Goal: Transaction & Acquisition: Purchase product/service

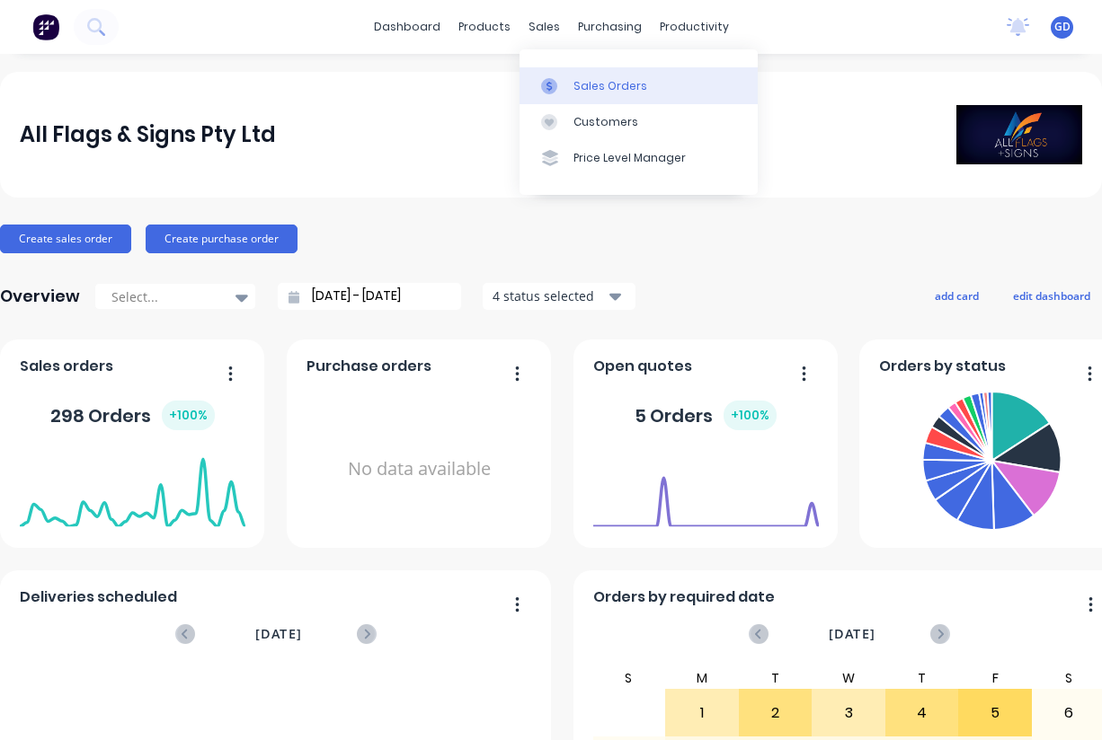
click at [584, 80] on div "Sales Orders" at bounding box center [610, 86] width 74 height 16
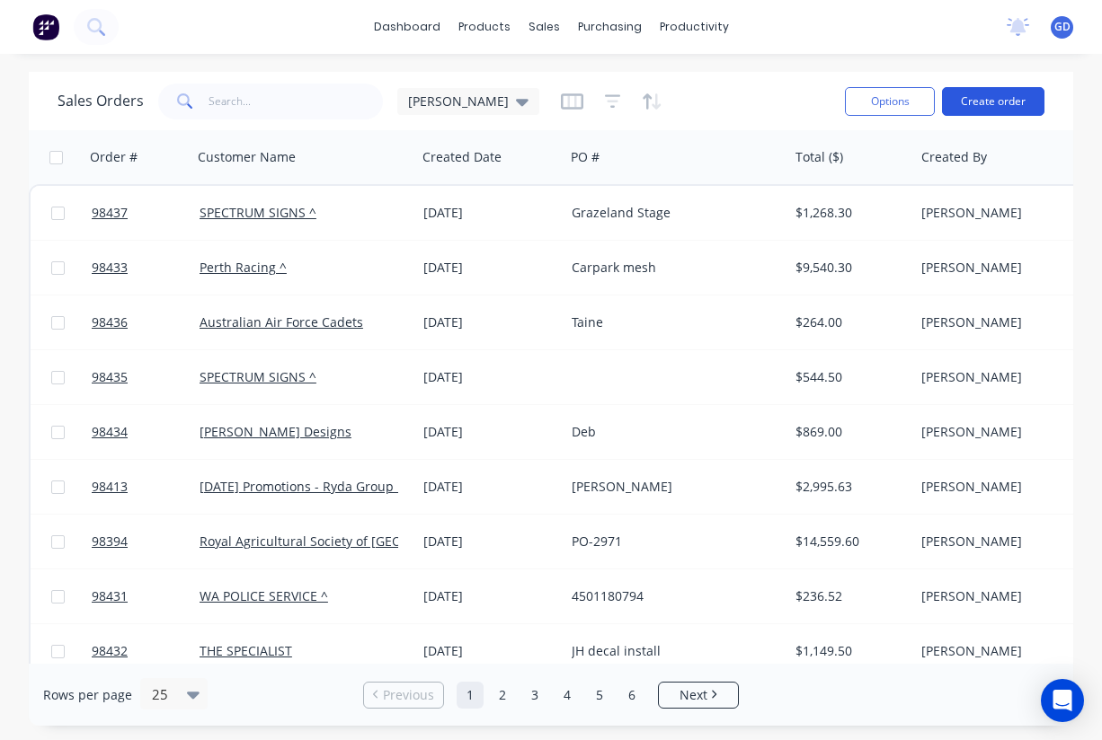
click at [986, 102] on button "Create order" at bounding box center [993, 101] width 102 height 29
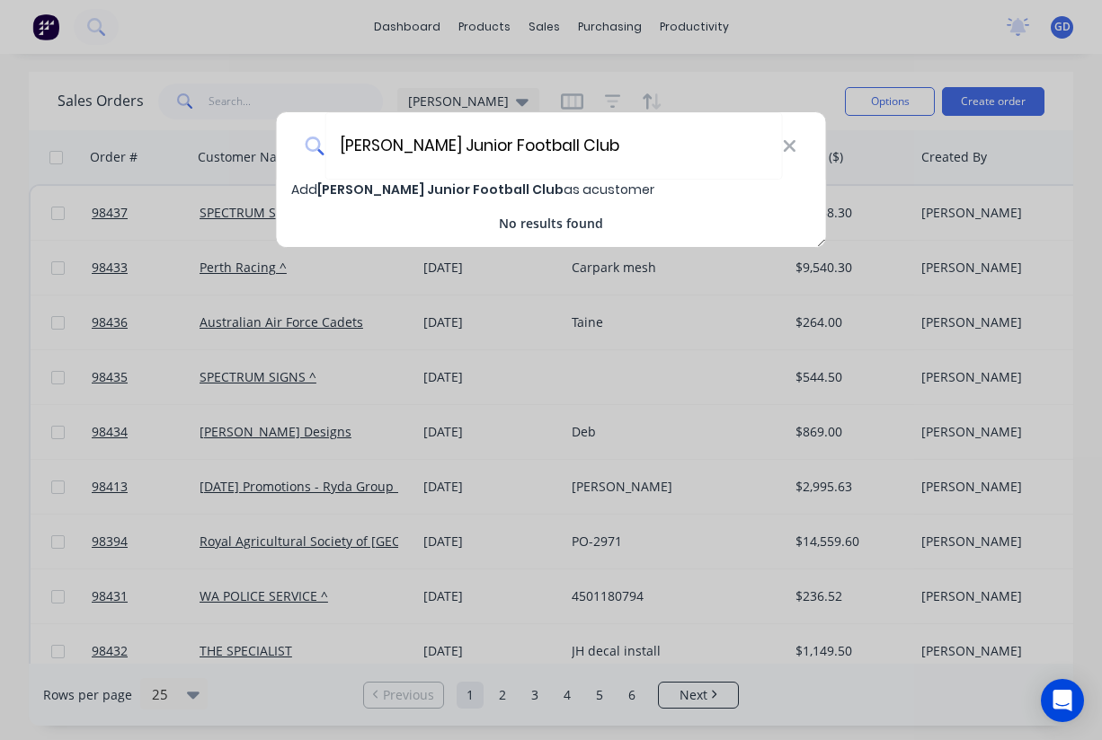
type input "Piara Waters Junior Football Club"
click at [393, 189] on span "Piara Waters Junior Football Club" at bounding box center [440, 190] width 246 height 18
select select "AU"
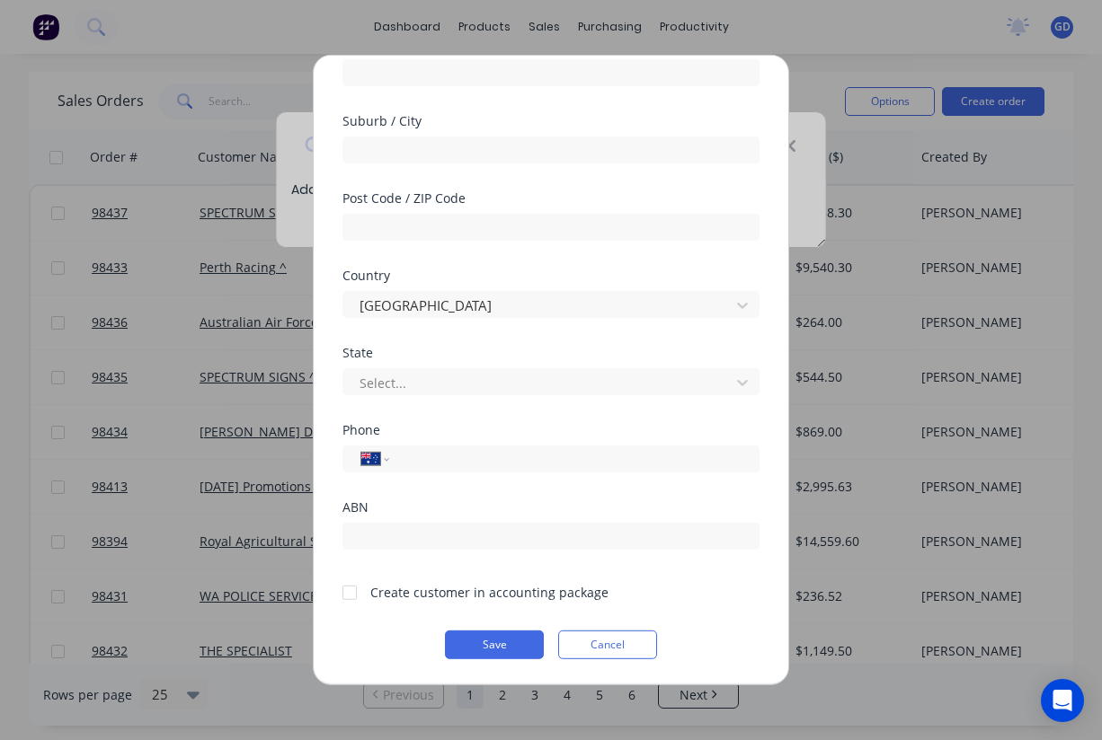
scroll to position [248, 0]
click at [352, 593] on div at bounding box center [350, 592] width 36 height 36
click at [482, 642] on button "Save" at bounding box center [494, 645] width 99 height 29
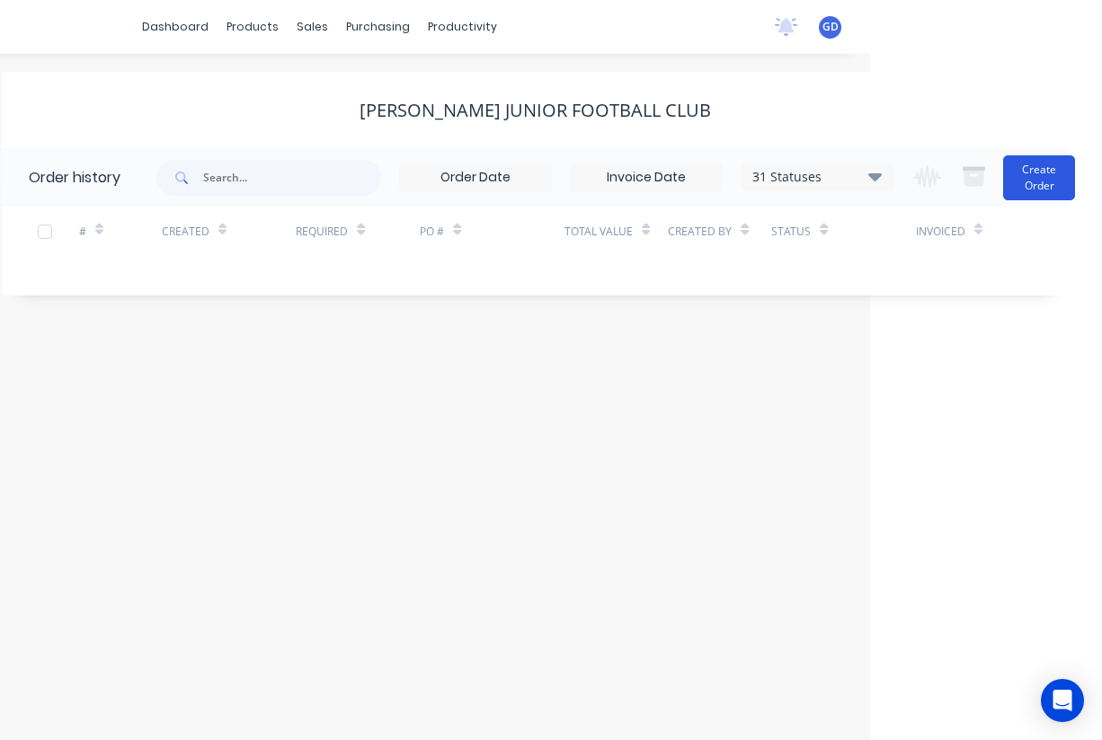
scroll to position [0, 232]
click at [1042, 180] on button "Create Order" at bounding box center [1039, 177] width 72 height 45
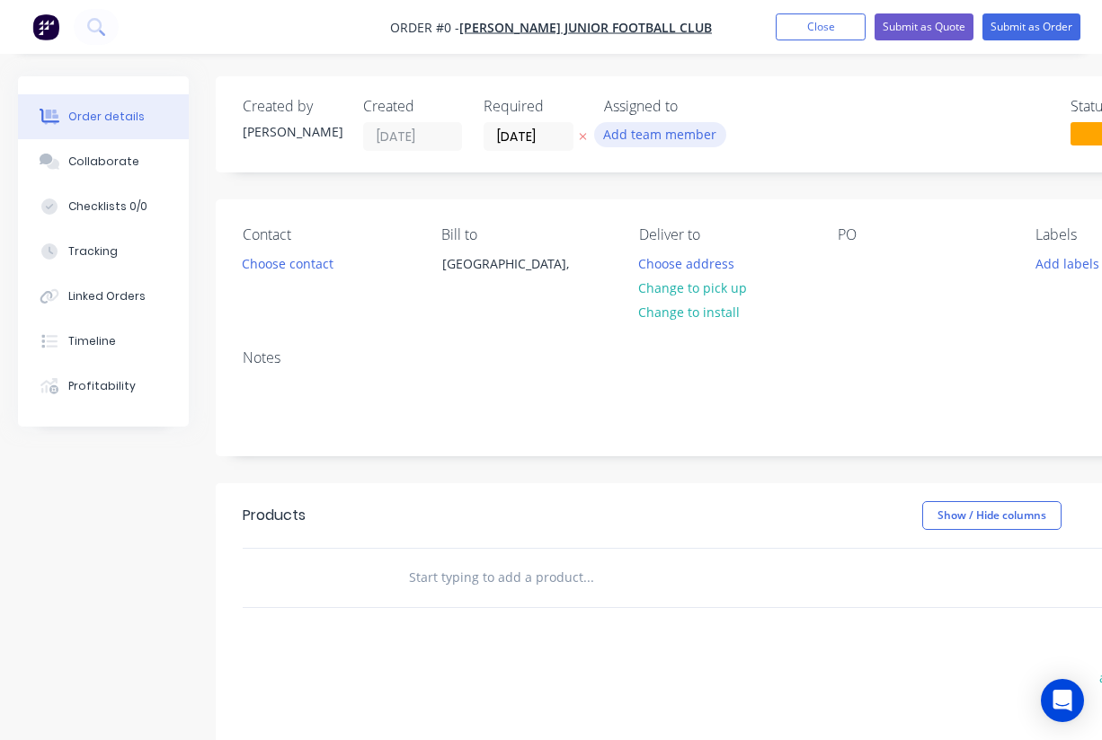
click at [650, 136] on button "Add team member" at bounding box center [660, 134] width 132 height 24
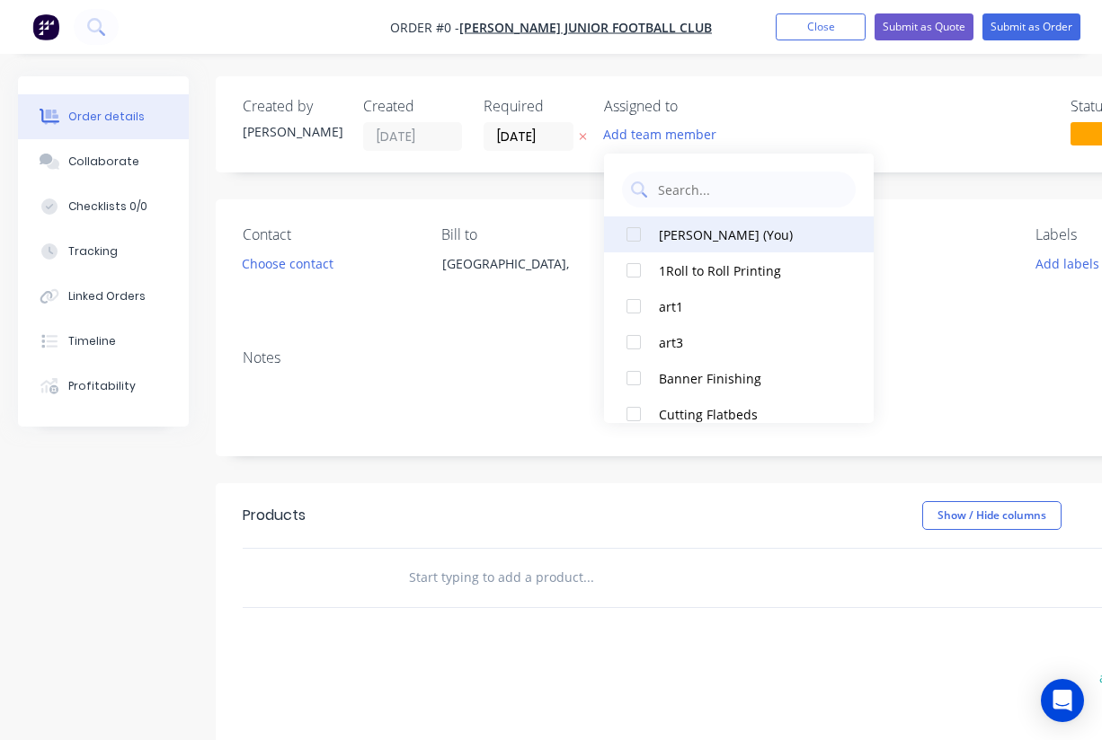
click at [673, 230] on div "[PERSON_NAME] (You)" at bounding box center [749, 235] width 180 height 19
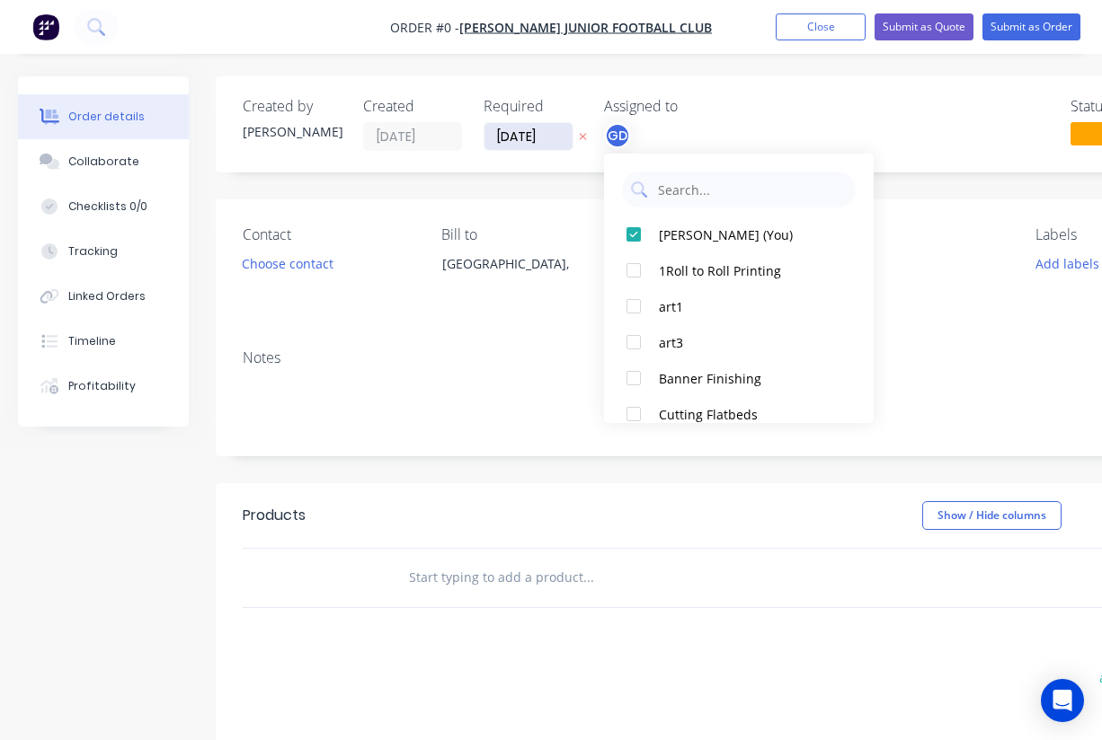
click at [513, 137] on div "Order details Collaborate Checklists 0/0 Tracking Linked Orders Timeline Profit…" at bounding box center [625, 571] width 1250 height 990
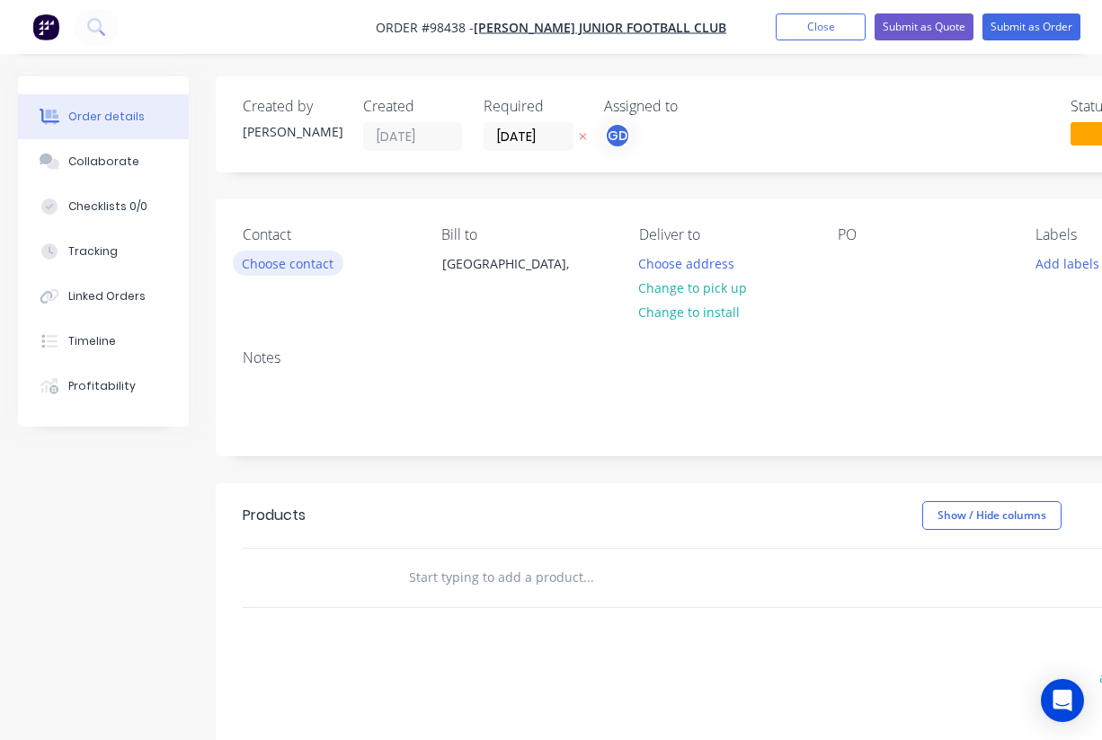
click at [296, 266] on button "Choose contact" at bounding box center [288, 263] width 111 height 24
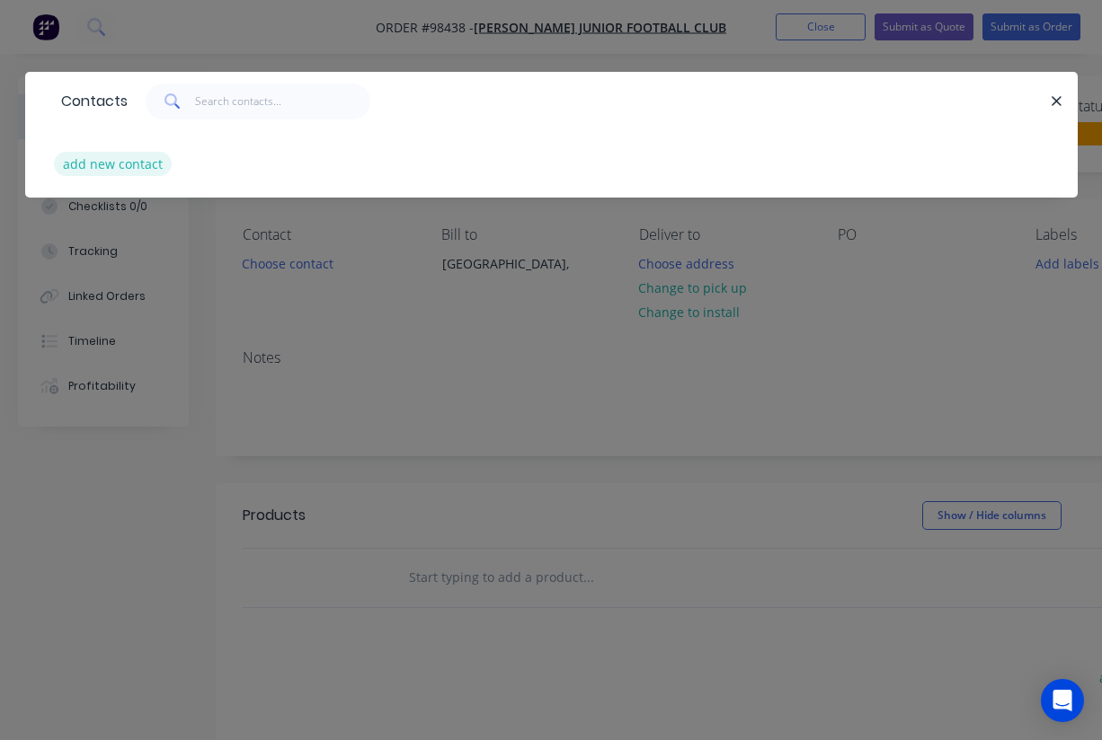
click at [118, 169] on button "add new contact" at bounding box center [113, 164] width 119 height 24
select select "AU"
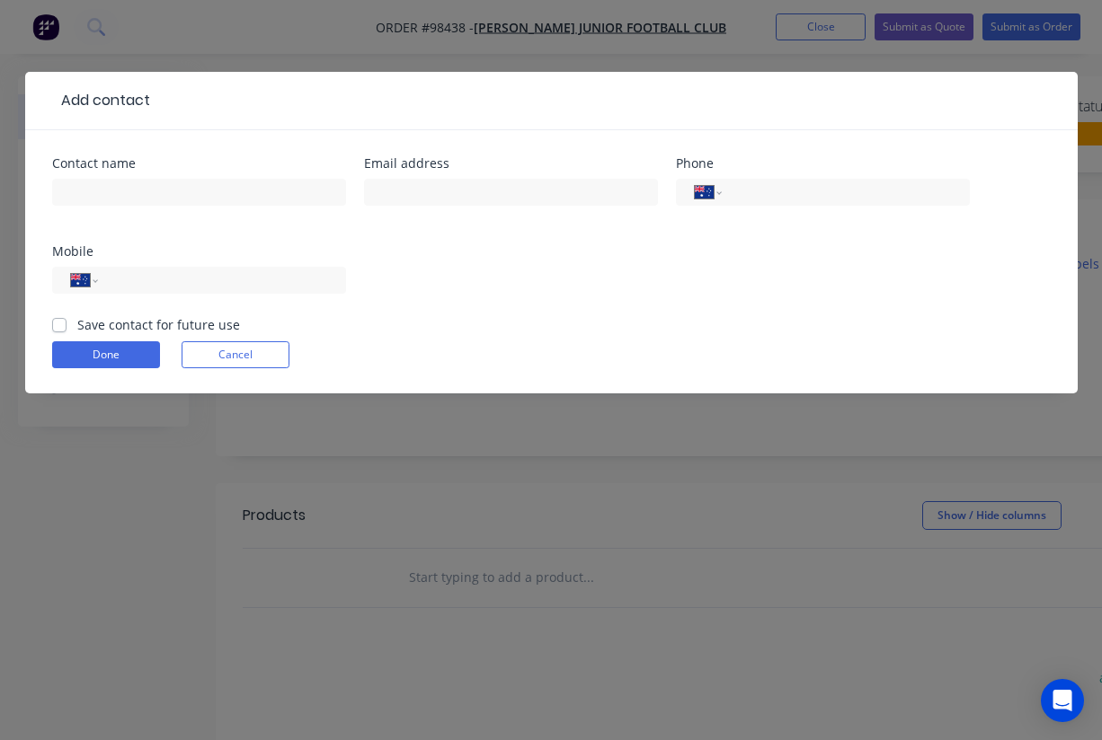
click at [77, 327] on label "Save contact for future use" at bounding box center [158, 324] width 163 height 19
click at [61, 327] on input "Save contact for future use" at bounding box center [59, 323] width 14 height 17
checkbox input "true"
click at [100, 197] on input "text" at bounding box center [199, 192] width 294 height 27
paste input "Jenny Gay"
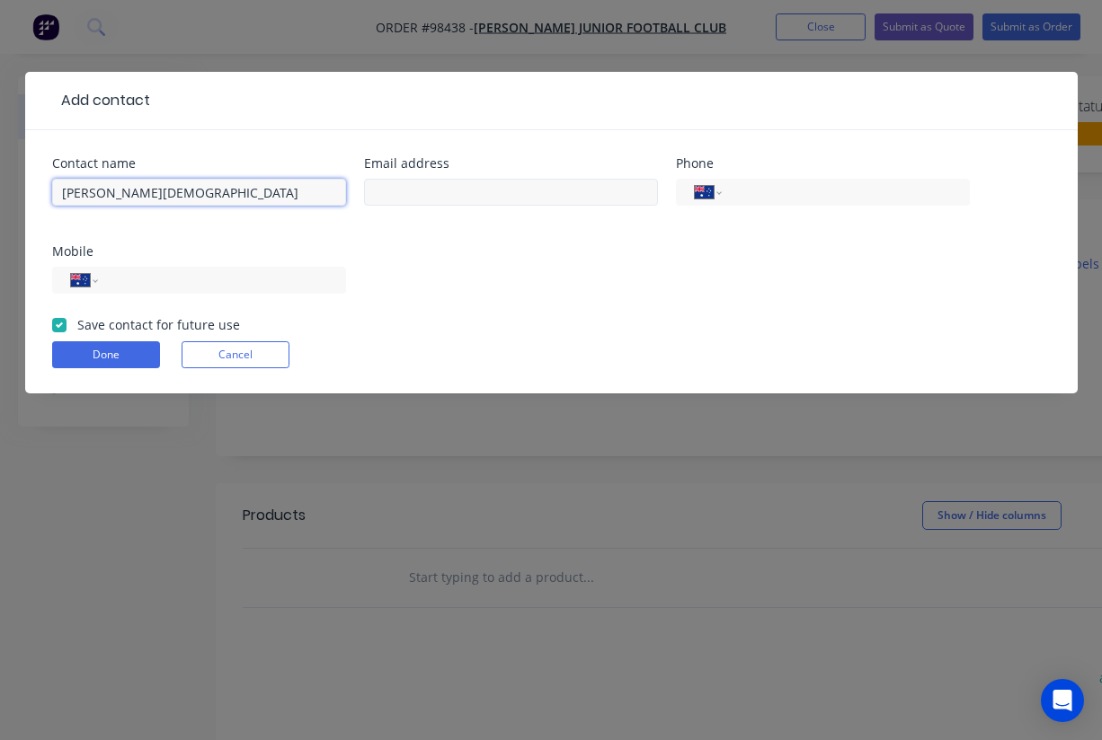
type input "Jenny Gay"
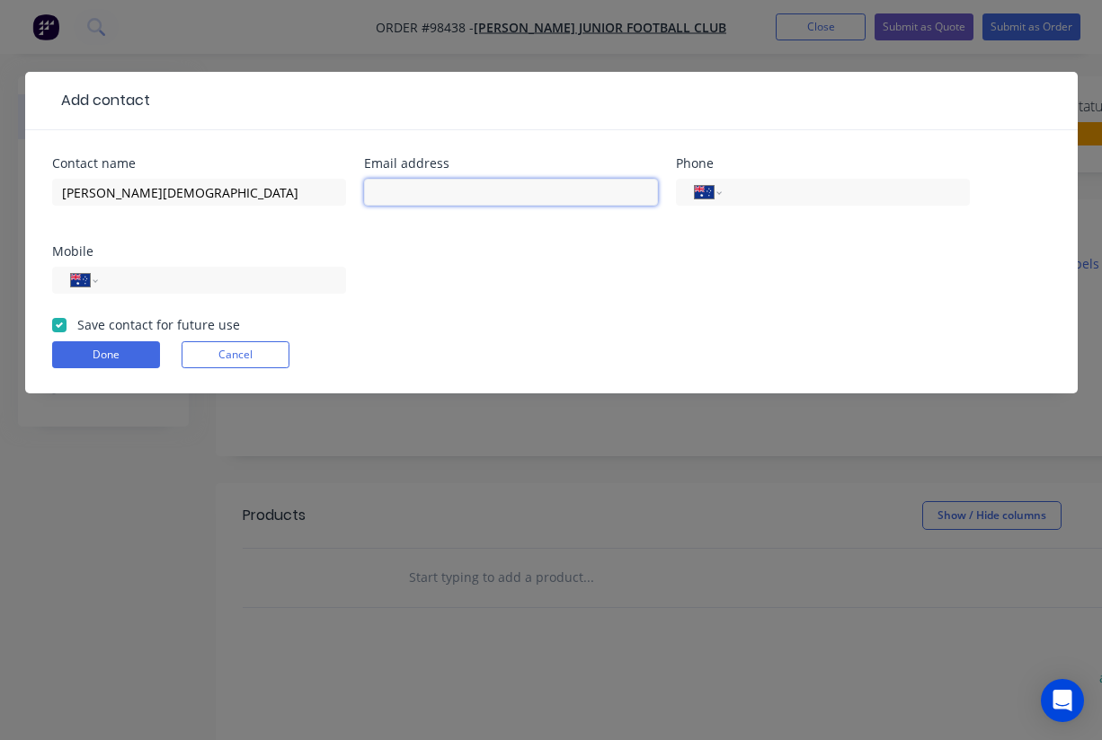
paste input "juniorregistrar@piarawaterspirates.com.au"
type input "juniorregistrar@piarawaterspirates.com.au"
click at [240, 281] on input "tel" at bounding box center [219, 280] width 216 height 21
paste input "0403 199 611"
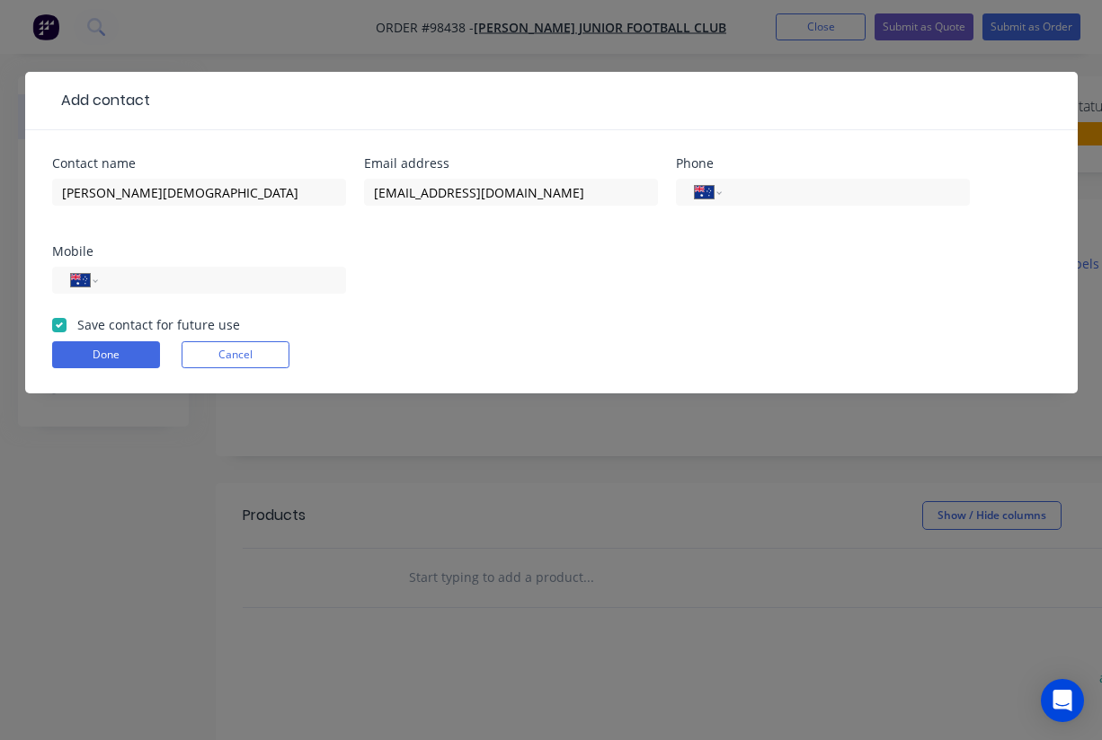
type input "0403 199 611"
click at [121, 351] on button "Done" at bounding box center [106, 354] width 108 height 27
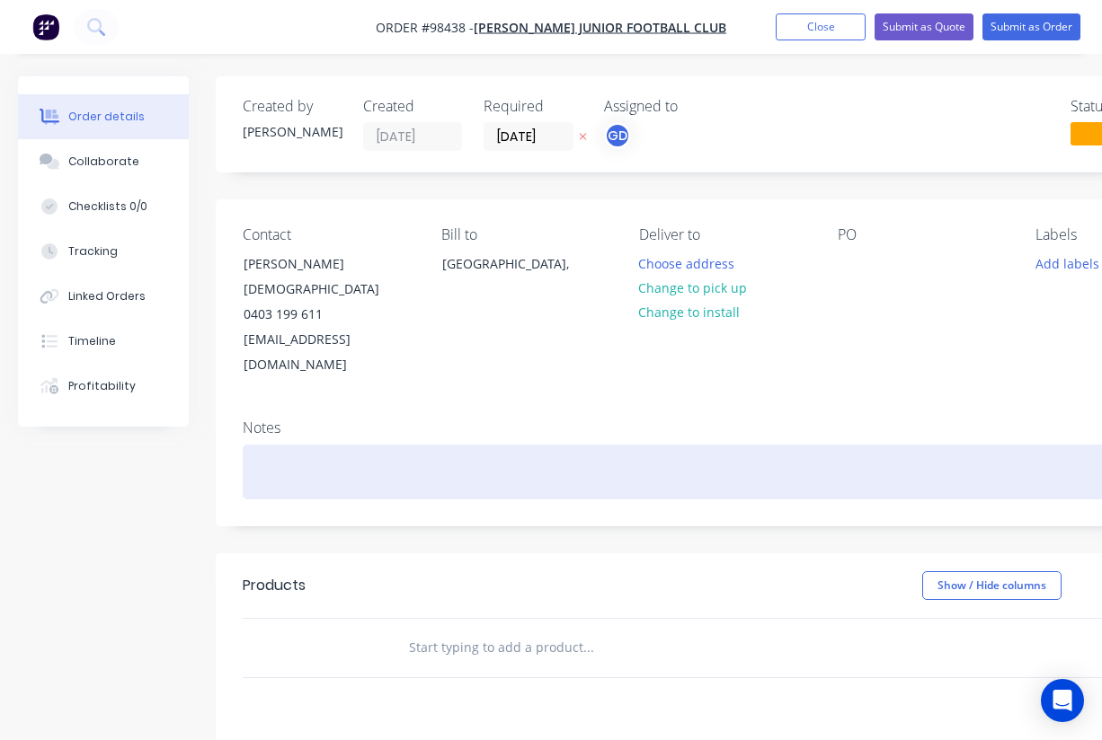
click at [277, 445] on div at bounding box center [724, 472] width 962 height 55
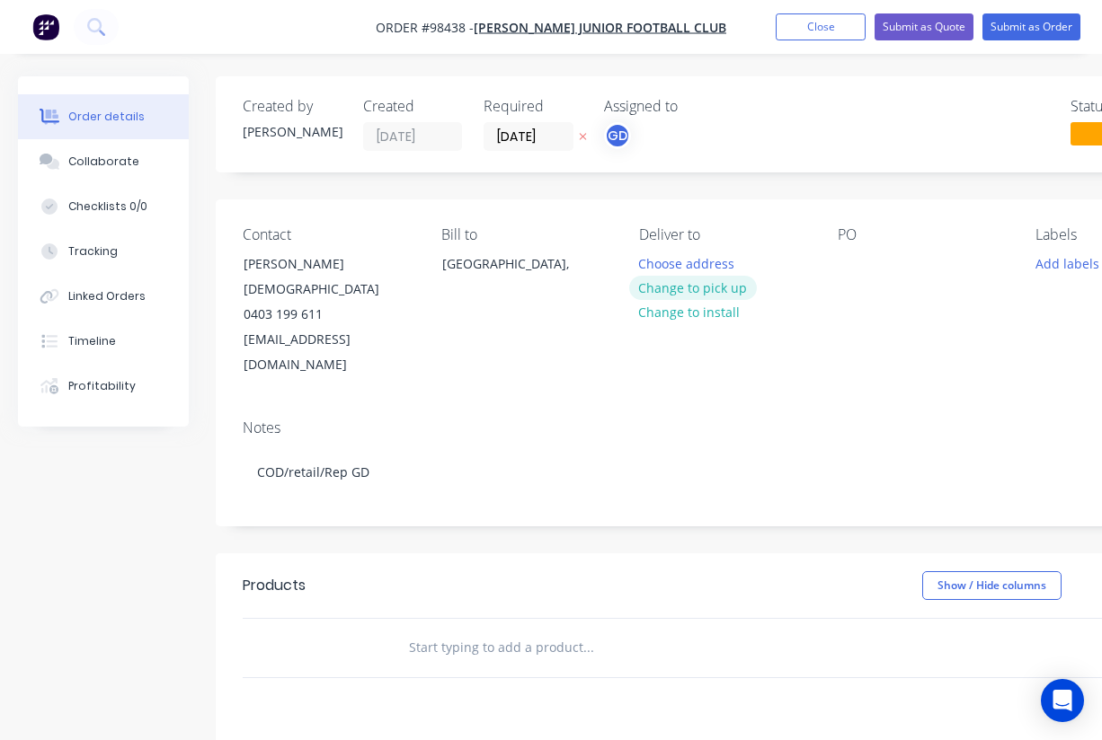
click at [683, 292] on button "Change to pick up" at bounding box center [693, 288] width 128 height 24
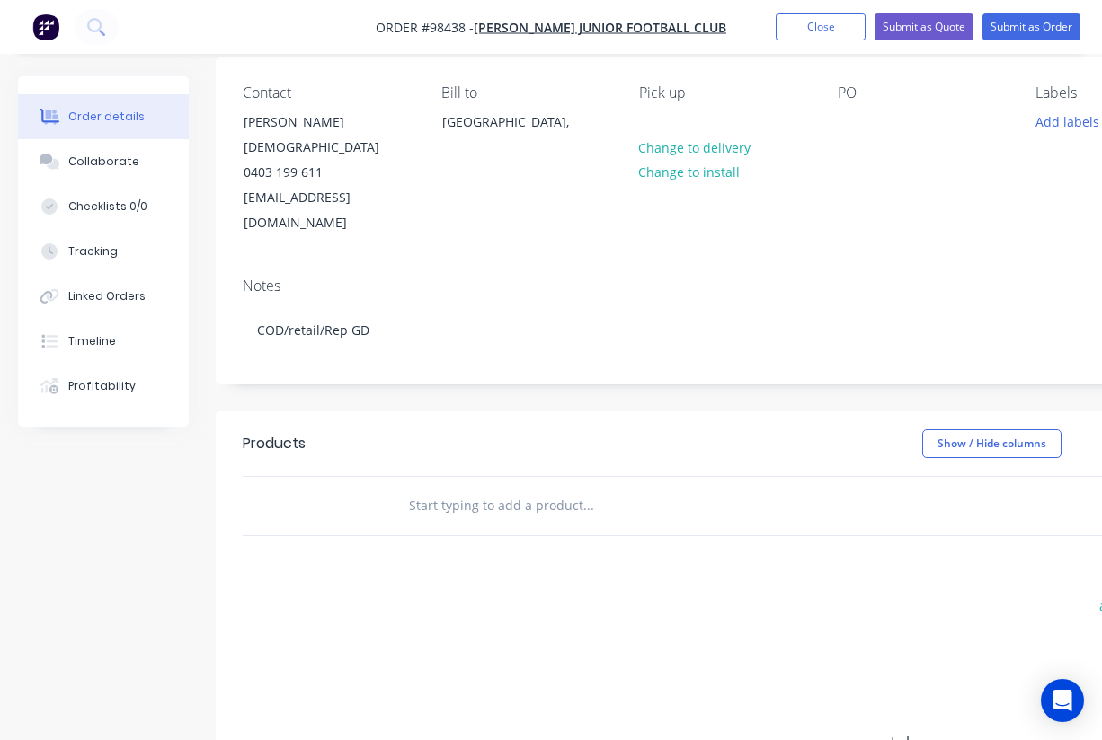
scroll to position [165, 0]
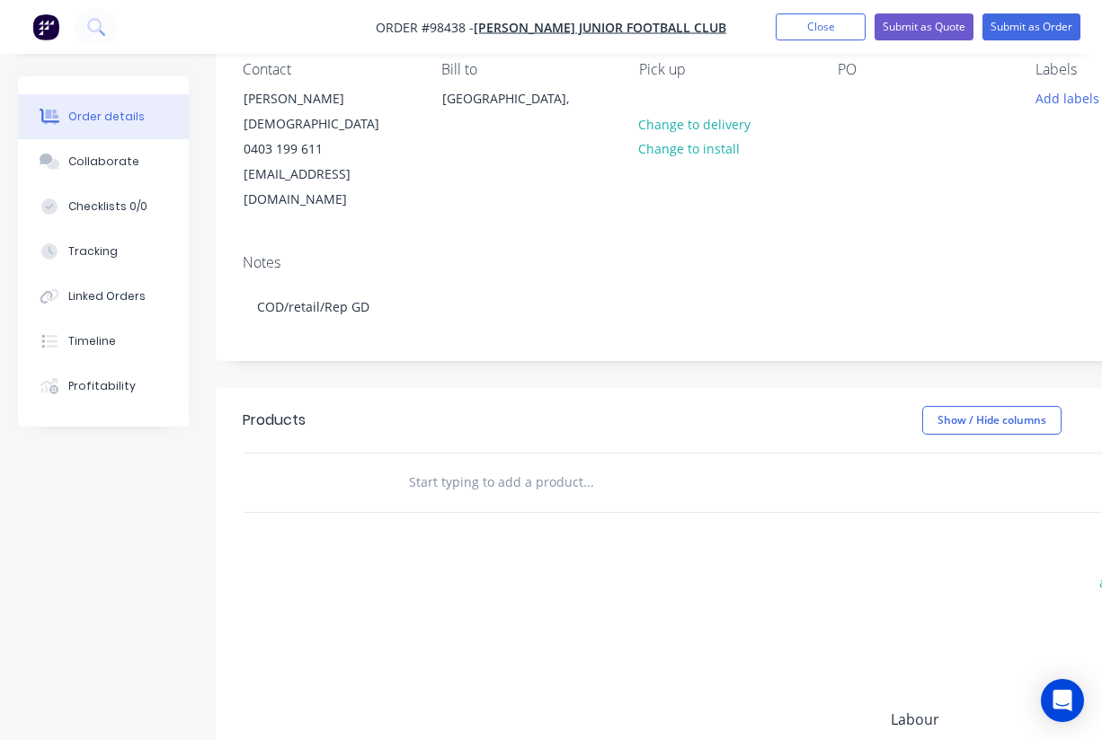
click at [462, 465] on input "text" at bounding box center [587, 483] width 359 height 36
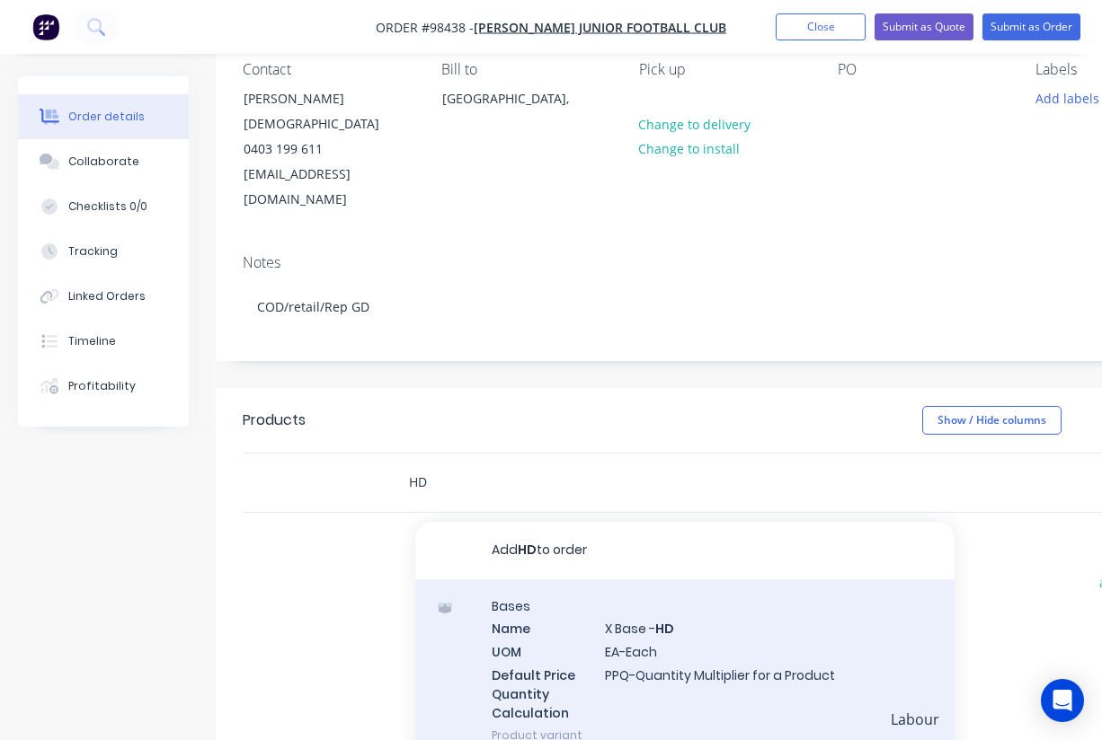
type input "HD"
click at [623, 588] on div "Bases Name X Base - HD UOM EA-Each Default Price Quantity Calculation PPQ-Quant…" at bounding box center [684, 671] width 539 height 182
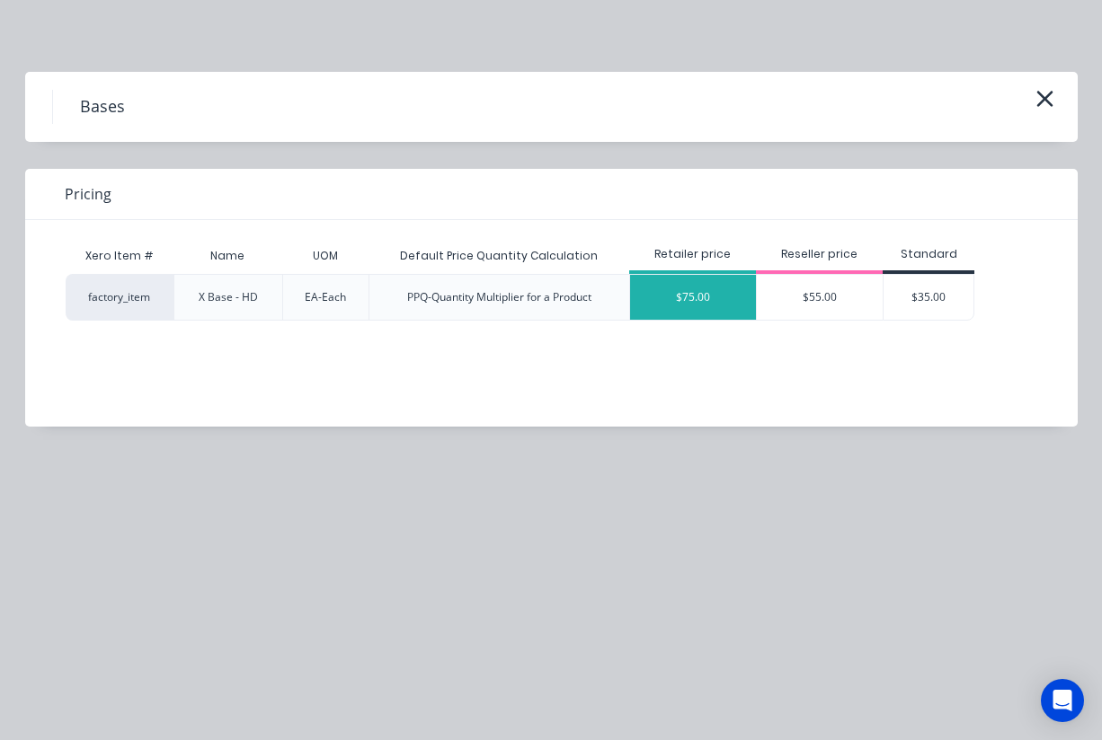
click at [698, 303] on div "$75.00" at bounding box center [693, 297] width 126 height 45
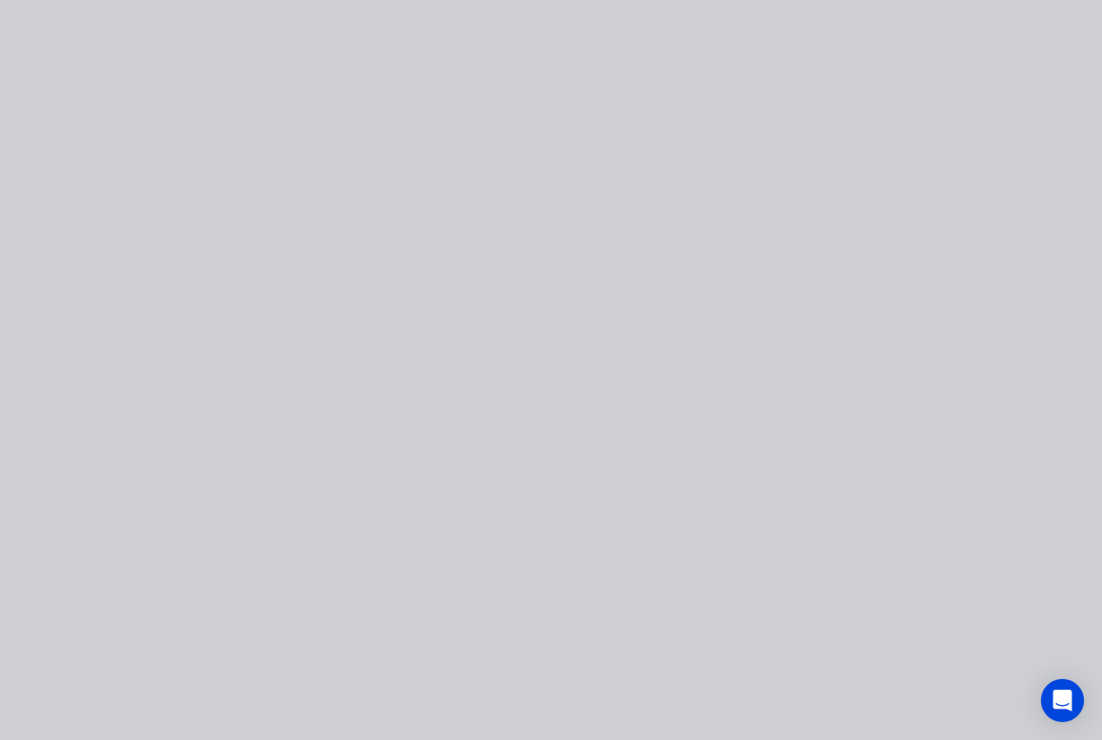
type input "$75.00"
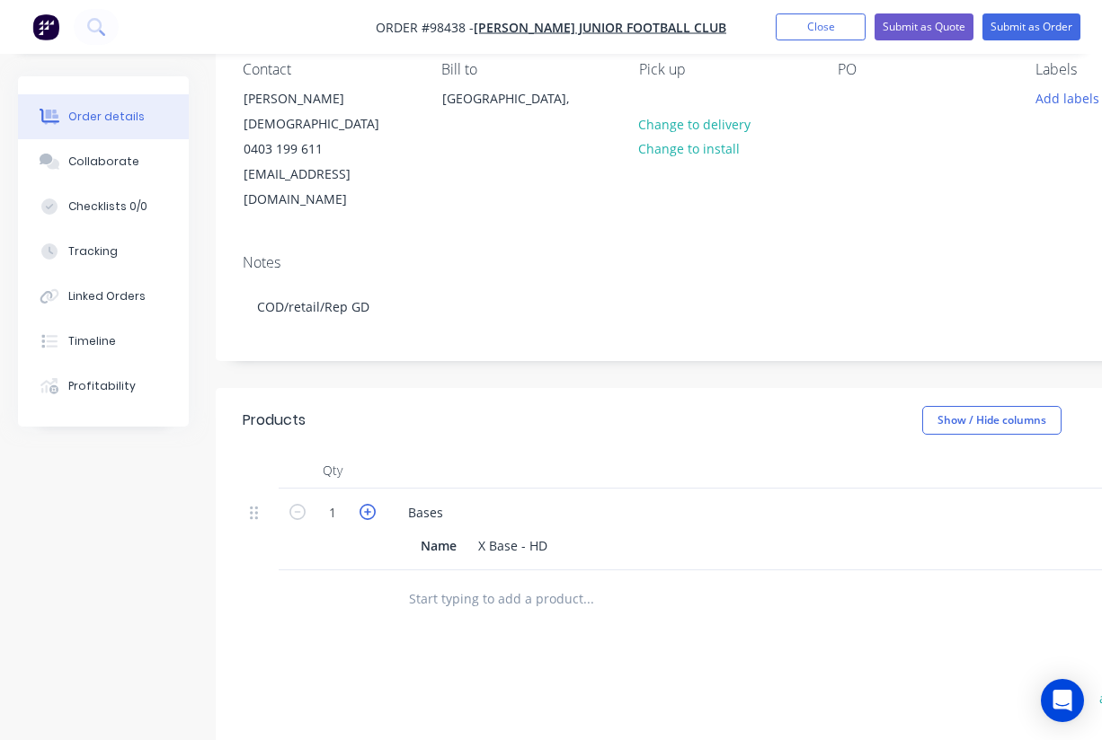
click at [365, 504] on icon "button" at bounding box center [367, 512] width 16 height 16
type input "2"
type input "$150.00"
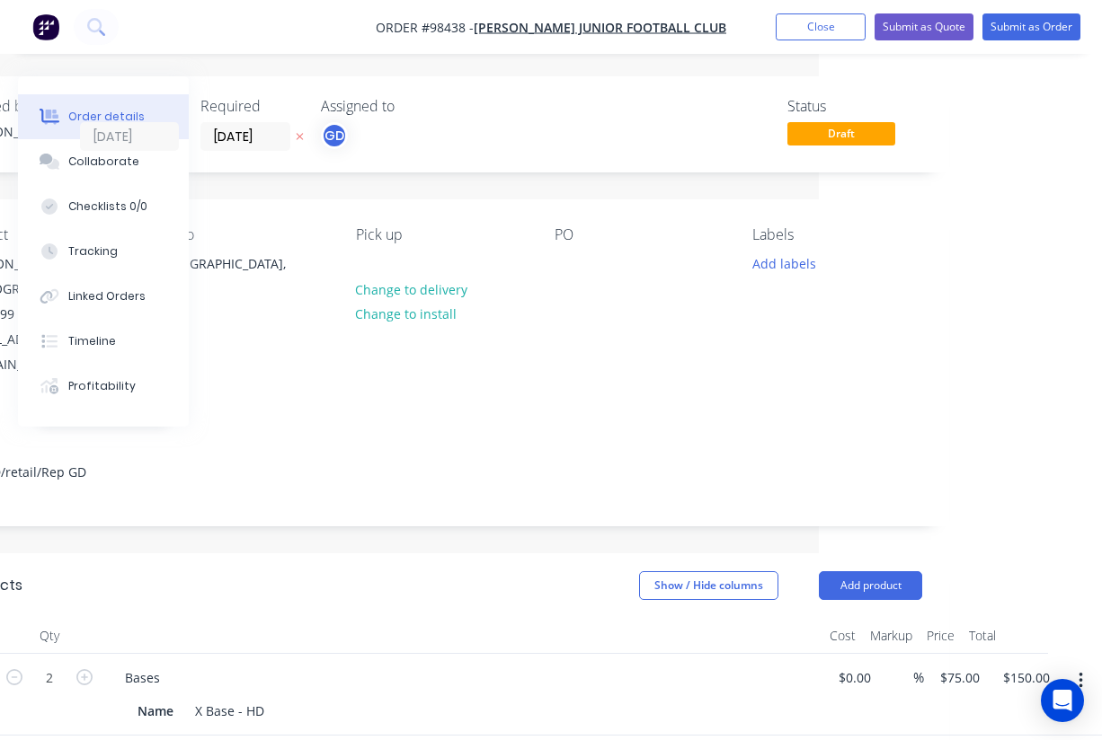
scroll to position [0, 0]
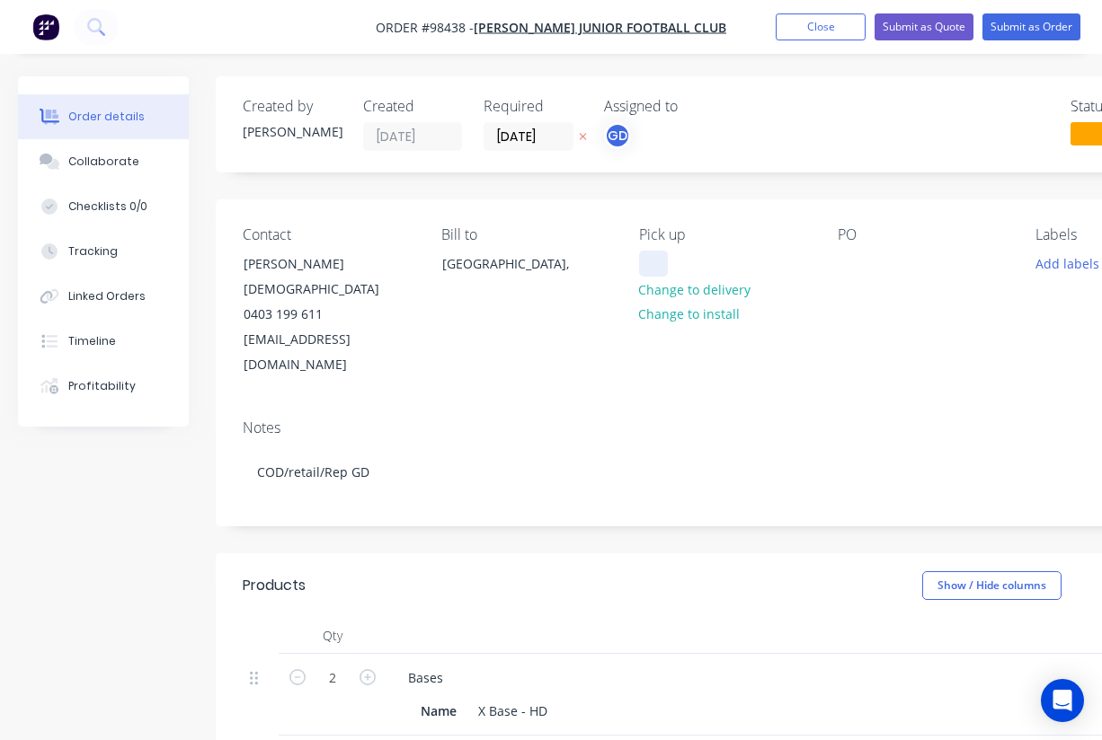
click at [640, 261] on div at bounding box center [653, 264] width 29 height 26
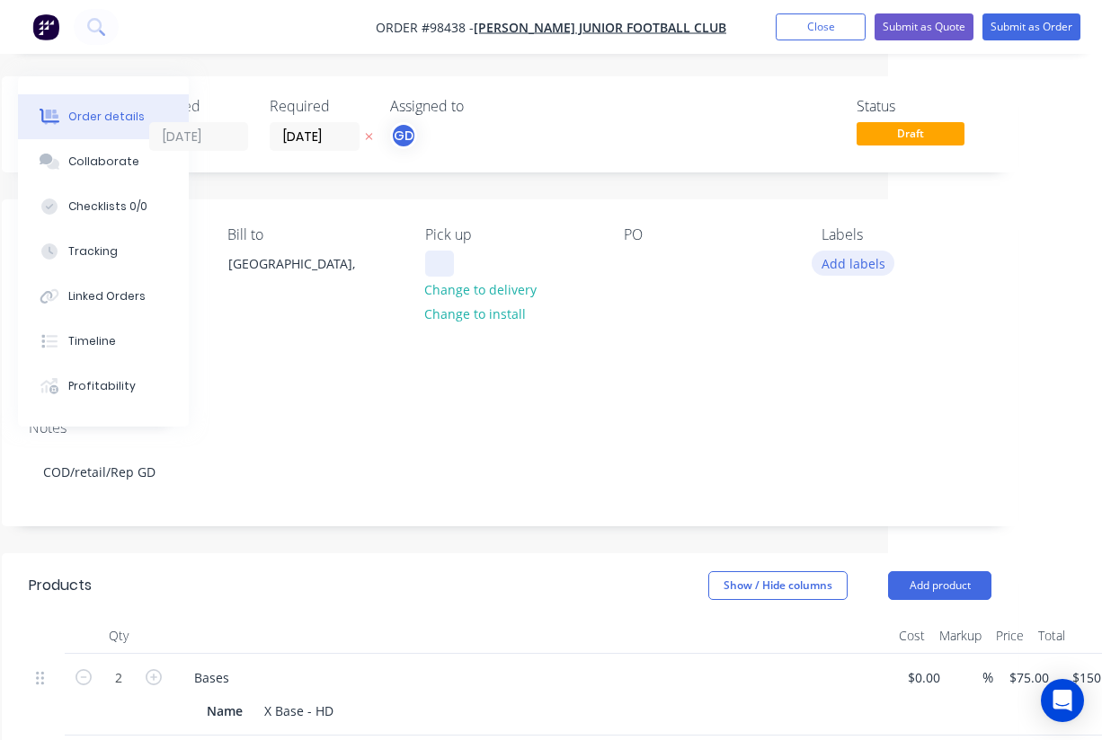
scroll to position [0, 242]
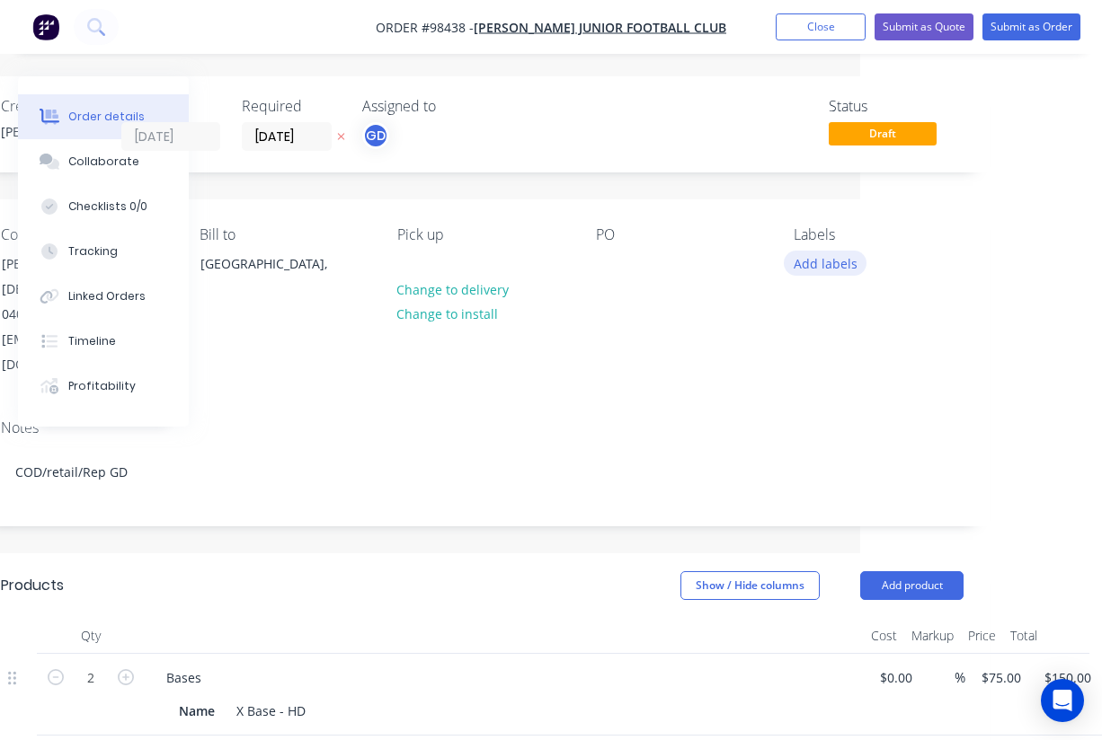
click at [845, 265] on button "Add labels" at bounding box center [824, 263] width 83 height 24
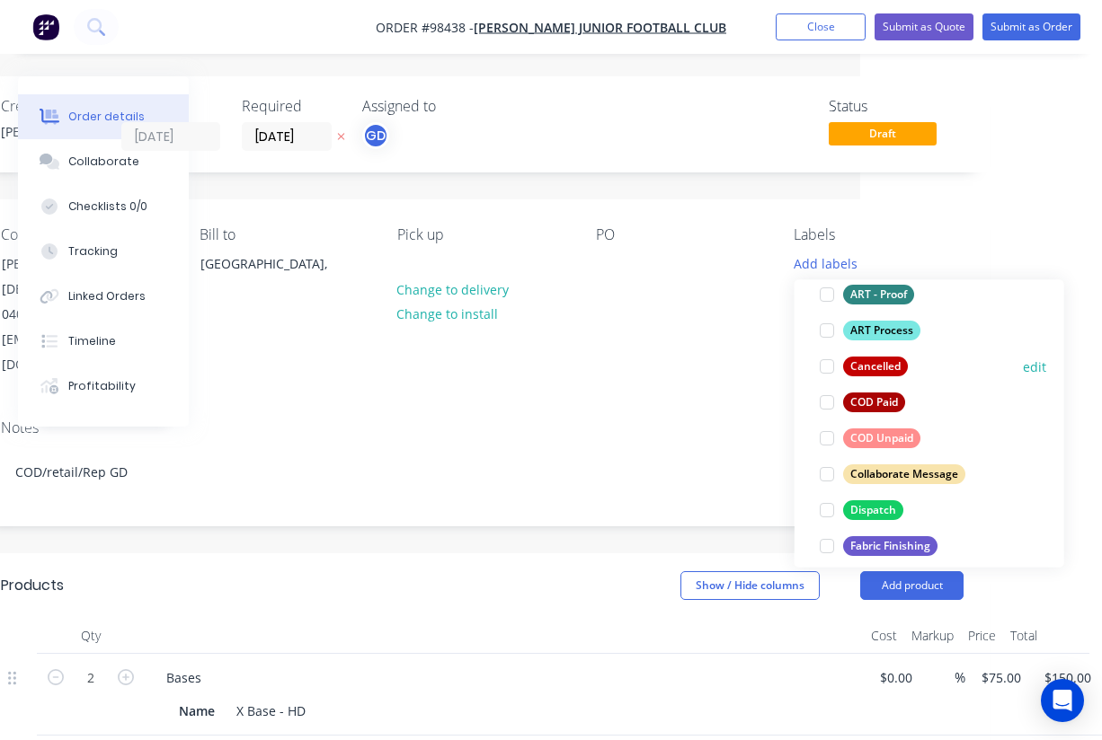
scroll to position [132, 0]
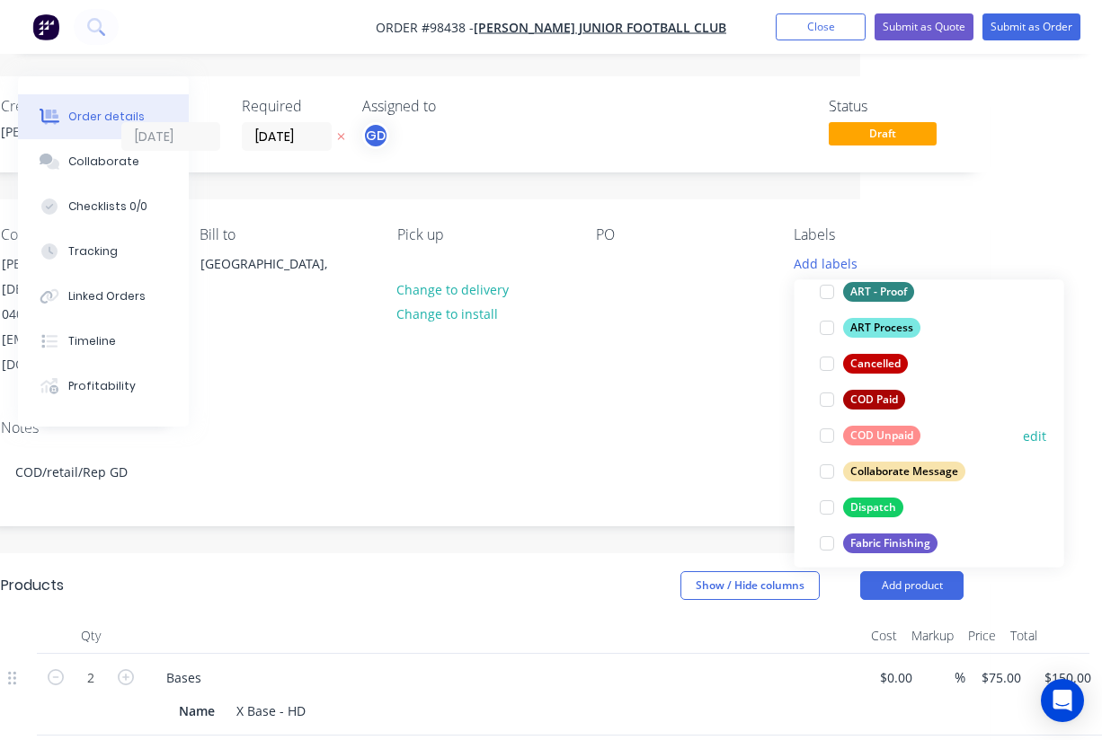
click at [898, 434] on div "COD Unpaid" at bounding box center [881, 436] width 77 height 20
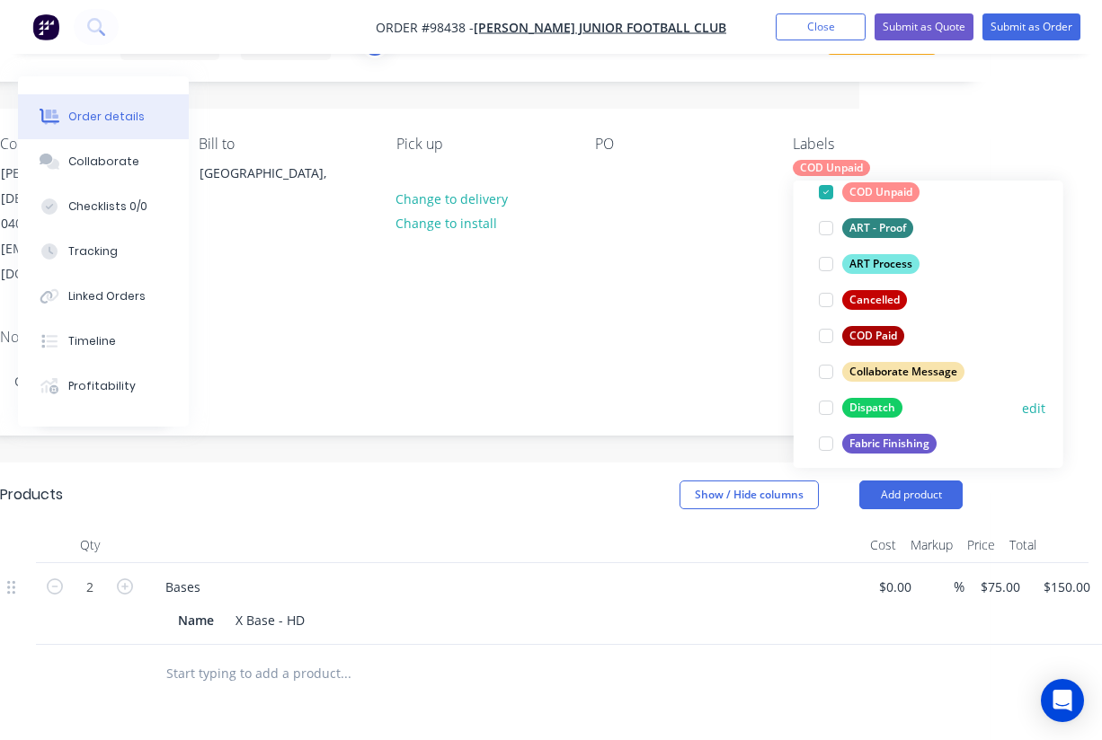
scroll to position [94, 242]
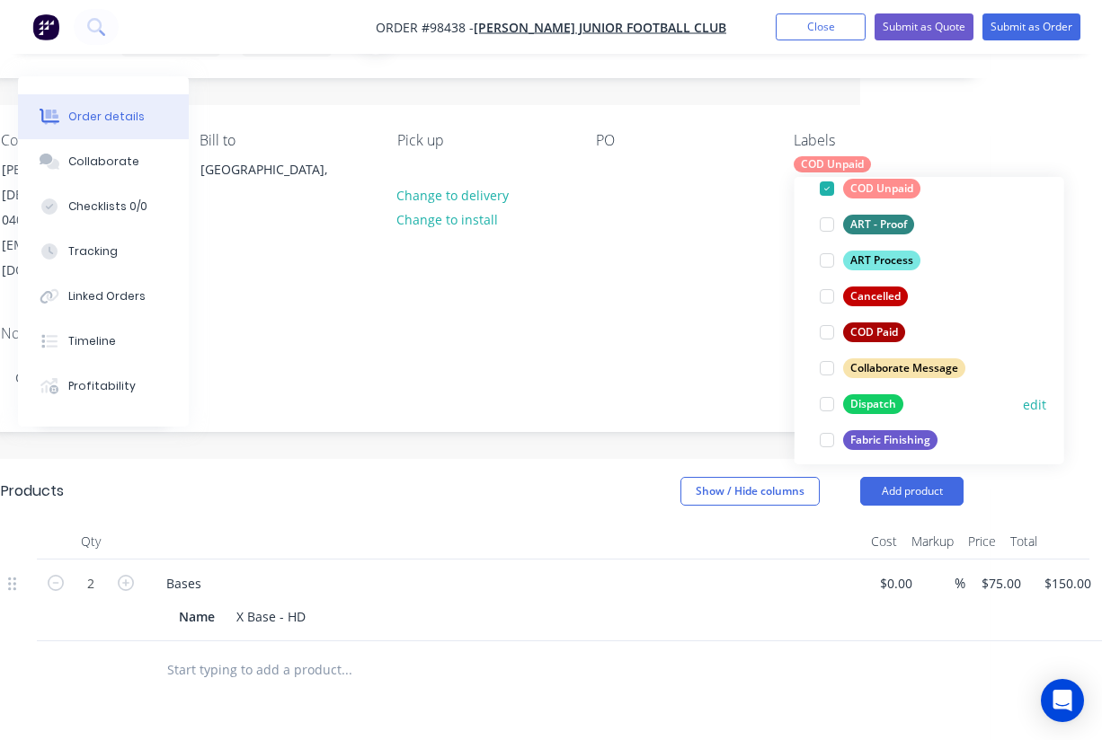
click at [878, 406] on div "Dispatch" at bounding box center [873, 404] width 60 height 20
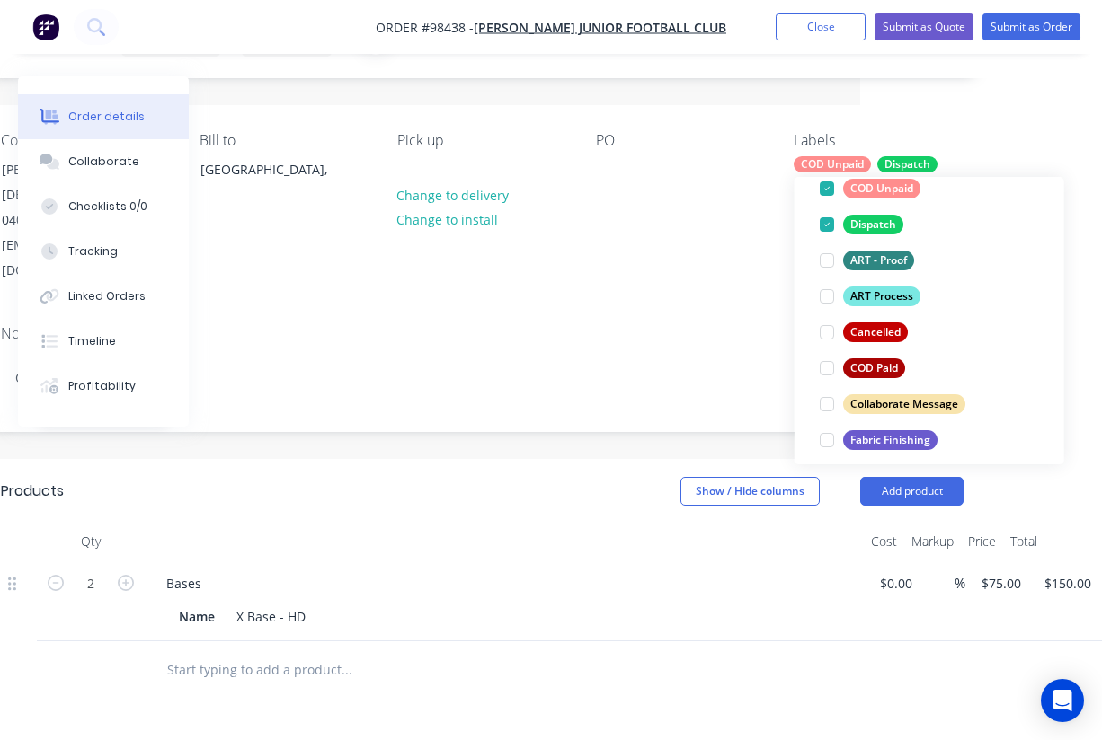
click at [592, 259] on div "Contact Jenny Gay 0403 199 611 juniorregistrar@piarawaterspirates.com.au Bill t…" at bounding box center [482, 208] width 1016 height 206
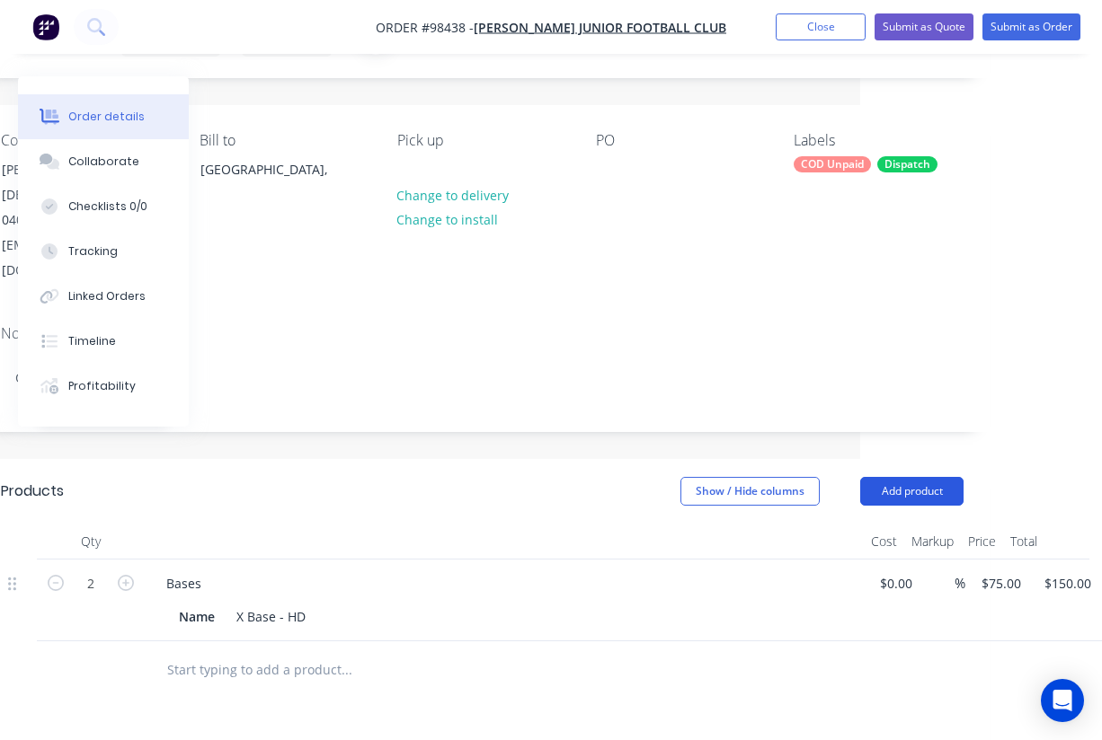
click at [889, 477] on button "Add product" at bounding box center [911, 491] width 103 height 29
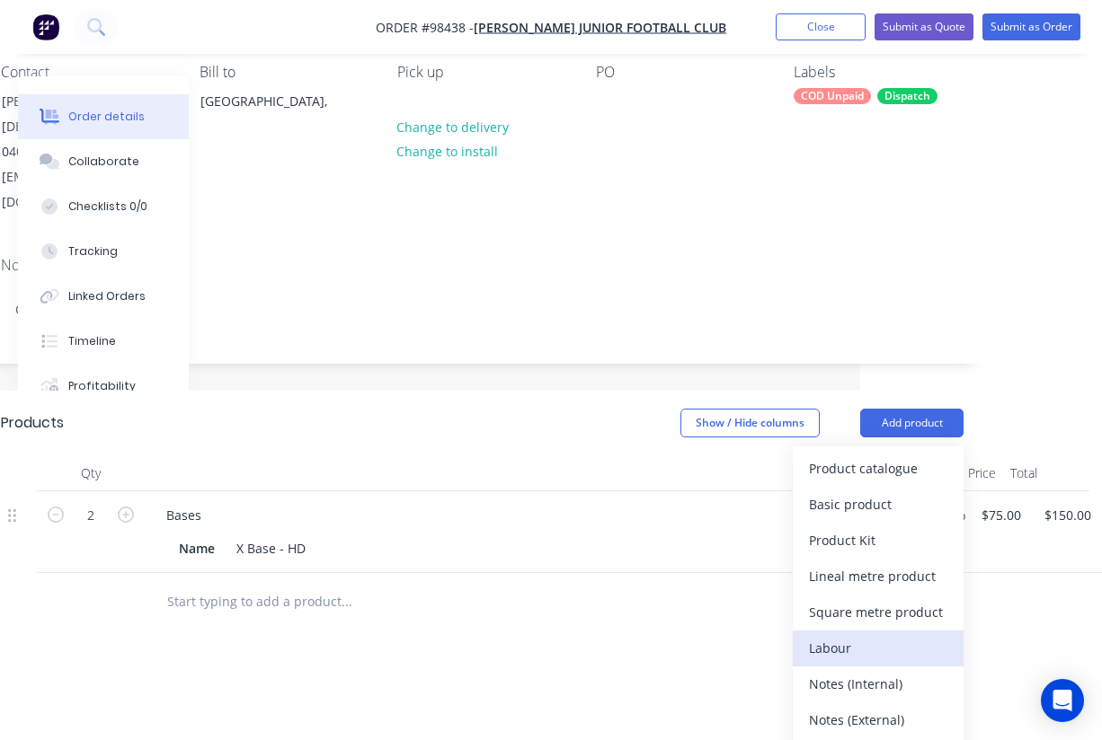
scroll to position [173, 242]
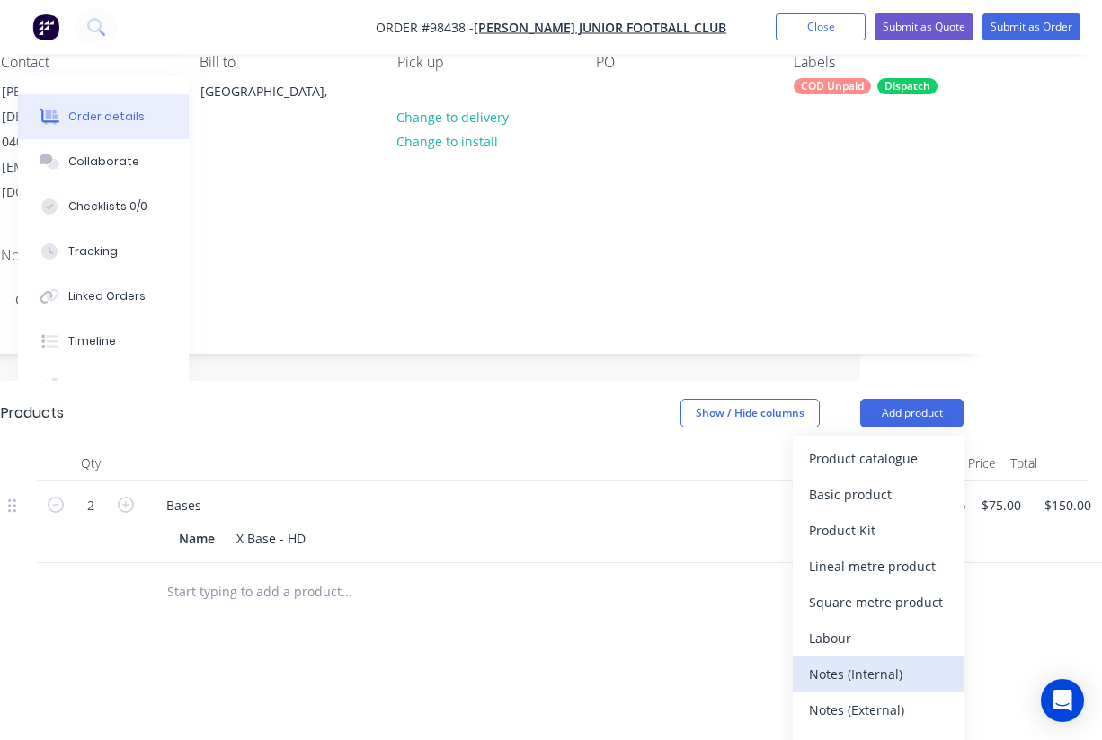
click at [875, 661] on div "Notes (Internal)" at bounding box center [878, 674] width 138 height 26
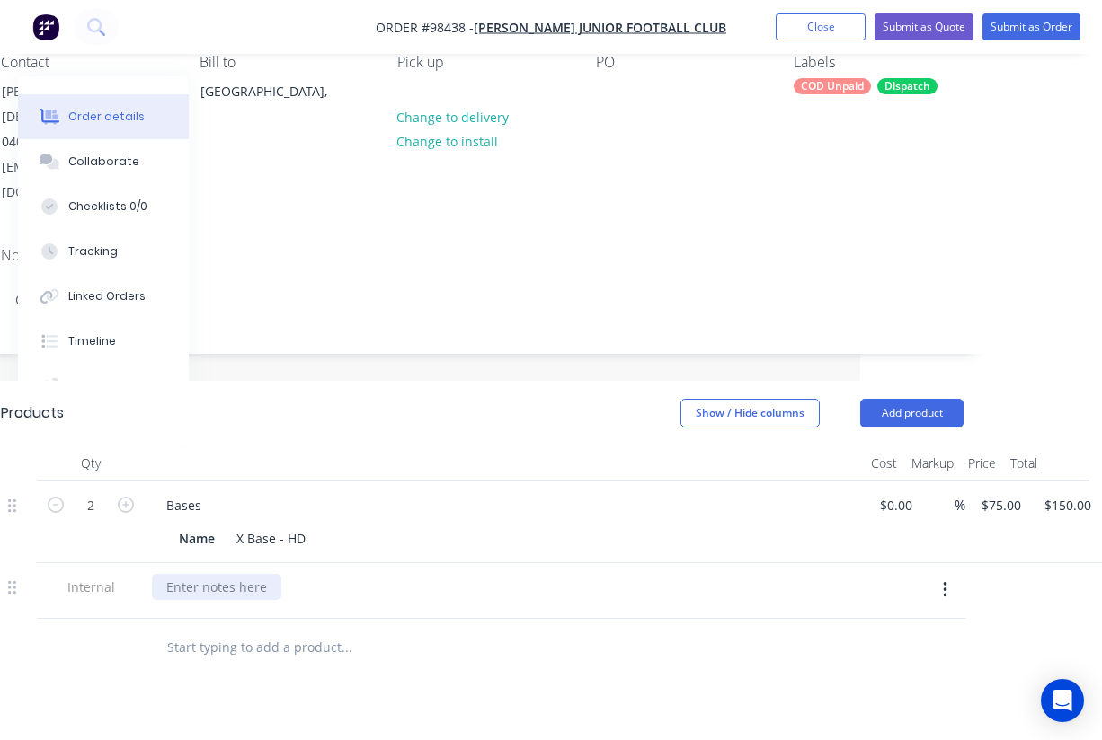
click at [239, 574] on div at bounding box center [216, 587] width 129 height 26
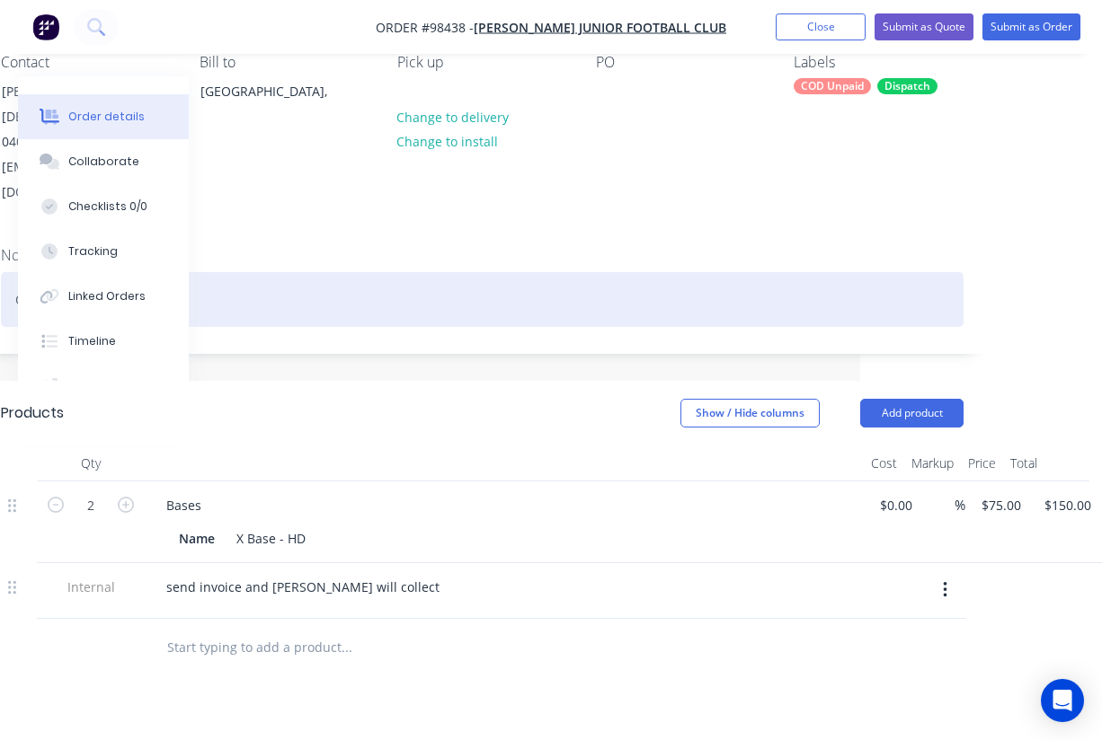
click at [288, 272] on div "COD/retail/Rep GD" at bounding box center [482, 299] width 962 height 55
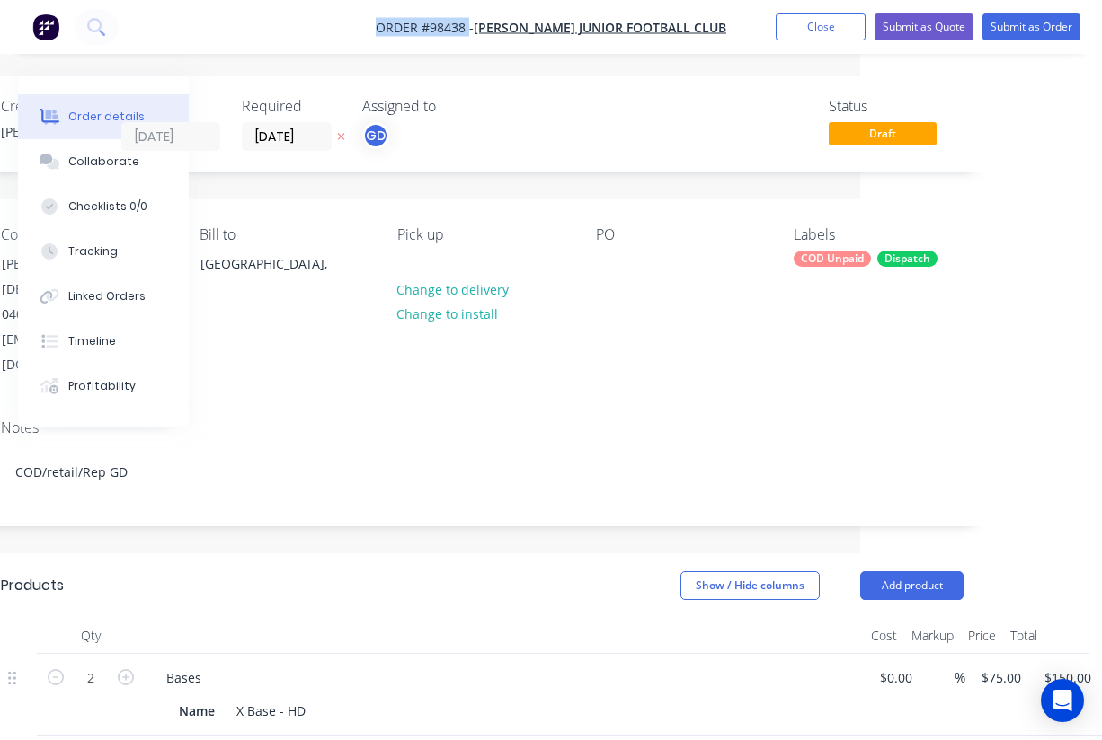
drag, startPoint x: 374, startPoint y: 31, endPoint x: 476, endPoint y: 30, distance: 102.4
click at [476, 30] on nav "Order #98438 - Piara Waters Junior Football Club Add product Close Submit as Qu…" at bounding box center [551, 27] width 1102 height 54
copy span "Order #98438"
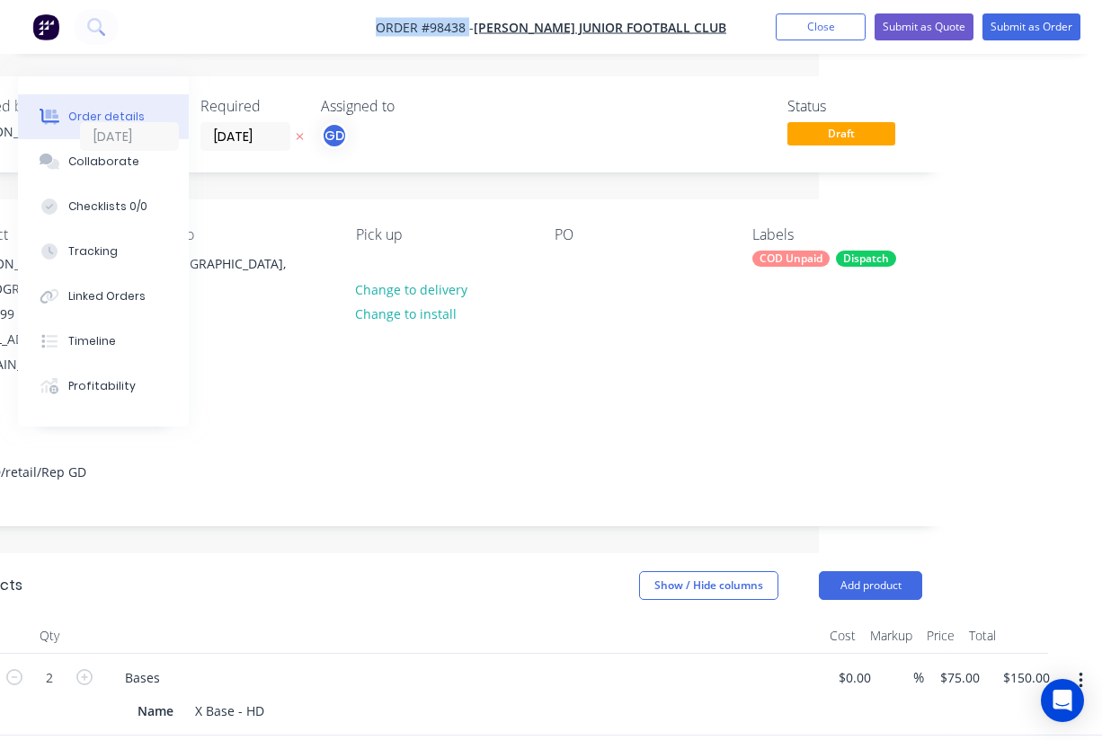
scroll to position [0, 283]
click at [826, 41] on nav "Order #98438 - Piara Waters Junior Football Club Add product Close Submit as Qu…" at bounding box center [551, 27] width 1102 height 54
click at [826, 33] on button "Close" at bounding box center [820, 26] width 90 height 27
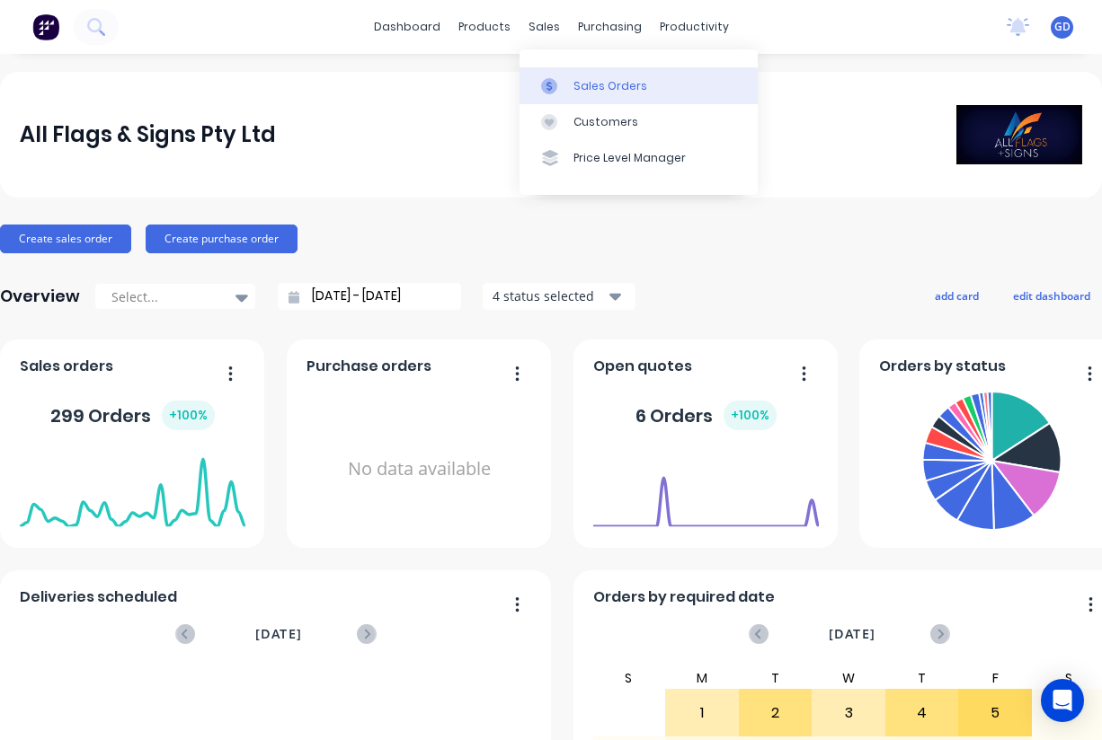
click at [581, 85] on div "Sales Orders" at bounding box center [610, 86] width 74 height 16
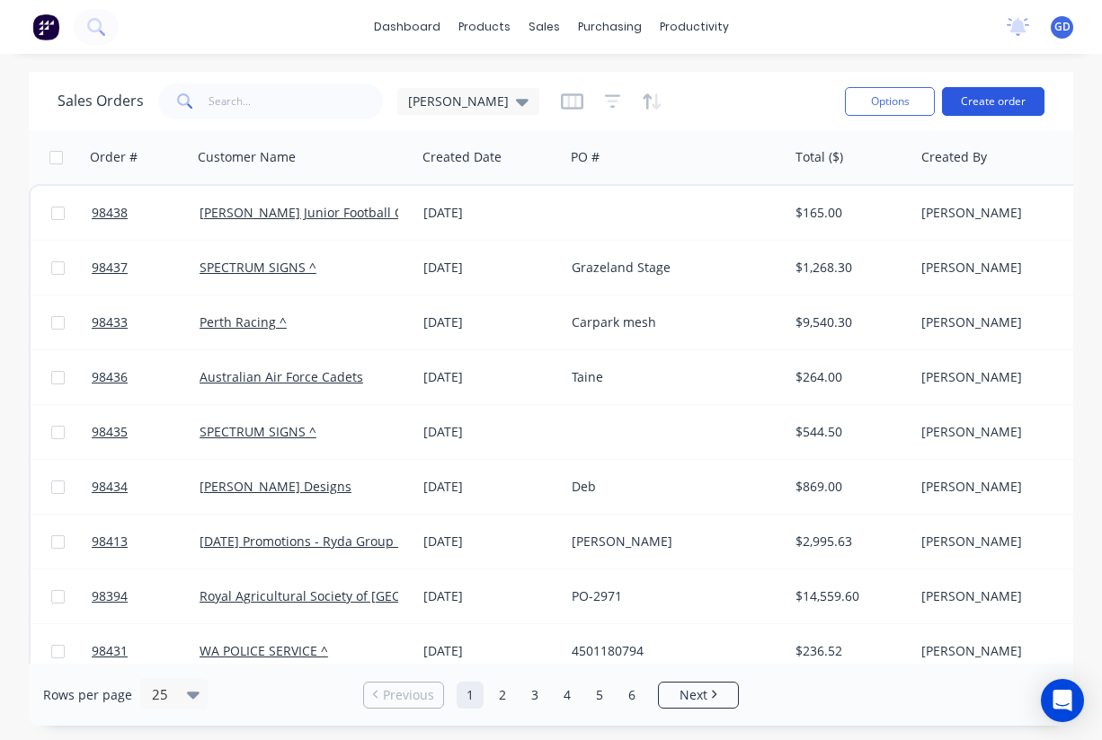
click at [983, 106] on button "Create order" at bounding box center [993, 101] width 102 height 29
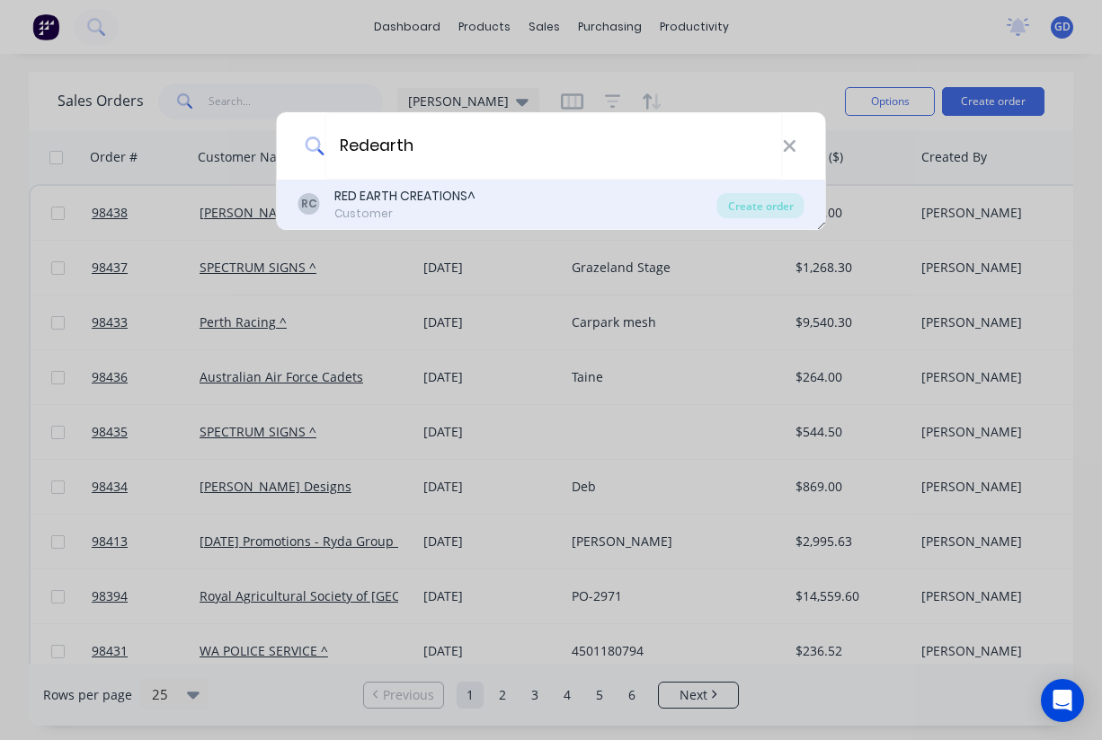
type input "Redearth"
click at [443, 213] on div "Customer" at bounding box center [404, 214] width 141 height 16
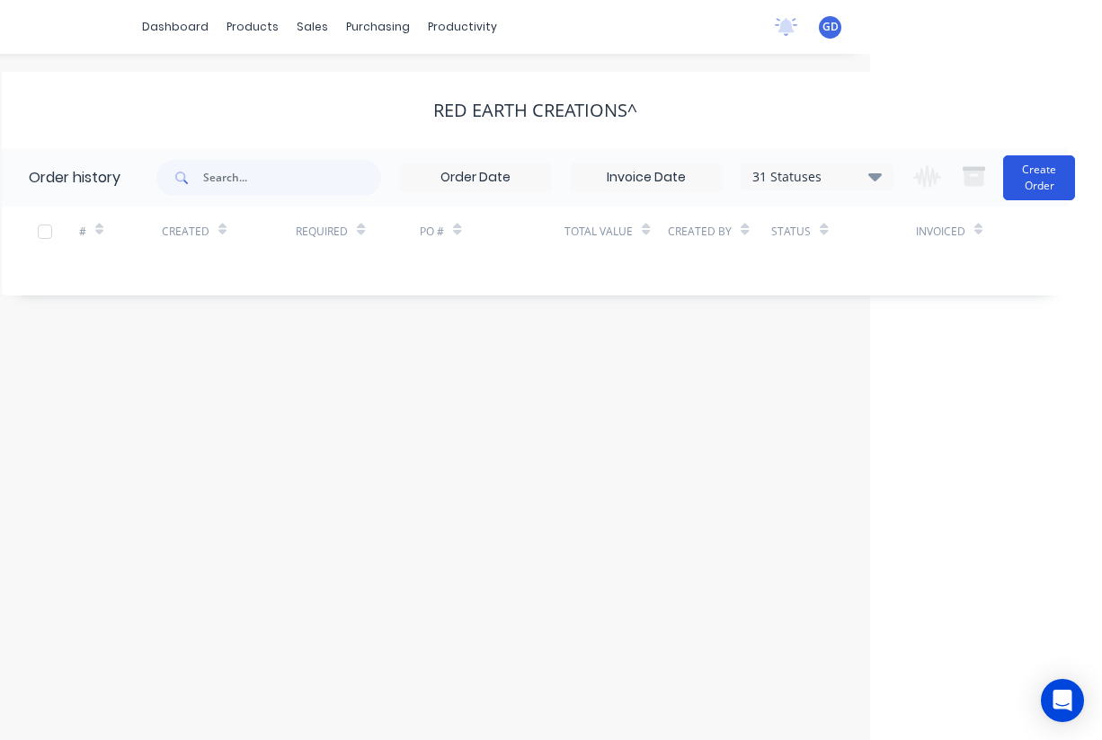
scroll to position [0, 232]
click at [1028, 192] on button "Create Order" at bounding box center [1039, 177] width 72 height 45
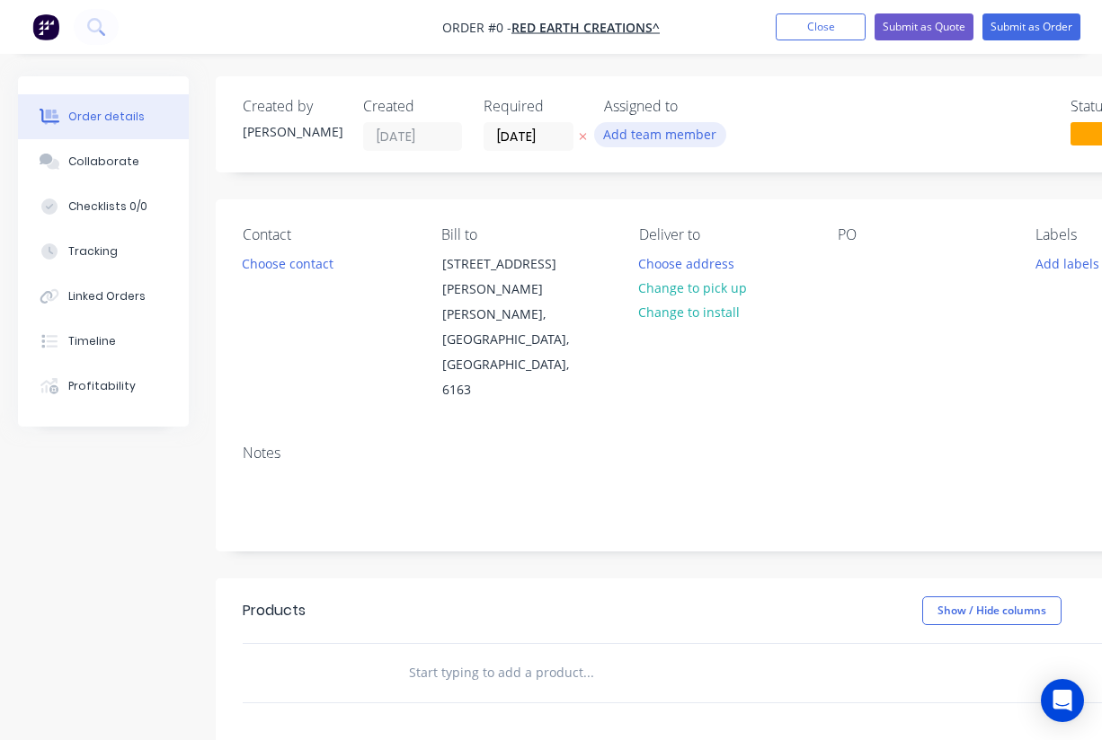
click at [666, 140] on button "Add team member" at bounding box center [660, 134] width 132 height 24
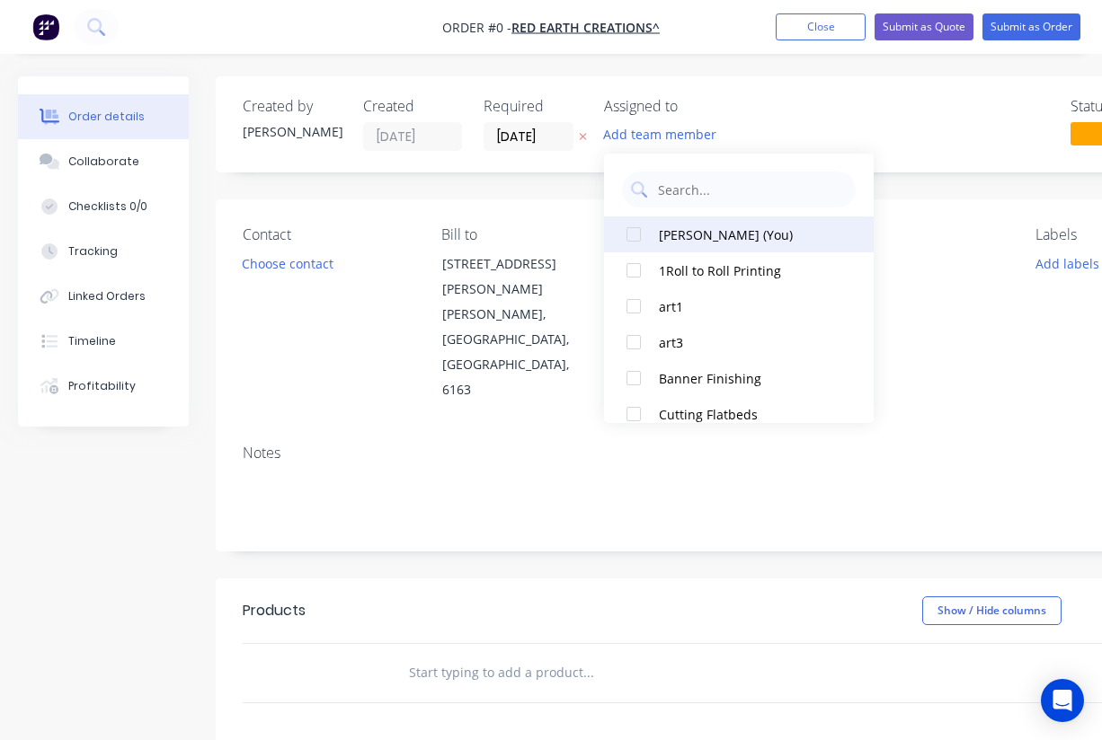
click at [657, 244] on button "[PERSON_NAME] (You)" at bounding box center [739, 235] width 270 height 36
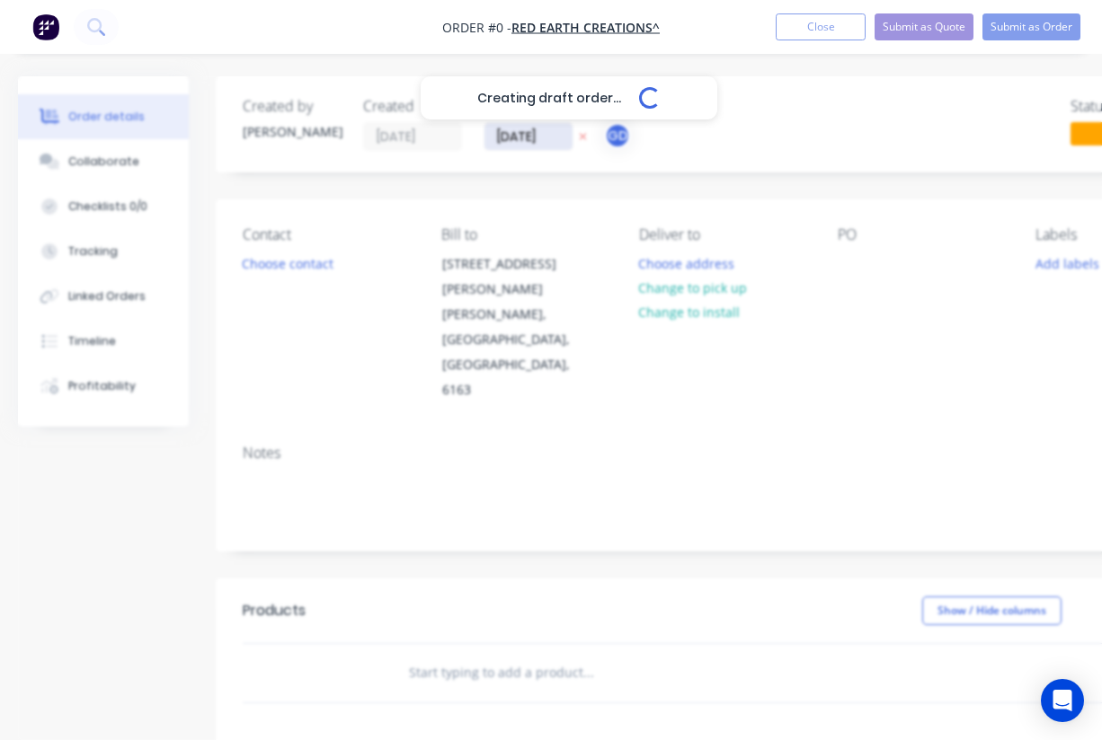
click at [535, 137] on div "Creating draft order... Loading... Order details Collaborate Checklists 0/0 Tra…" at bounding box center [625, 618] width 1250 height 1085
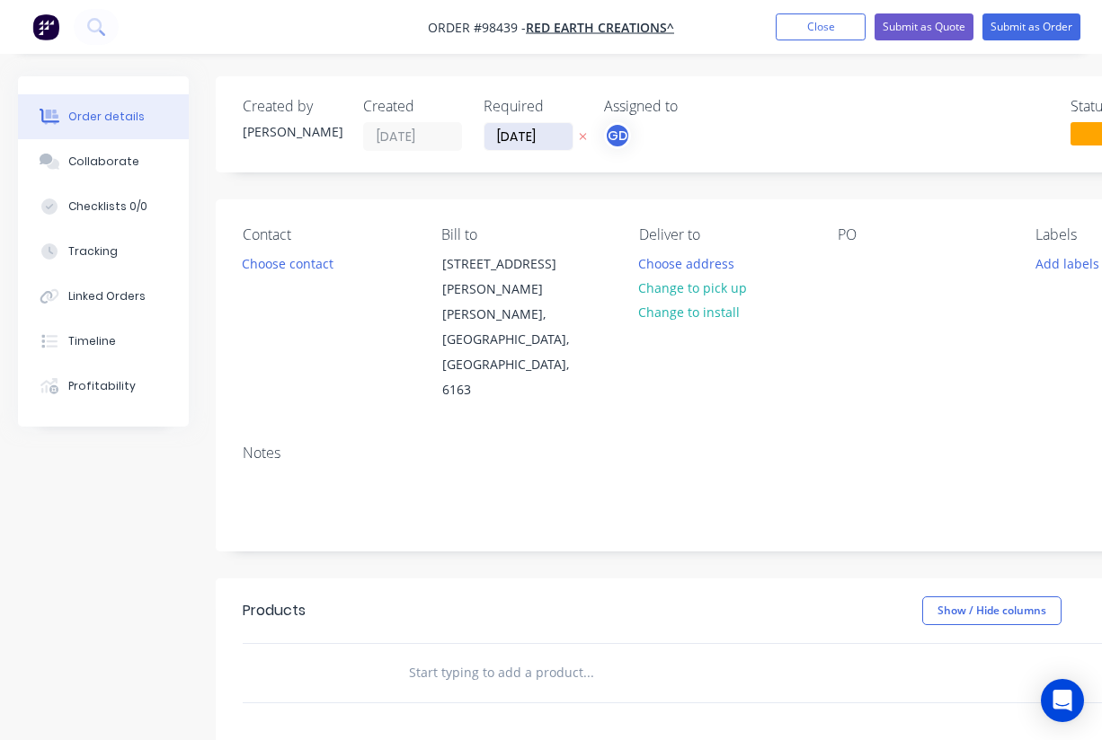
click at [524, 142] on input "[DATE]" at bounding box center [528, 136] width 88 height 27
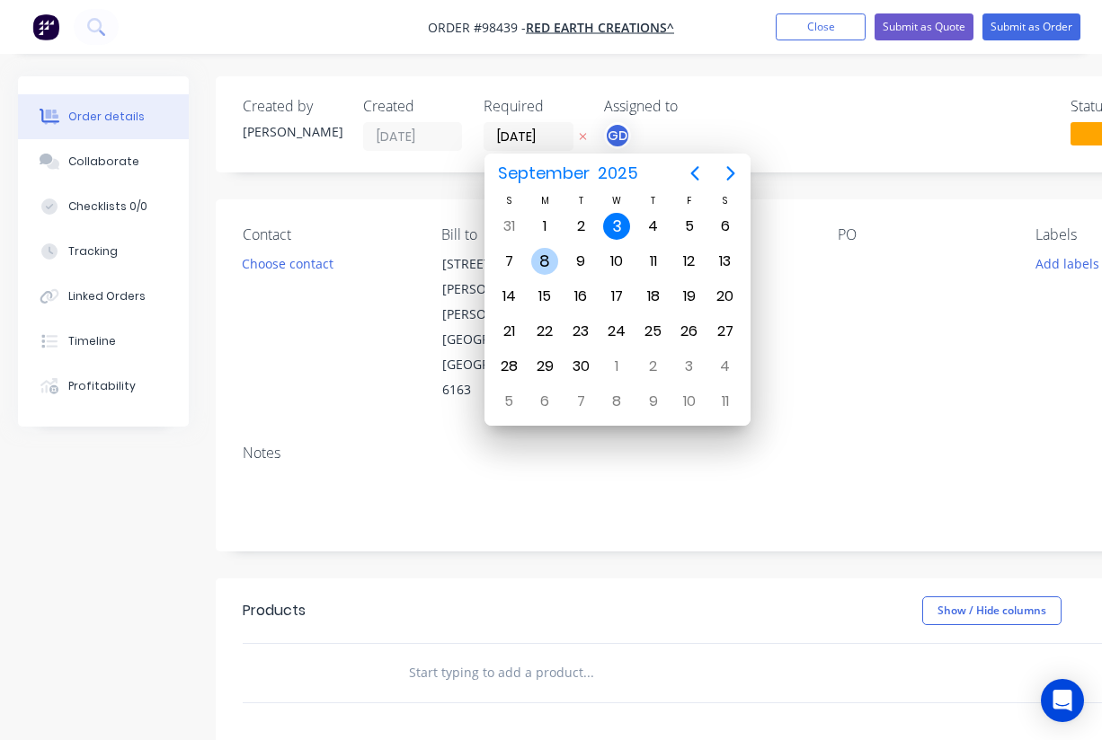
click at [540, 266] on div "8" at bounding box center [544, 261] width 27 height 27
type input "[DATE]"
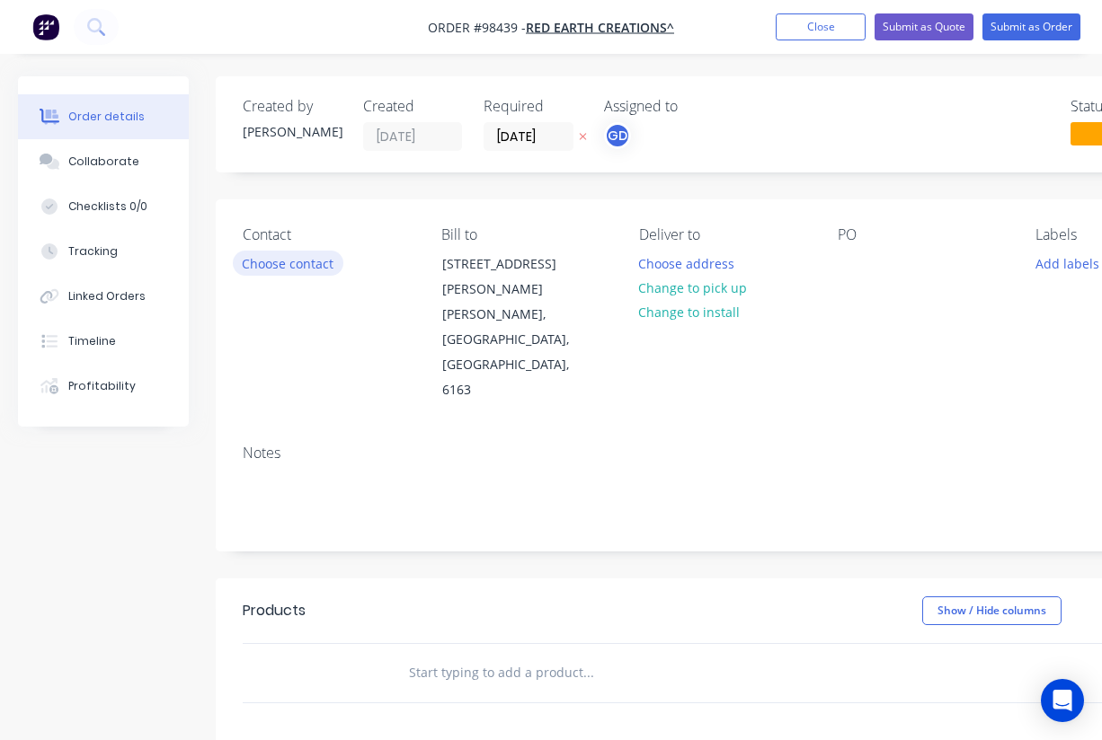
click at [292, 271] on button "Choose contact" at bounding box center [288, 263] width 111 height 24
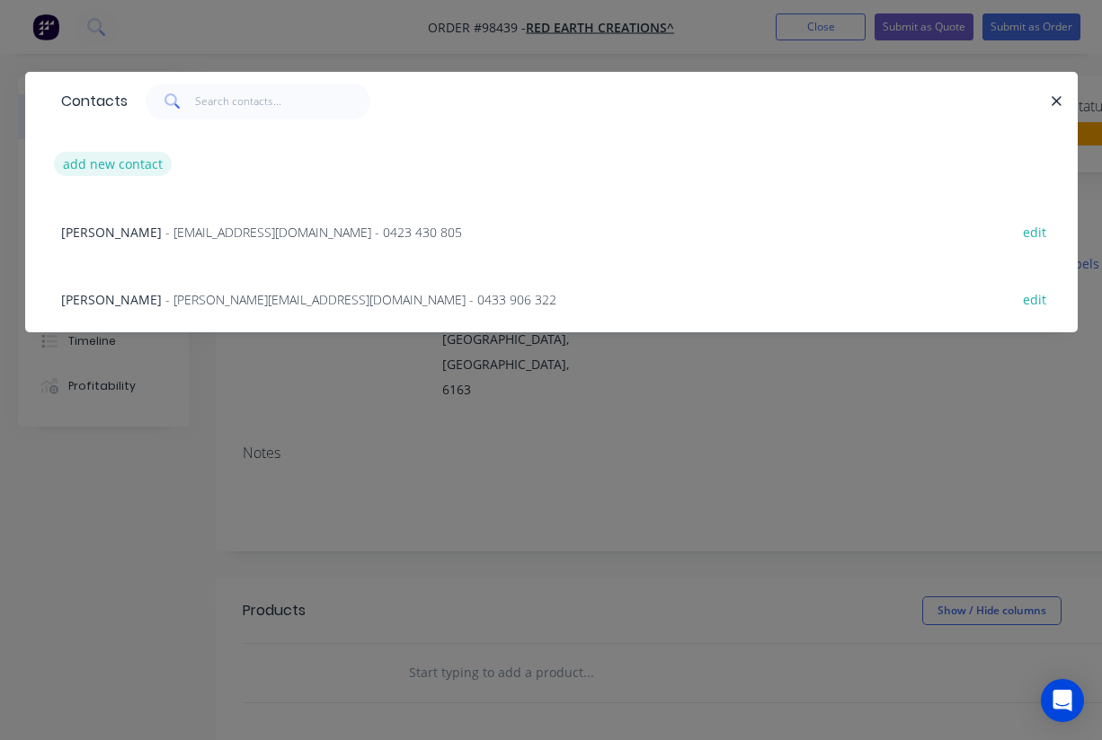
click at [97, 160] on button "add new contact" at bounding box center [113, 164] width 119 height 24
select select "AU"
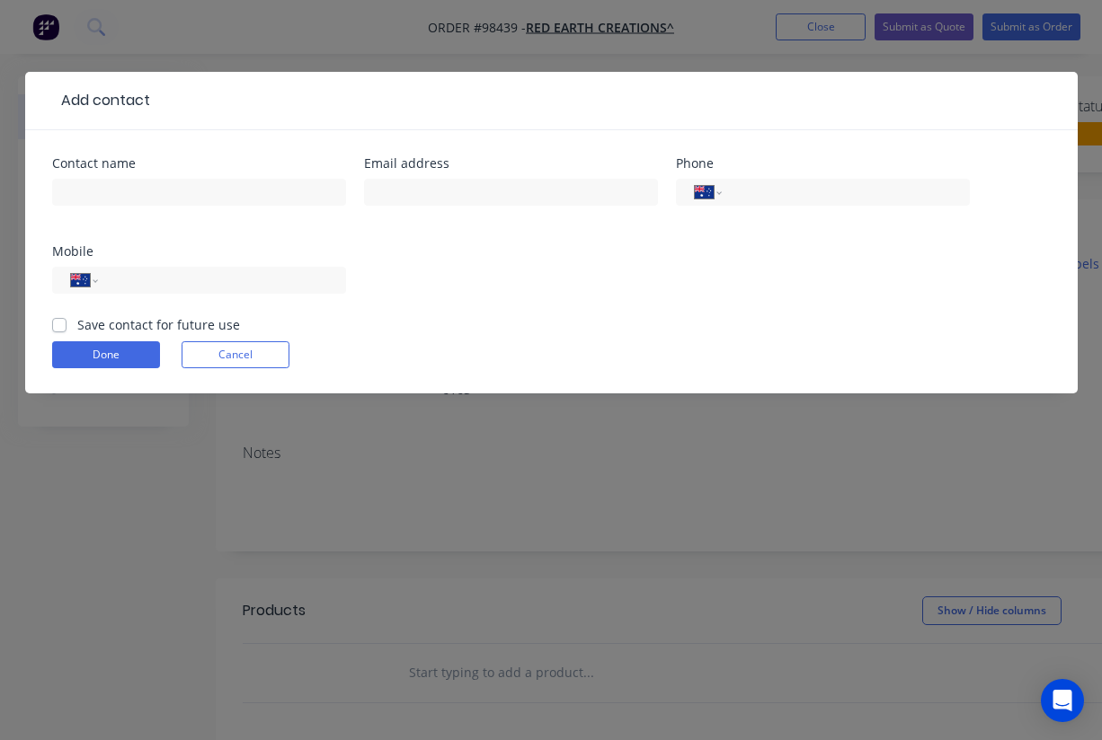
click at [77, 322] on label "Save contact for future use" at bounding box center [158, 324] width 163 height 19
click at [58, 322] on input "Save contact for future use" at bounding box center [59, 323] width 14 height 17
checkbox input "true"
type input "Aiden"
click at [271, 242] on div "Contact name Aiden Email address Phone International Afghanistan Åland Islands …" at bounding box center [551, 236] width 998 height 158
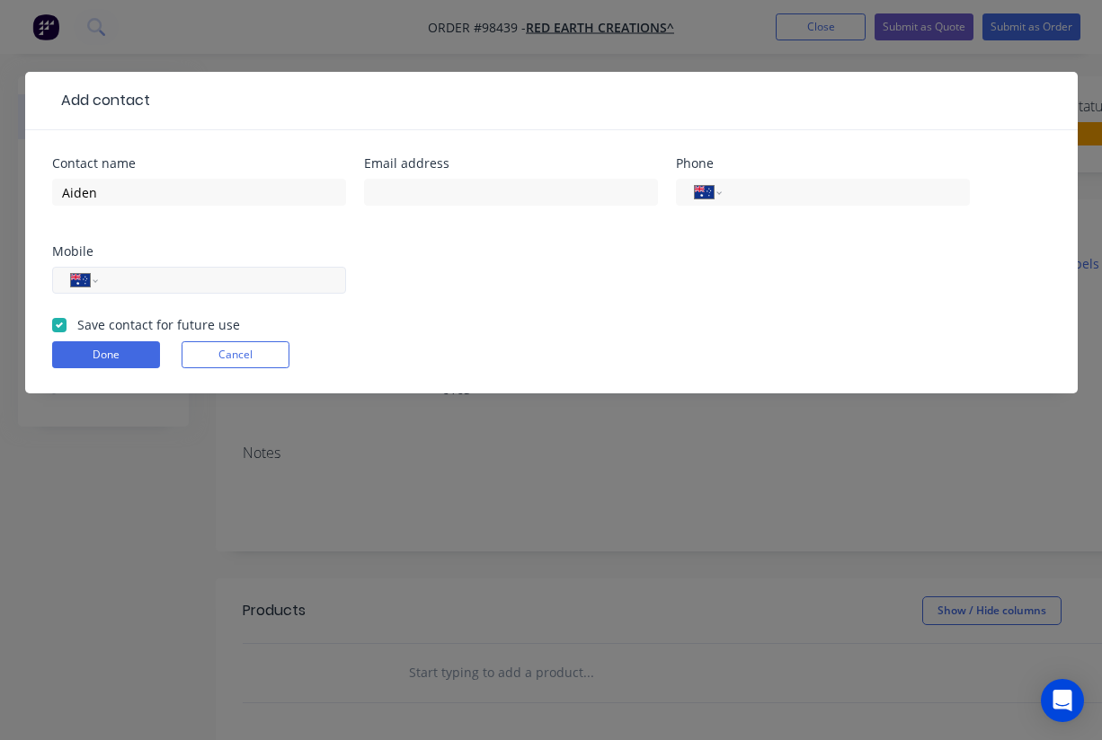
click at [271, 273] on input "tel" at bounding box center [219, 280] width 216 height 21
paste input "0473 150 340"
type input "0473 150 340"
paste input "aiden@redearthcreations.com.au"
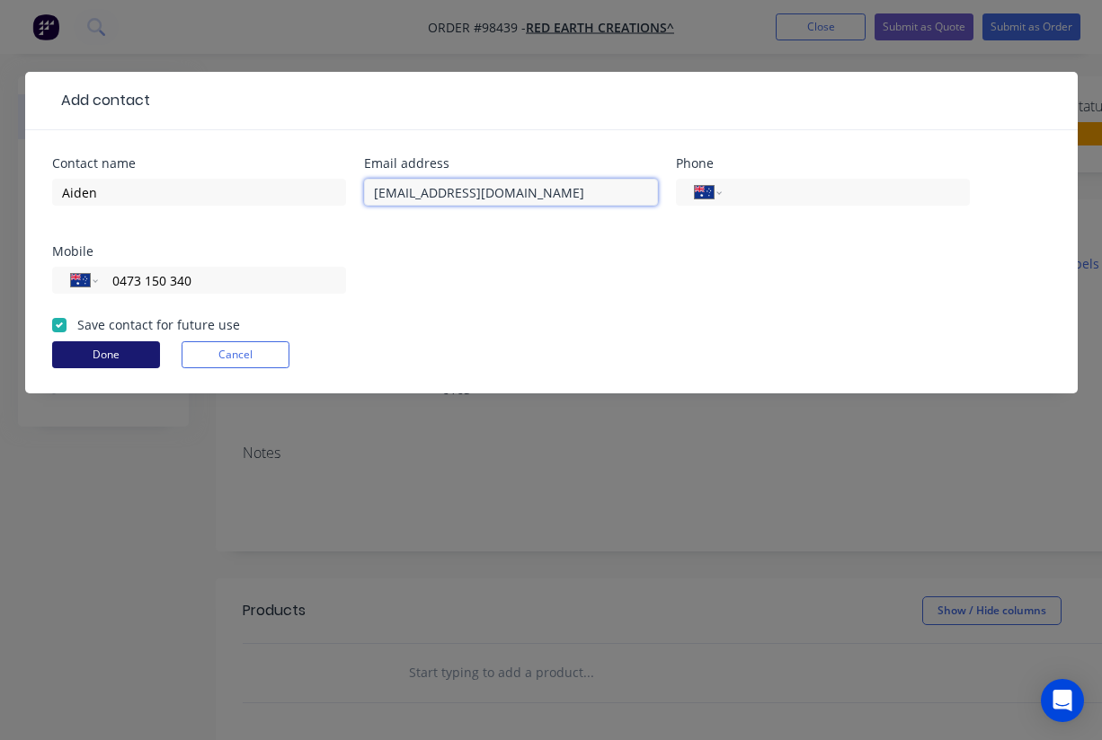
type input "aiden@redearthcreations.com.au"
click at [94, 357] on button "Done" at bounding box center [106, 354] width 108 height 27
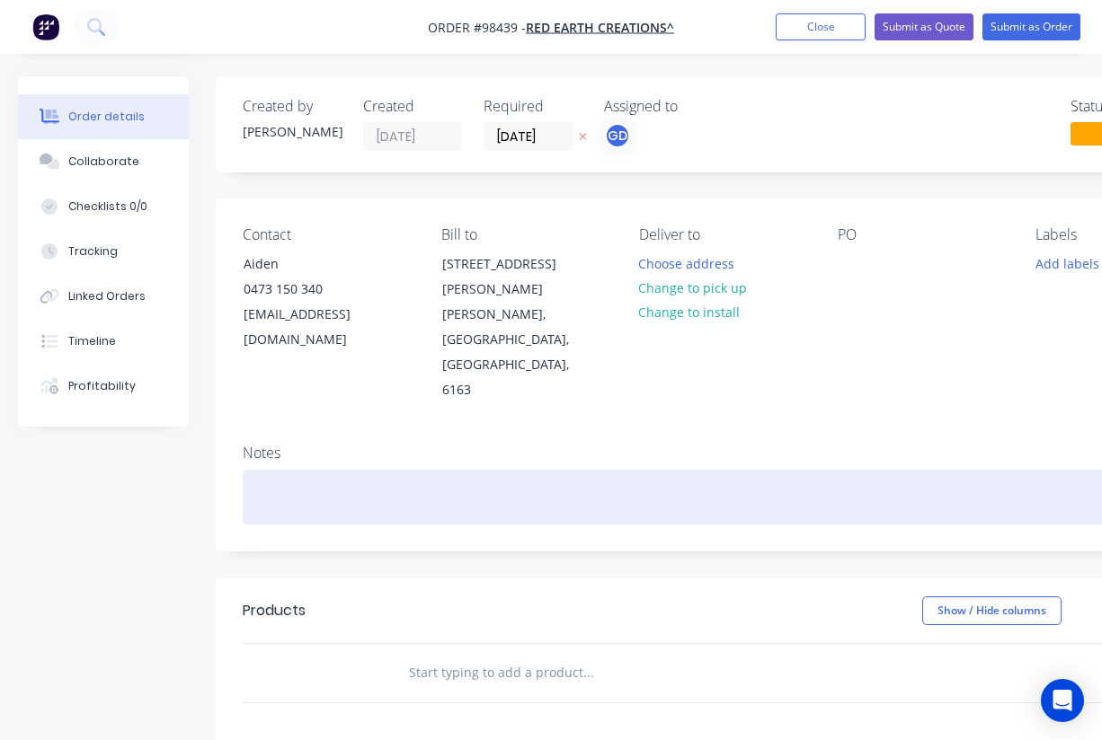
click at [270, 470] on div at bounding box center [724, 497] width 962 height 55
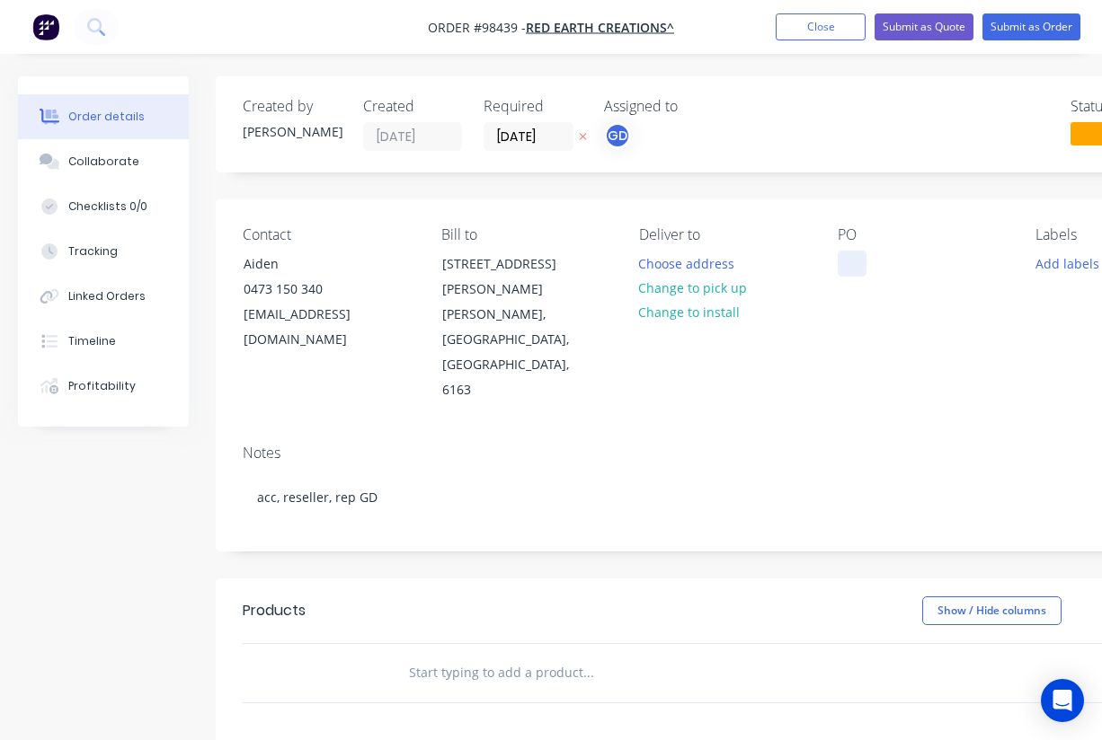
click at [844, 261] on div at bounding box center [851, 264] width 29 height 26
click at [872, 325] on div "PO 4361" at bounding box center [922, 314] width 170 height 177
click at [1049, 269] on button "Add labels" at bounding box center [1066, 263] width 83 height 24
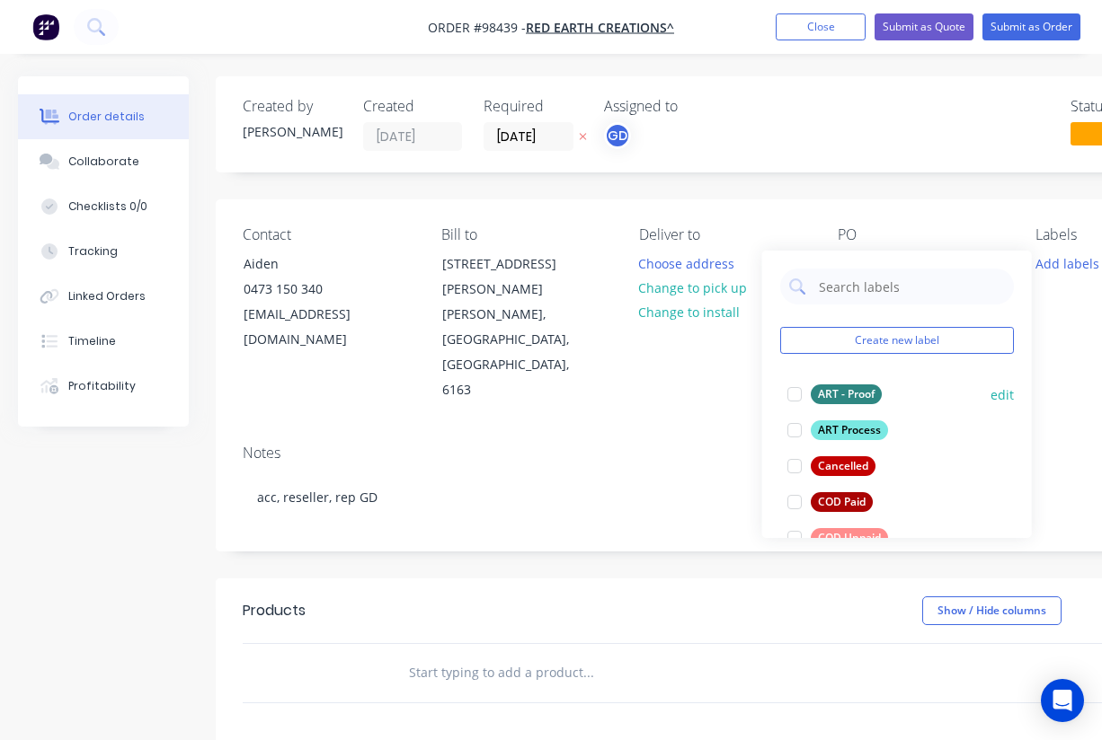
click at [847, 397] on div "ART - Proof" at bounding box center [845, 395] width 71 height 20
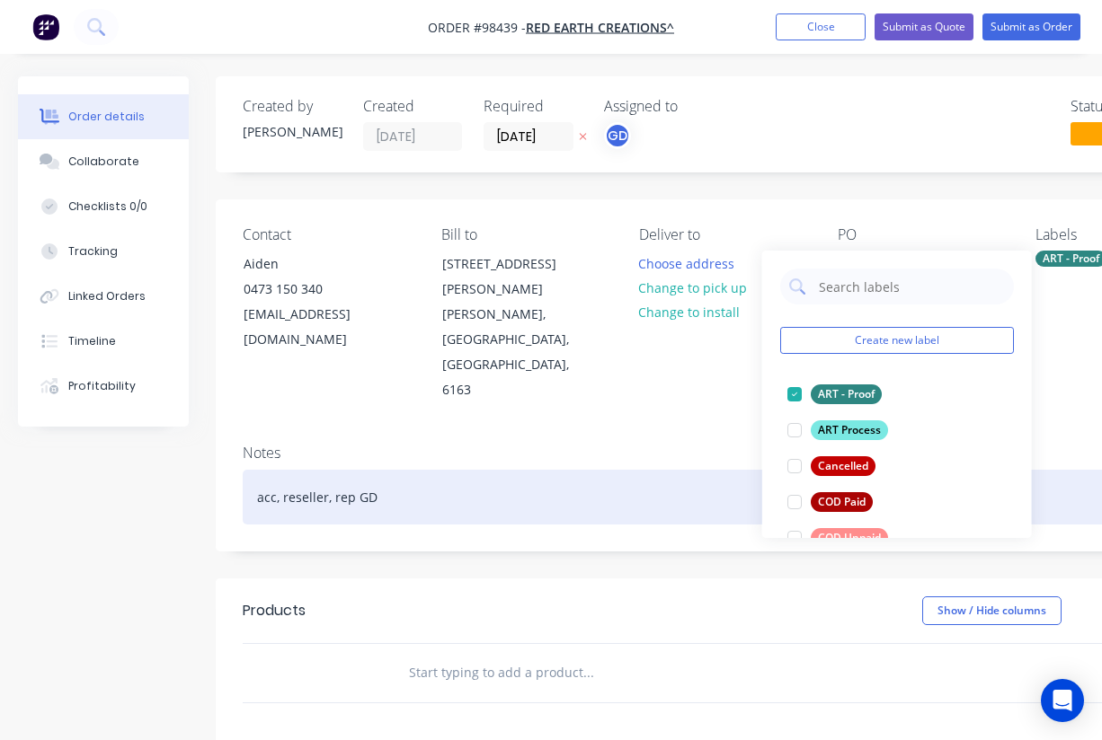
scroll to position [56, 2]
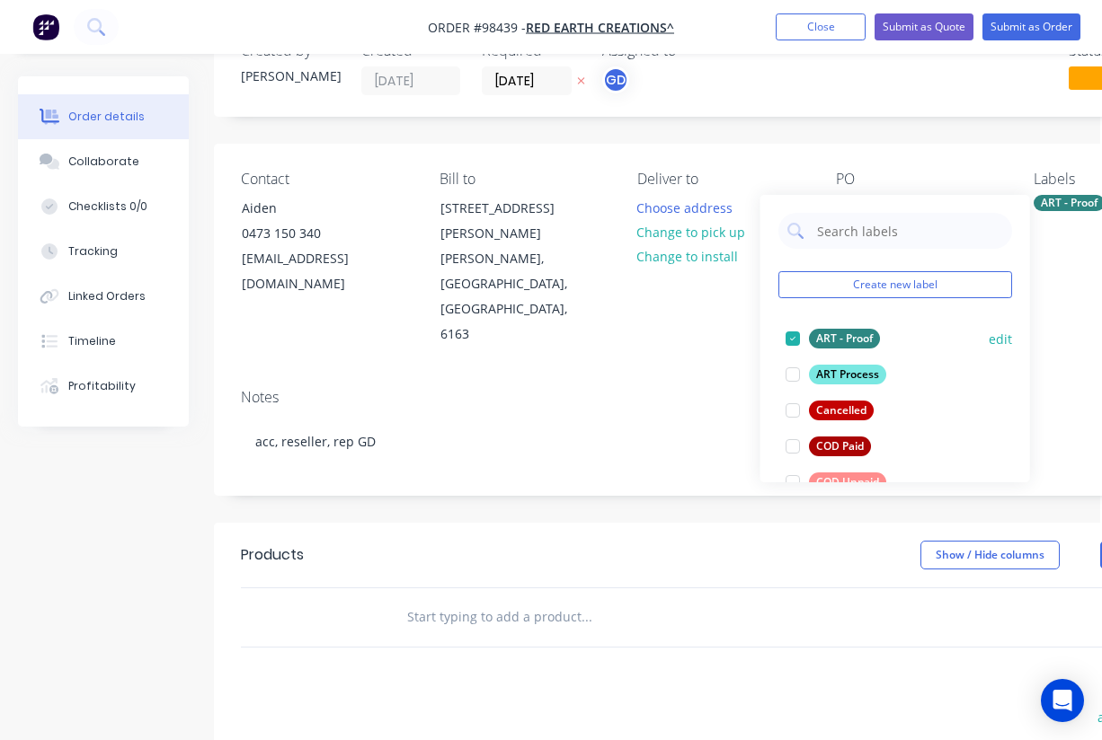
click at [796, 341] on div at bounding box center [792, 339] width 36 height 36
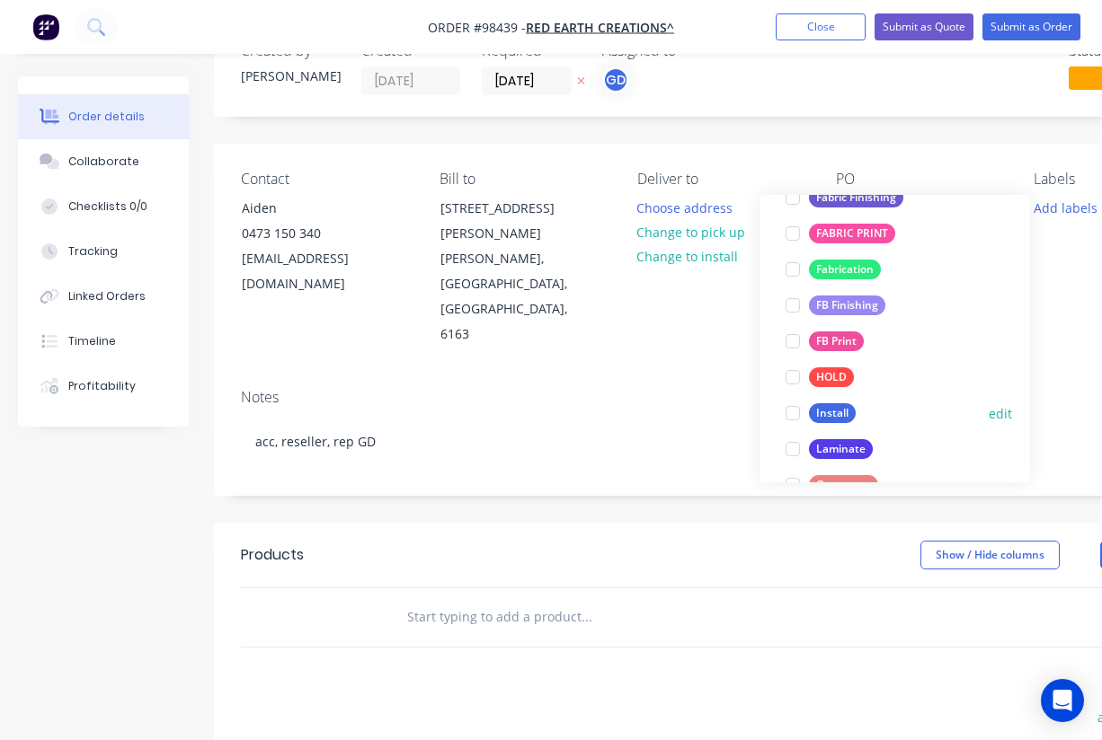
click at [857, 421] on button "Install" at bounding box center [820, 413] width 84 height 25
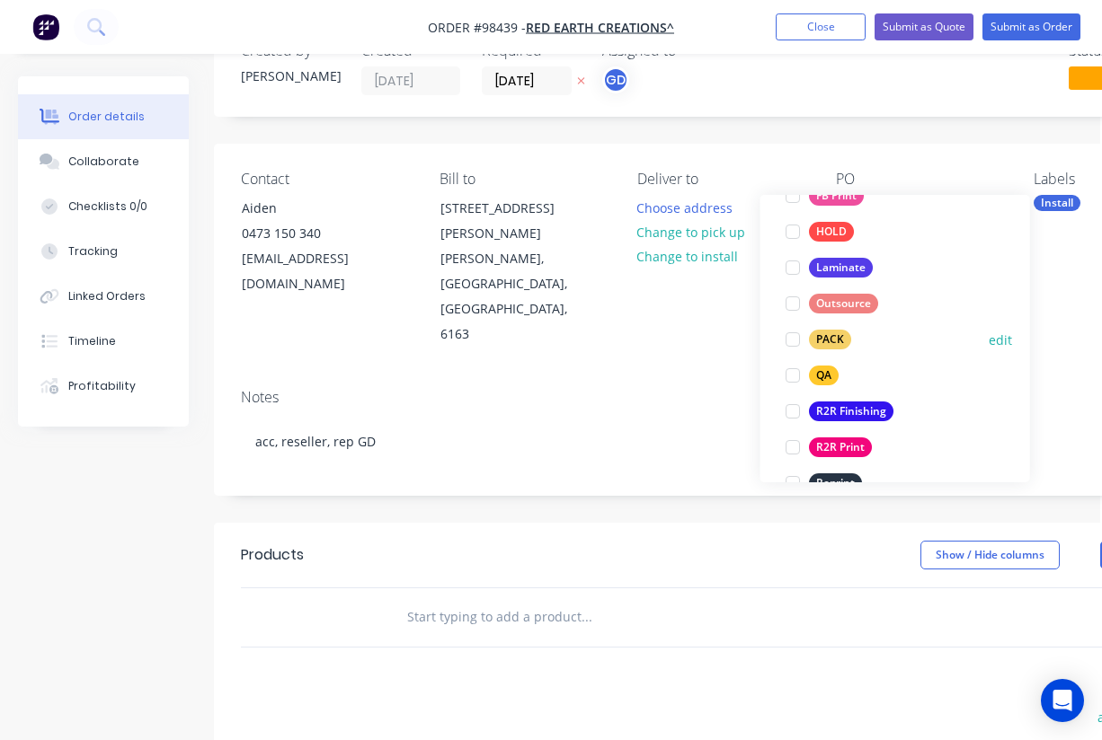
scroll to position [577, 0]
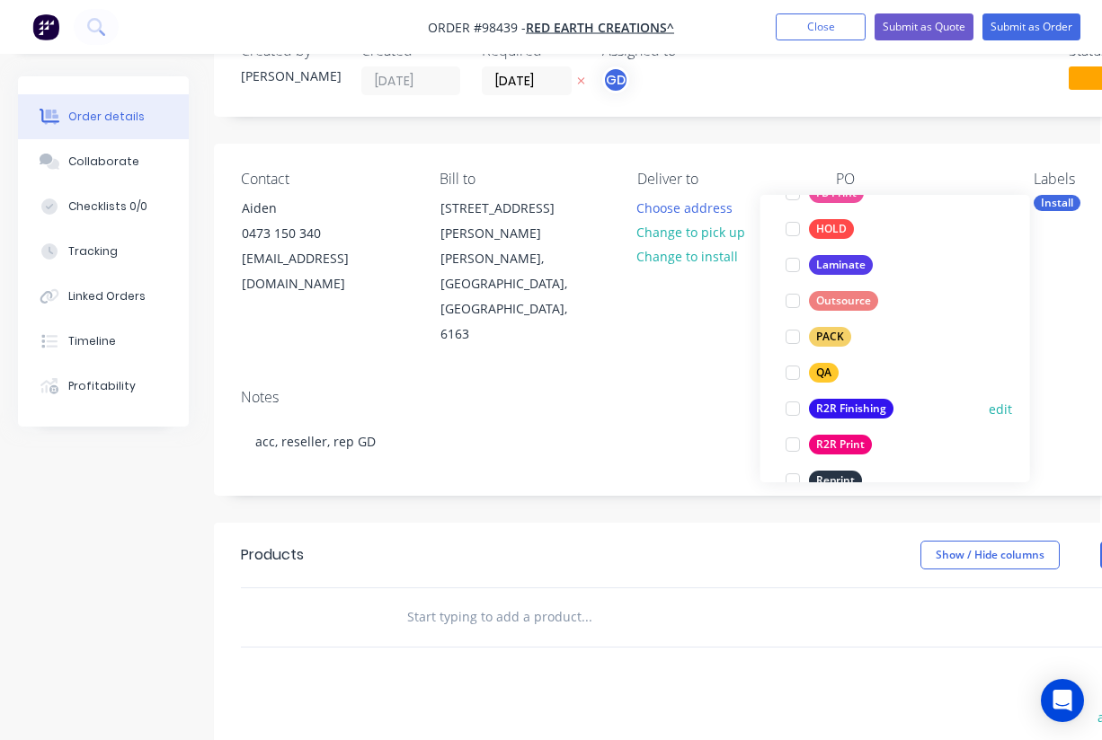
click at [847, 406] on div "R2R Finishing" at bounding box center [851, 409] width 84 height 20
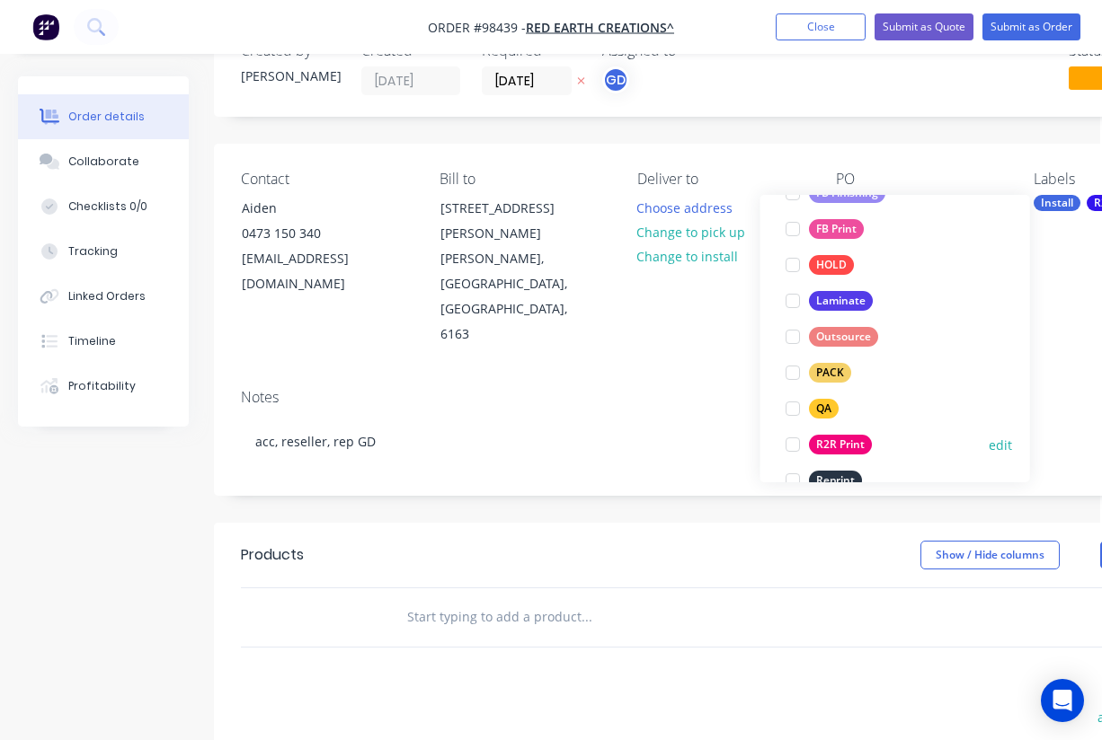
click at [849, 445] on div "R2R Print" at bounding box center [840, 445] width 63 height 20
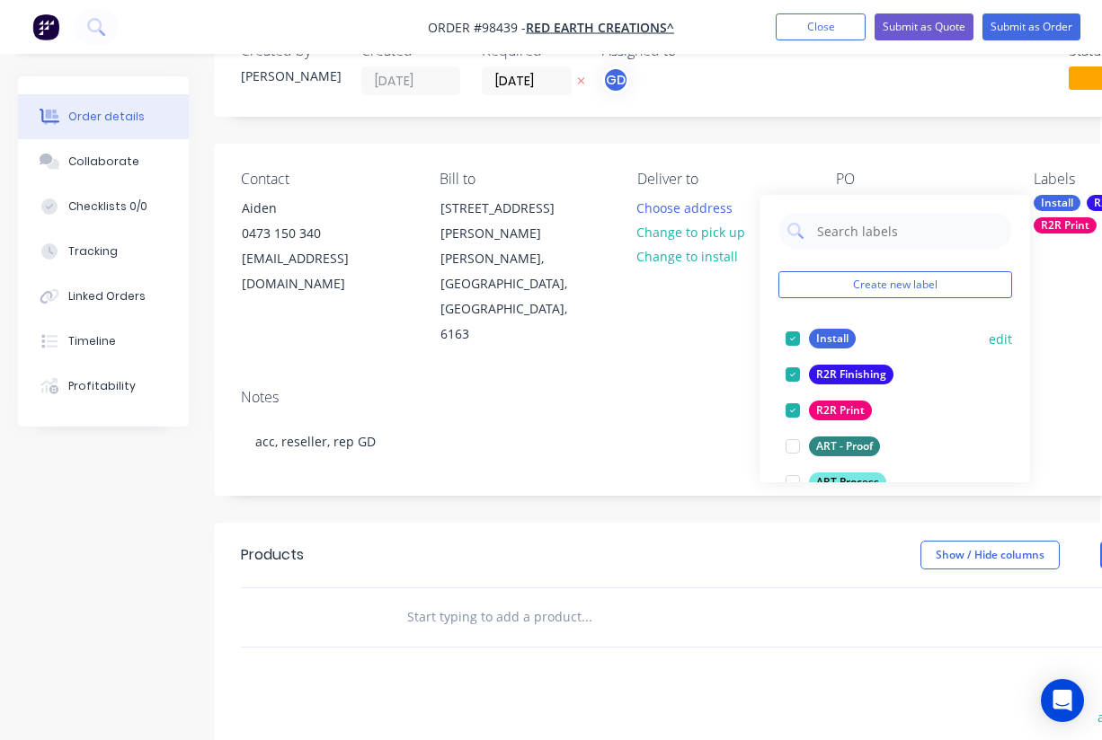
scroll to position [0, 0]
click at [786, 335] on div at bounding box center [792, 339] width 36 height 36
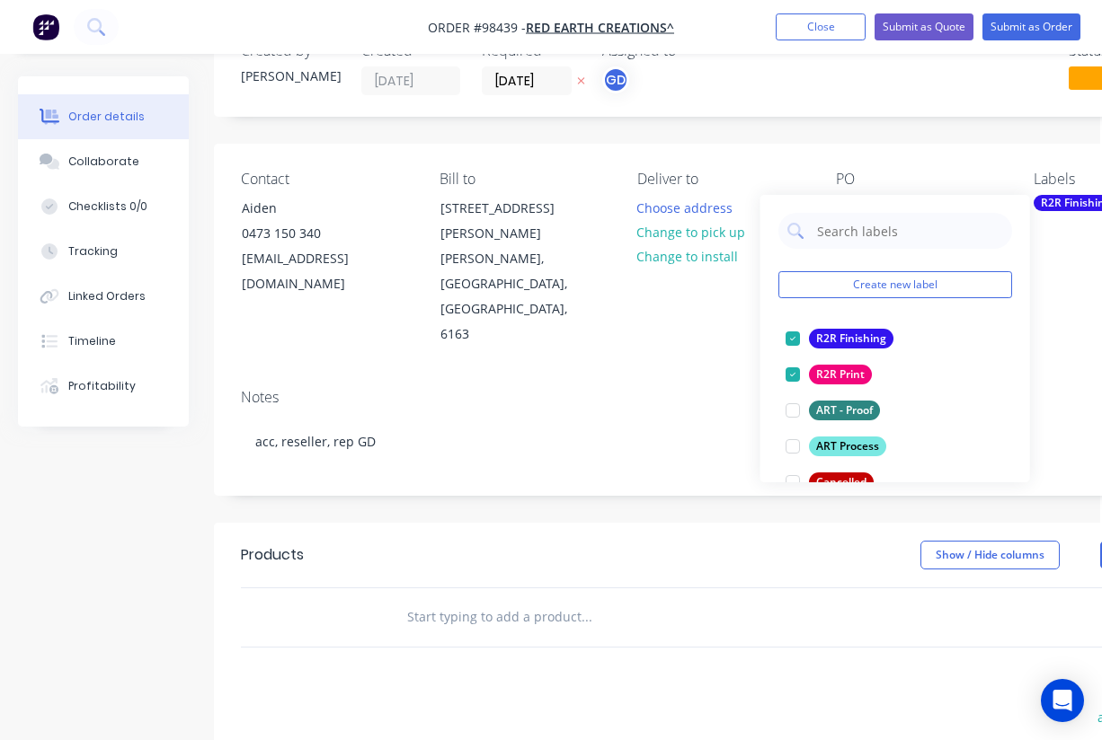
click at [602, 288] on div "Contact Aiden 0473 150 340 aiden@redearthcreations.com.au Bill to UNIT 7/32 HIN…" at bounding box center [722, 259] width 1016 height 231
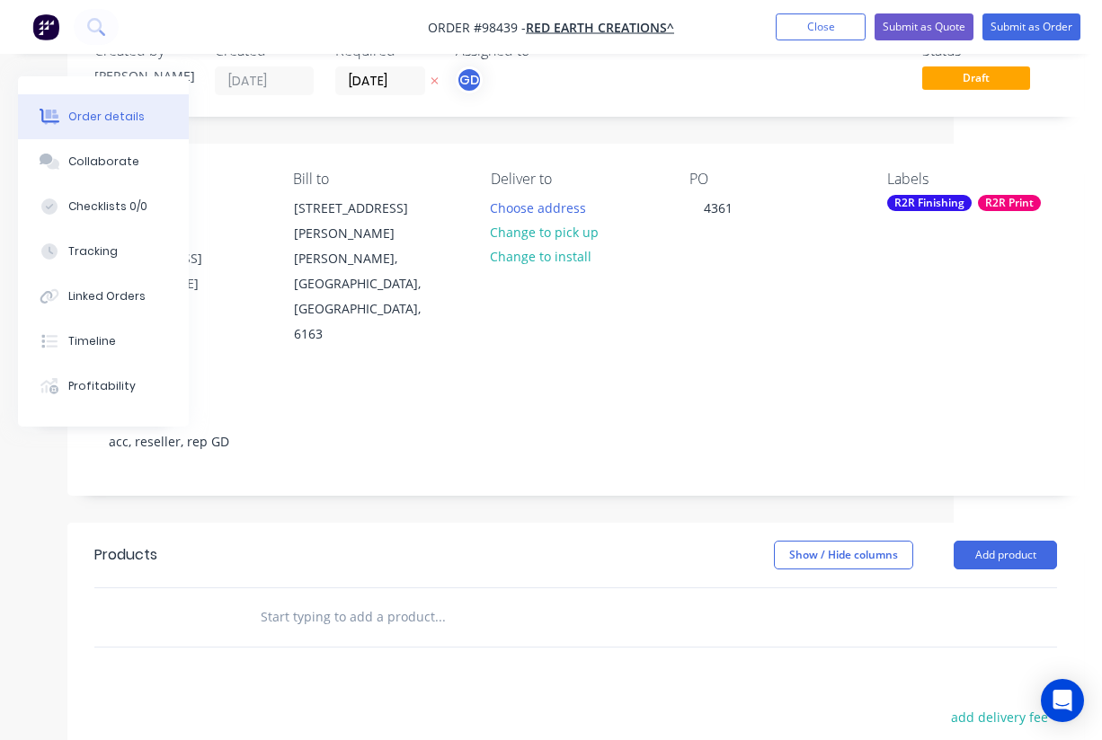
scroll to position [56, 148]
click at [298, 599] on input "text" at bounding box center [439, 617] width 359 height 36
paste input "100m of 1550mm high banner mesh hem and plastic eyelets every 500mm. - $1,440.0…"
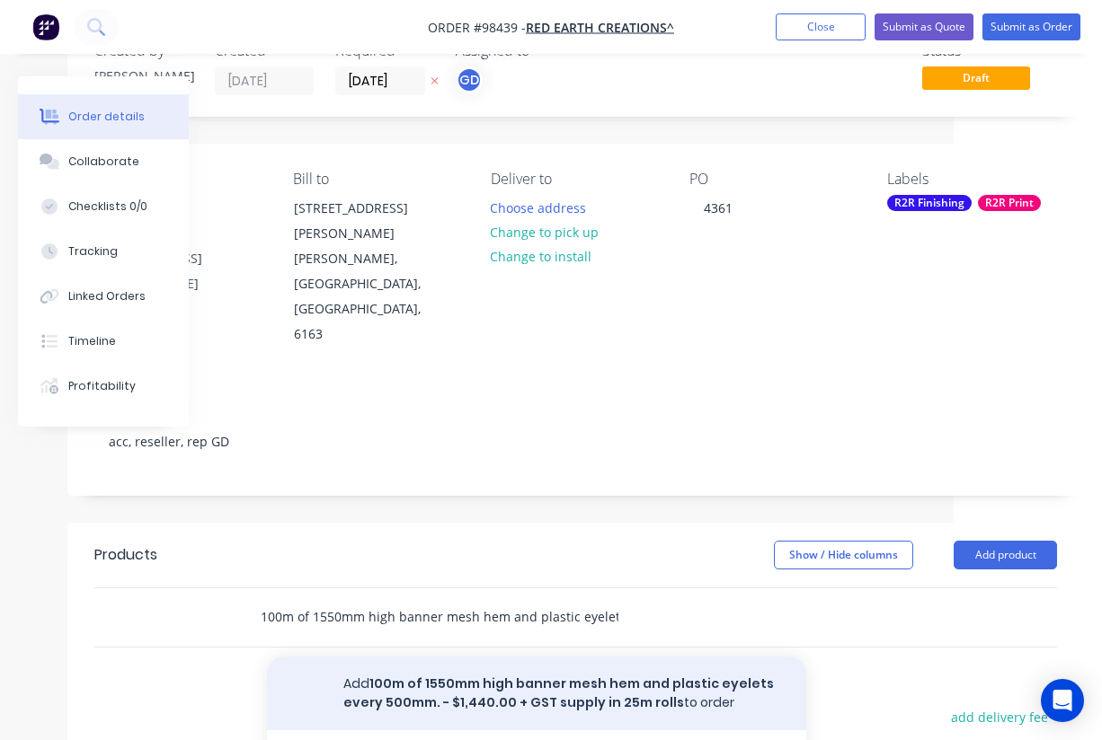
type input "100m of 1550mm high banner mesh hem and plastic eyelets every 500mm. - $1,440.0…"
click at [409, 657] on button "Add 100m of 1550mm high banner mesh hem and plastic eyelets every 500mm. - $1,4…" at bounding box center [536, 694] width 539 height 74
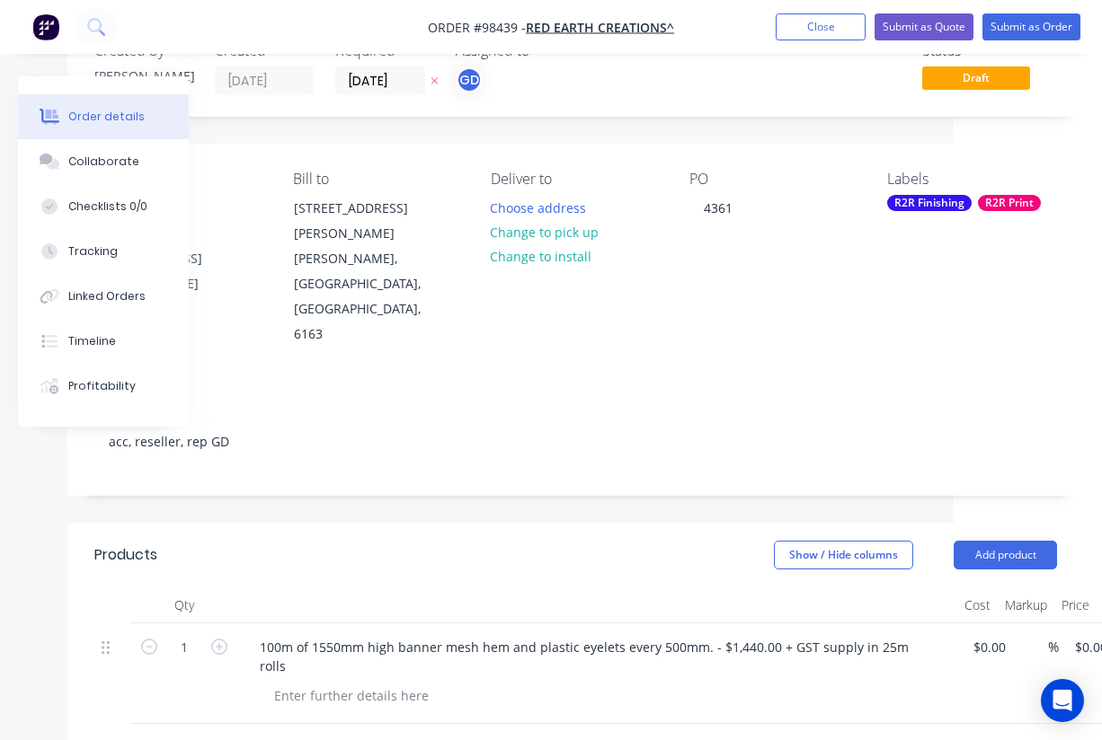
drag, startPoint x: 406, startPoint y: 4, endPoint x: 80, endPoint y: 3, distance: 326.1
click at [80, 3] on nav "Order #98439 - RED EARTH CREATIONS^ Add product Close Submit as Quote Submit as…" at bounding box center [551, 27] width 1102 height 54
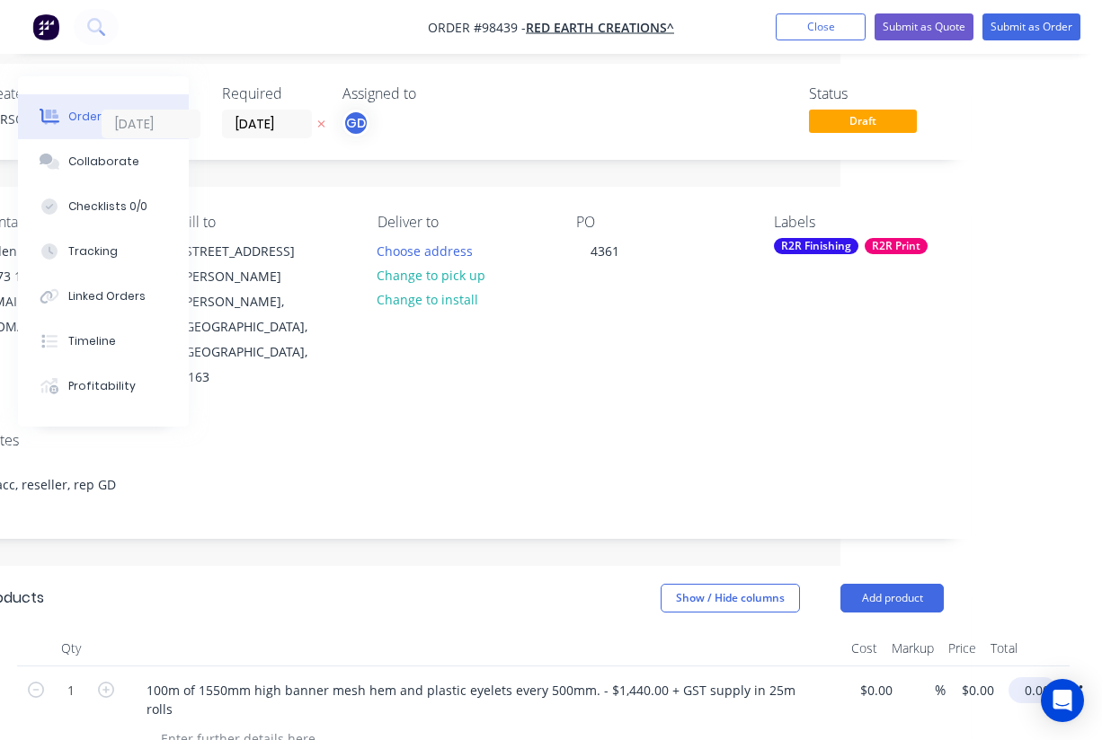
click at [1045, 677] on input "0.00" at bounding box center [1035, 690] width 41 height 26
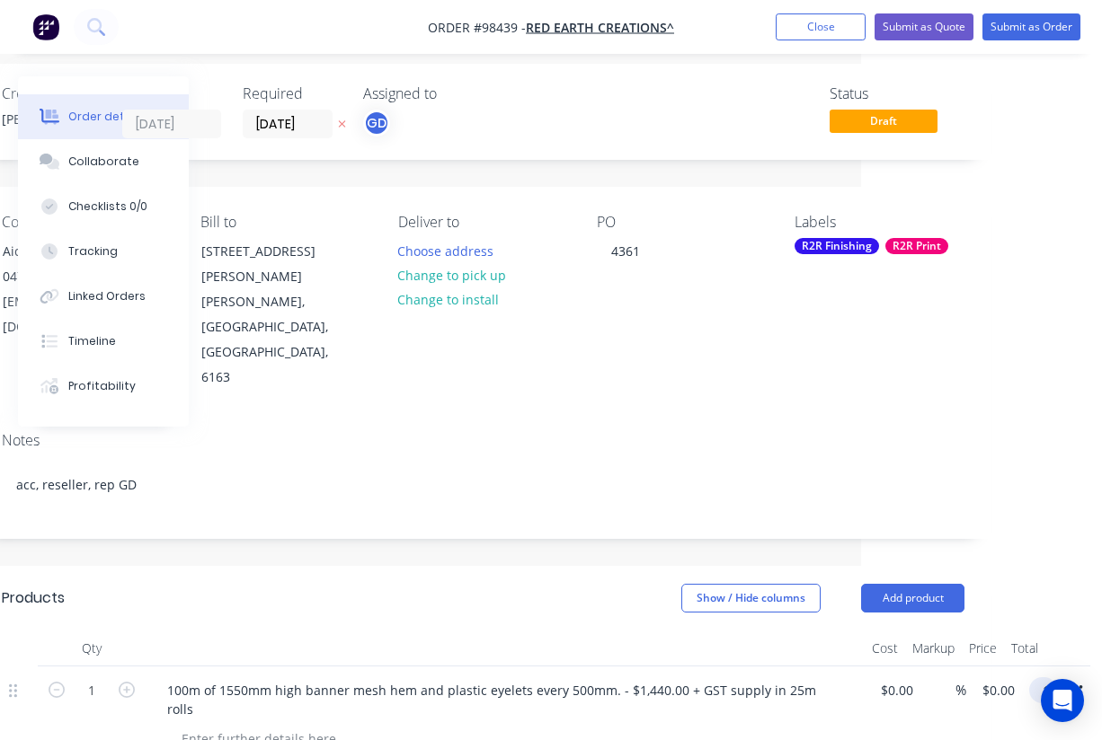
scroll to position [13, 241]
click at [1045, 677] on input "1" at bounding box center [1046, 690] width 21 height 26
type input "4"
type input "1440"
type input "$1,440.00"
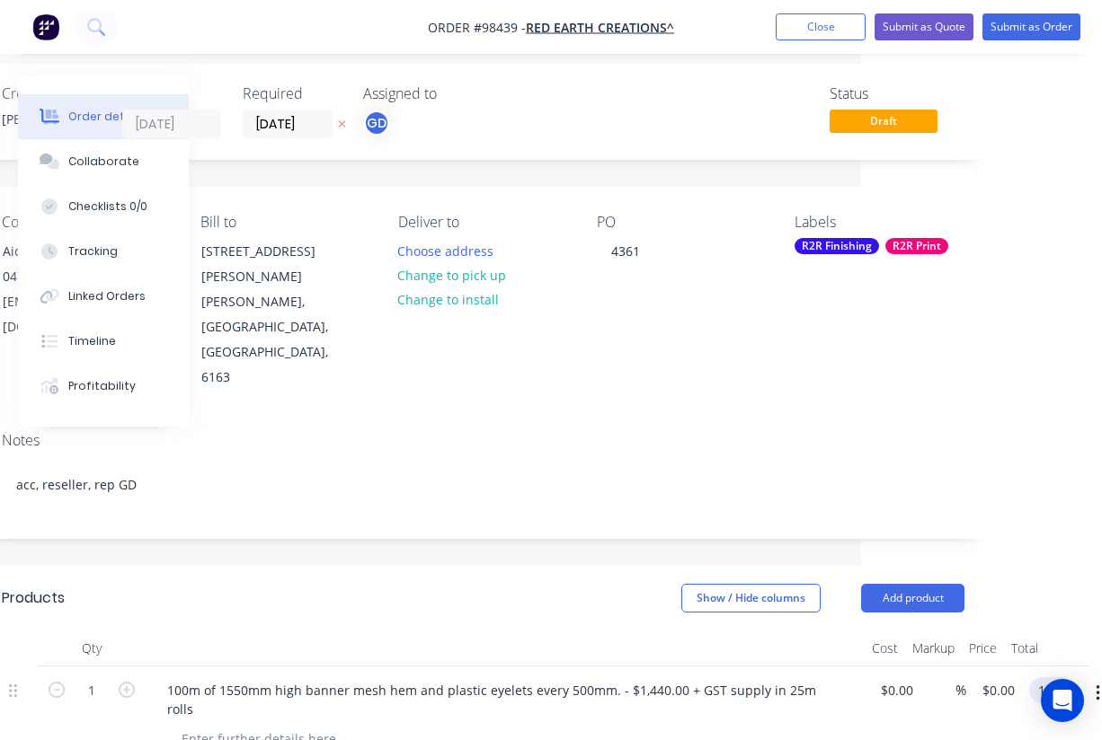
type input "$1,440.00"
click at [549, 631] on div at bounding box center [505, 649] width 719 height 36
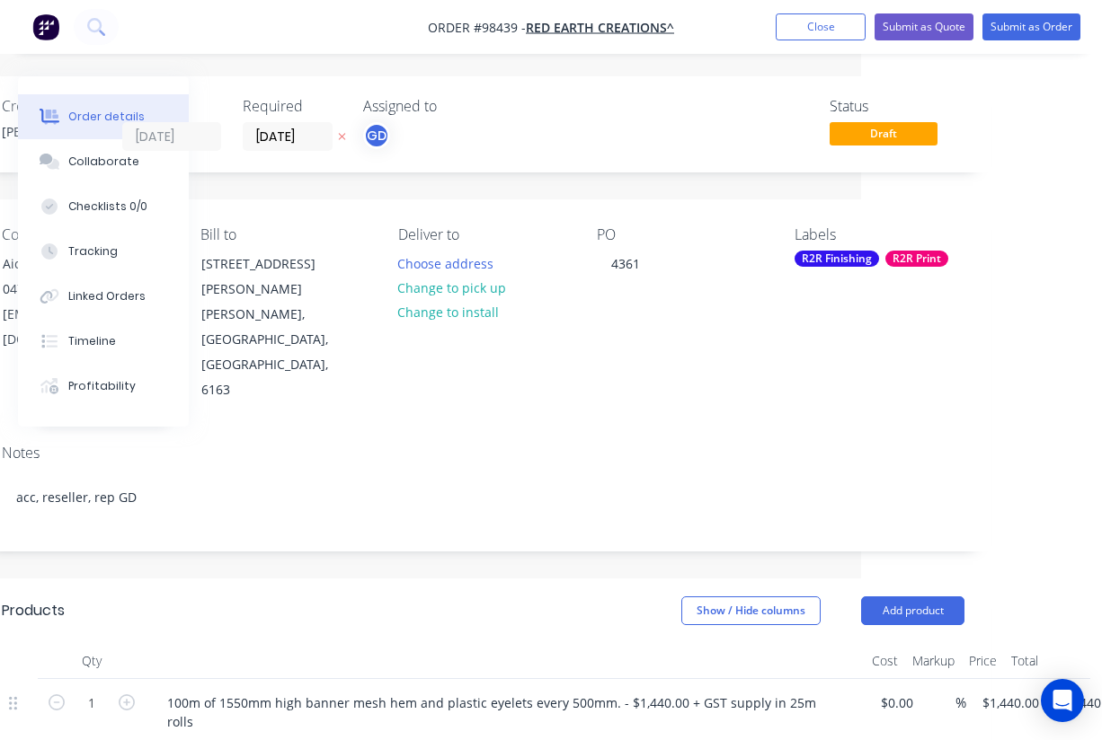
scroll to position [0, 0]
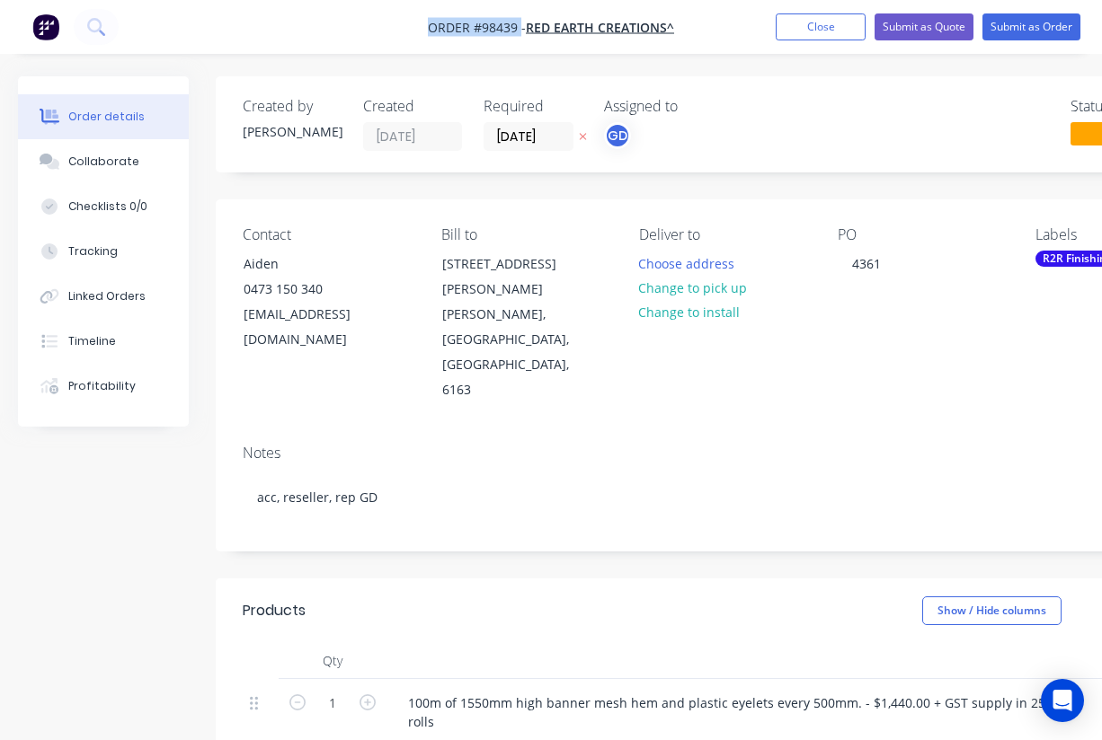
drag, startPoint x: 428, startPoint y: 24, endPoint x: 520, endPoint y: 33, distance: 93.0
click at [520, 33] on nav "Order #98439 - RED EARTH CREATIONS^ Add product Close Submit as Quote Submit as…" at bounding box center [551, 27] width 1102 height 54
copy span "Order #98439"
click at [814, 31] on button "Close" at bounding box center [820, 26] width 90 height 27
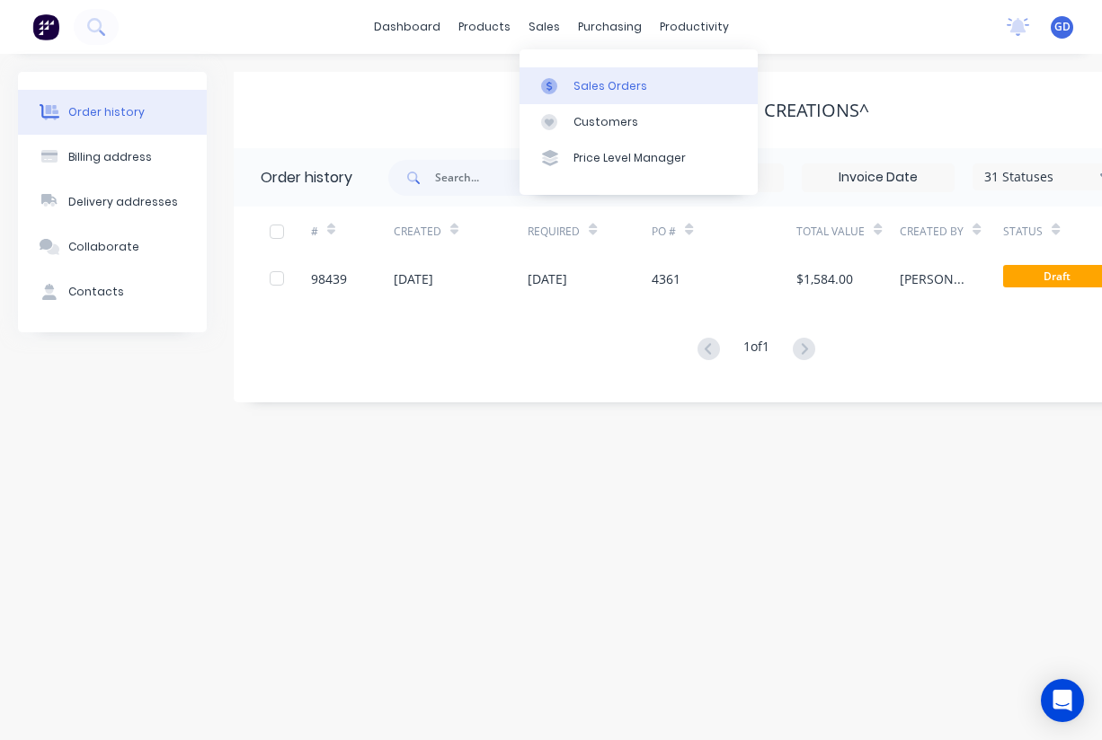
click at [591, 74] on link "Sales Orders" at bounding box center [638, 85] width 238 height 36
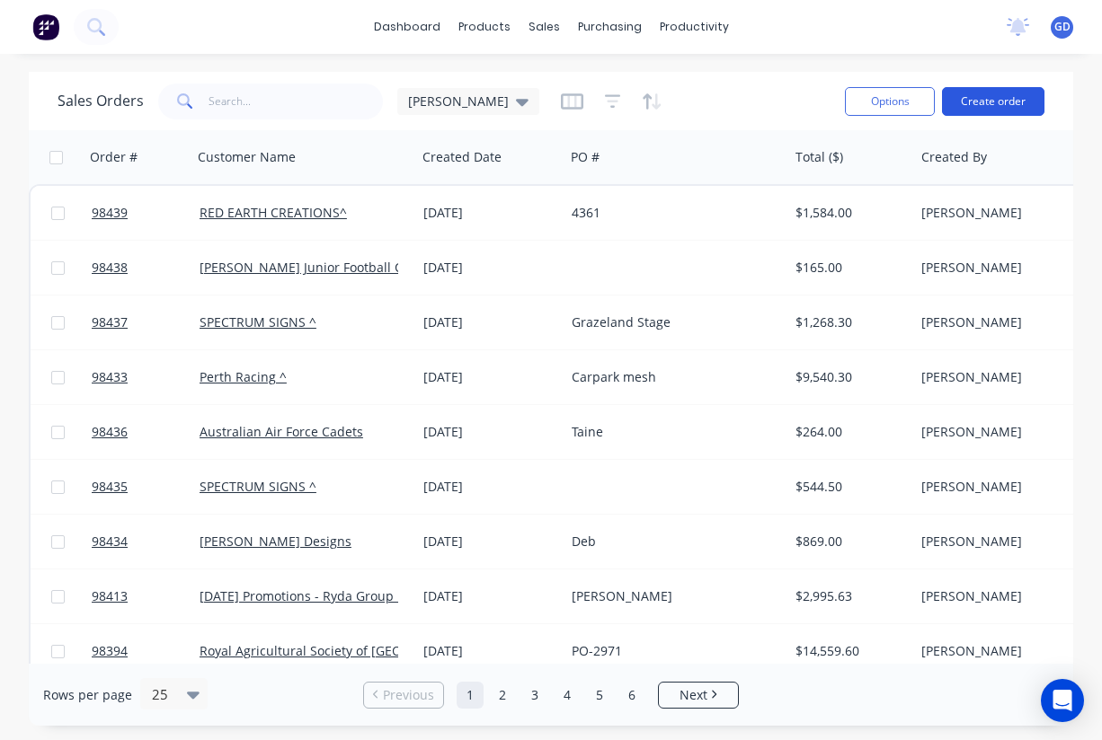
click at [1002, 104] on button "Create order" at bounding box center [993, 101] width 102 height 29
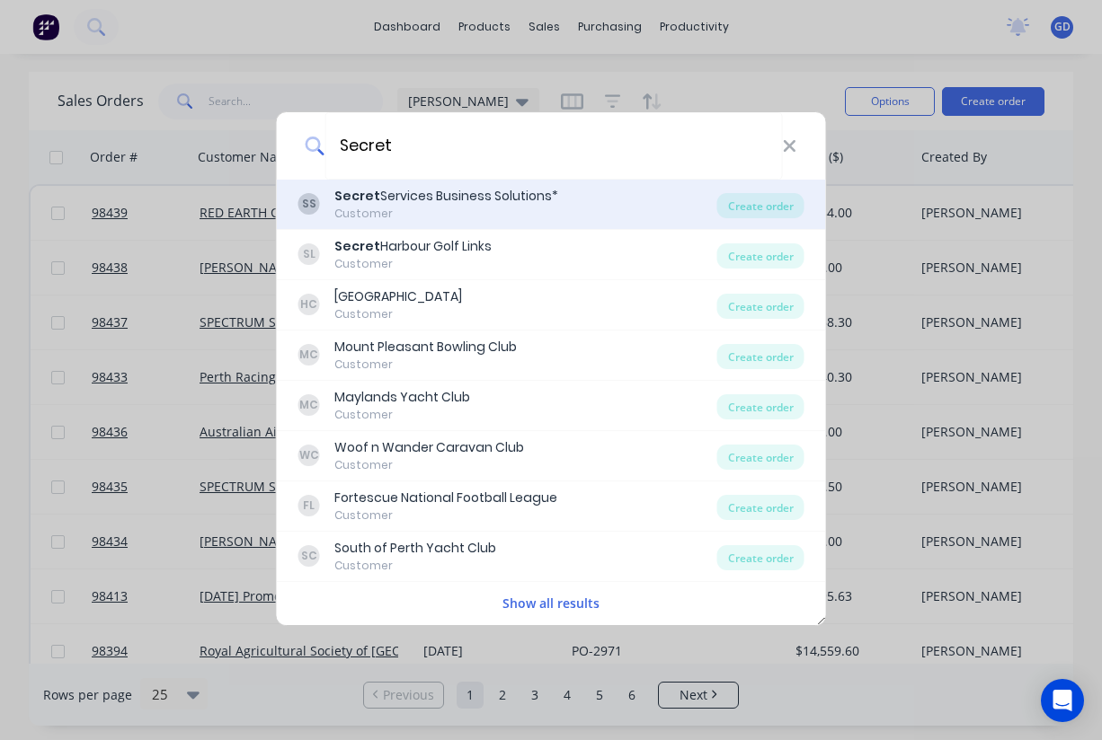
type input "Secret"
click at [415, 191] on div "Secret Services Business Solutions*" at bounding box center [446, 196] width 224 height 19
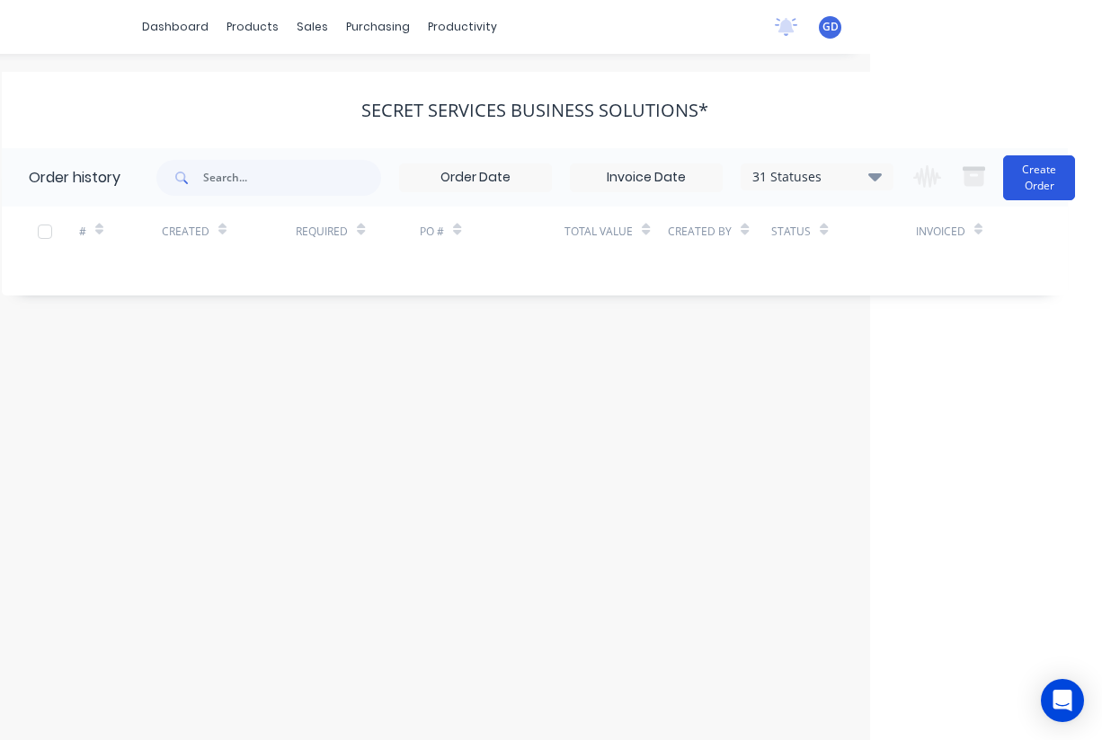
scroll to position [0, 233]
click at [1017, 161] on button "Create Order" at bounding box center [1039, 177] width 72 height 45
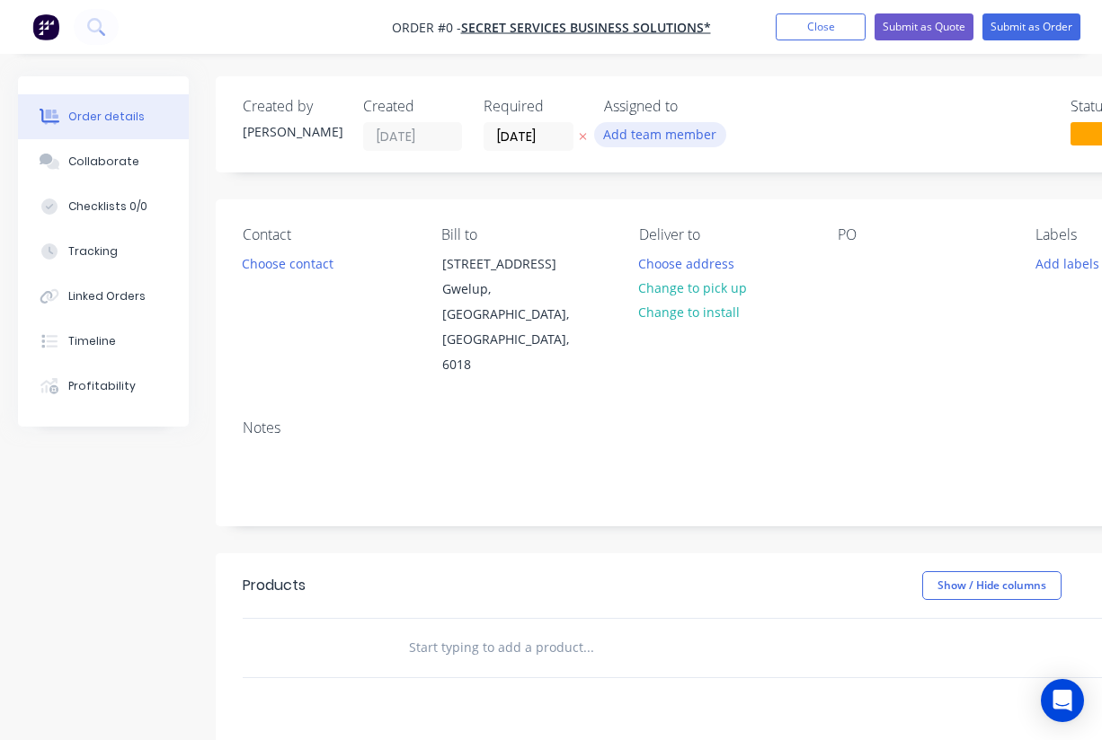
click at [650, 131] on button "Add team member" at bounding box center [660, 134] width 132 height 24
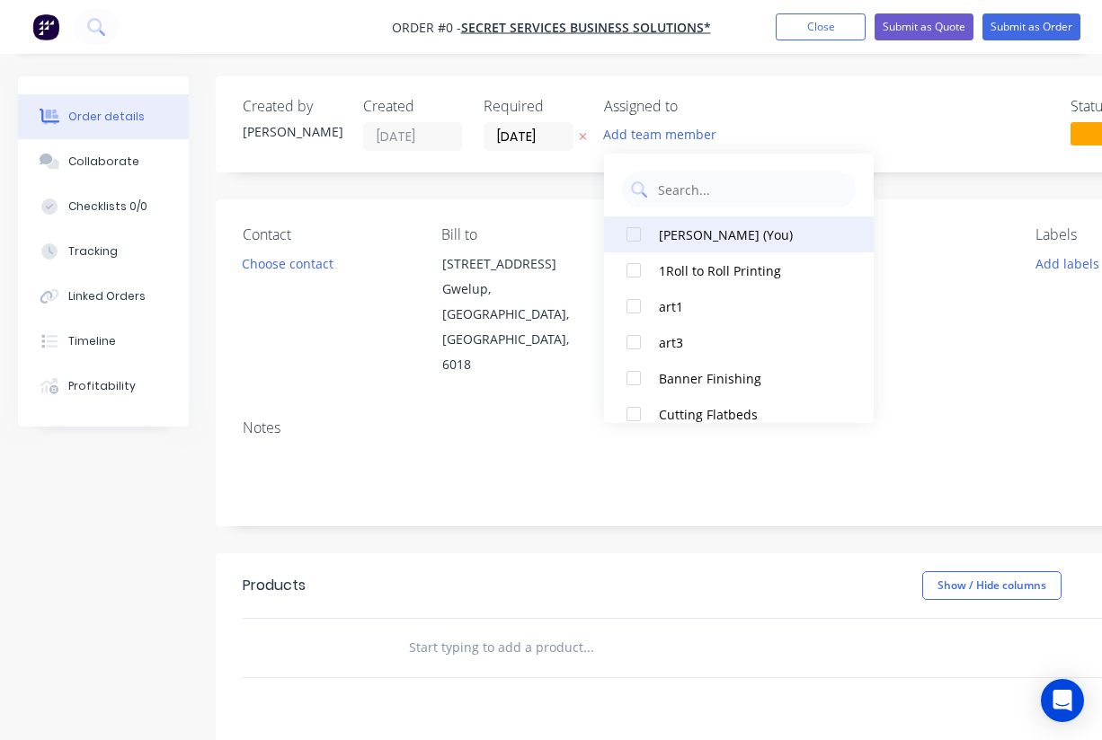
click at [627, 234] on div at bounding box center [633, 235] width 36 height 36
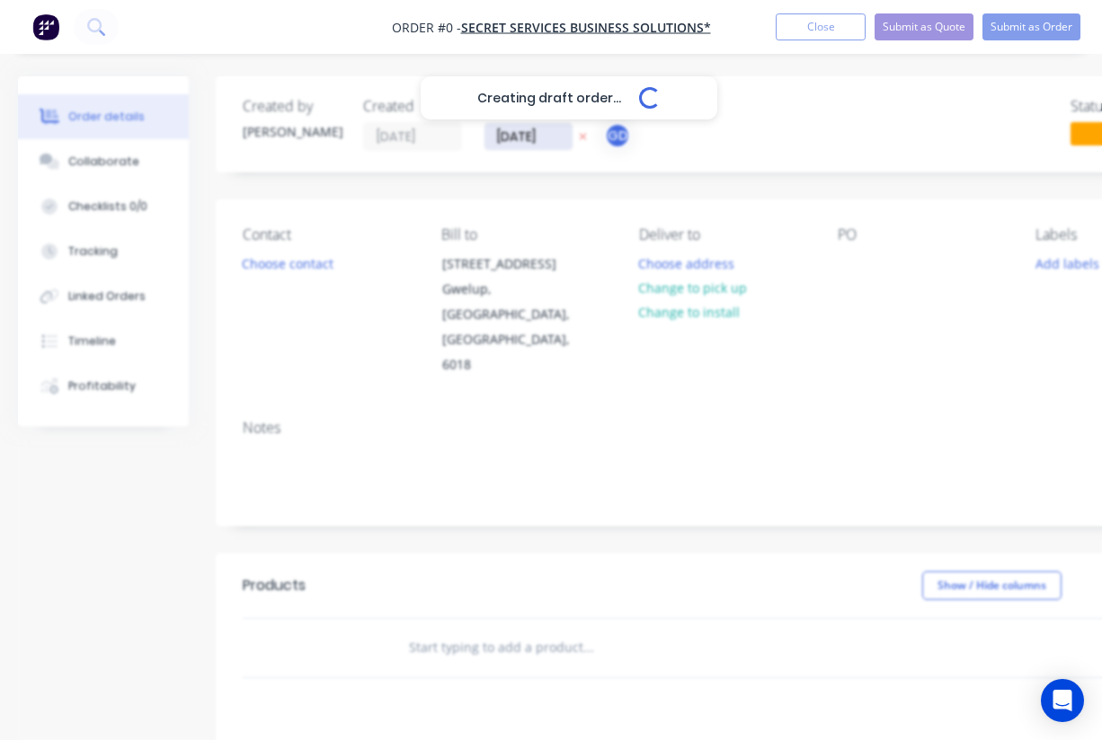
click at [509, 131] on div "Creating draft order... Loading... Order details Collaborate Checklists 0/0 Tra…" at bounding box center [625, 606] width 1250 height 1060
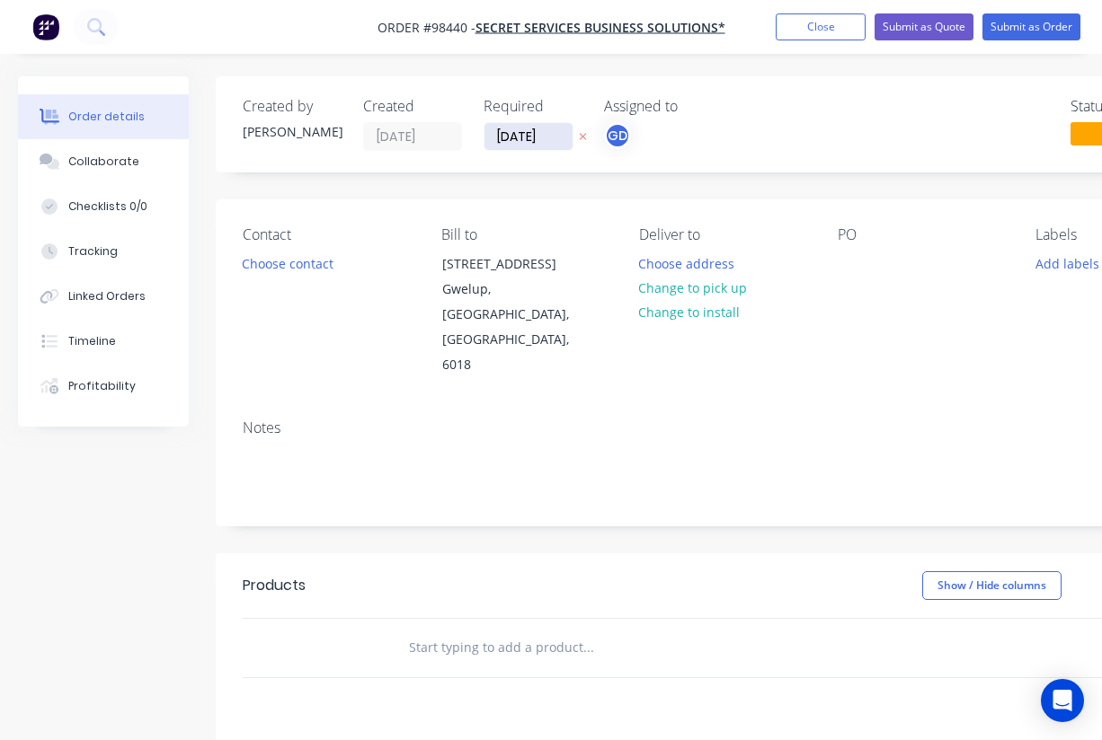
click at [516, 133] on input "[DATE]" at bounding box center [528, 136] width 88 height 27
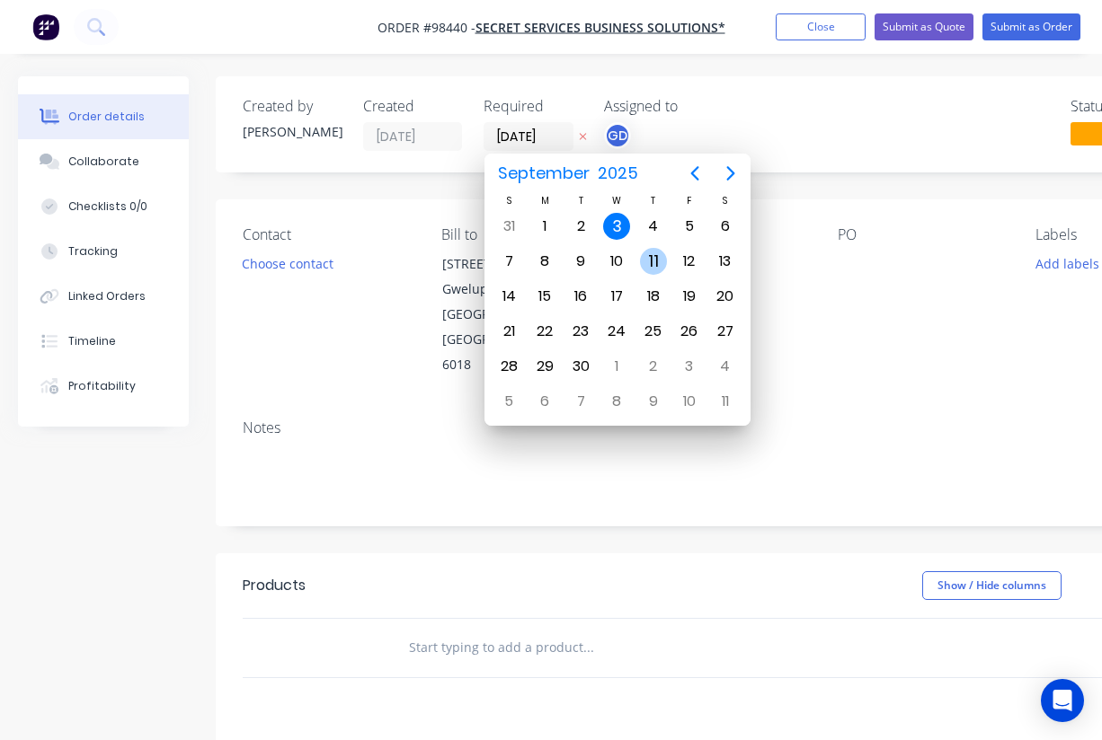
click at [661, 264] on div "11" at bounding box center [653, 261] width 27 height 27
type input "11/09/25"
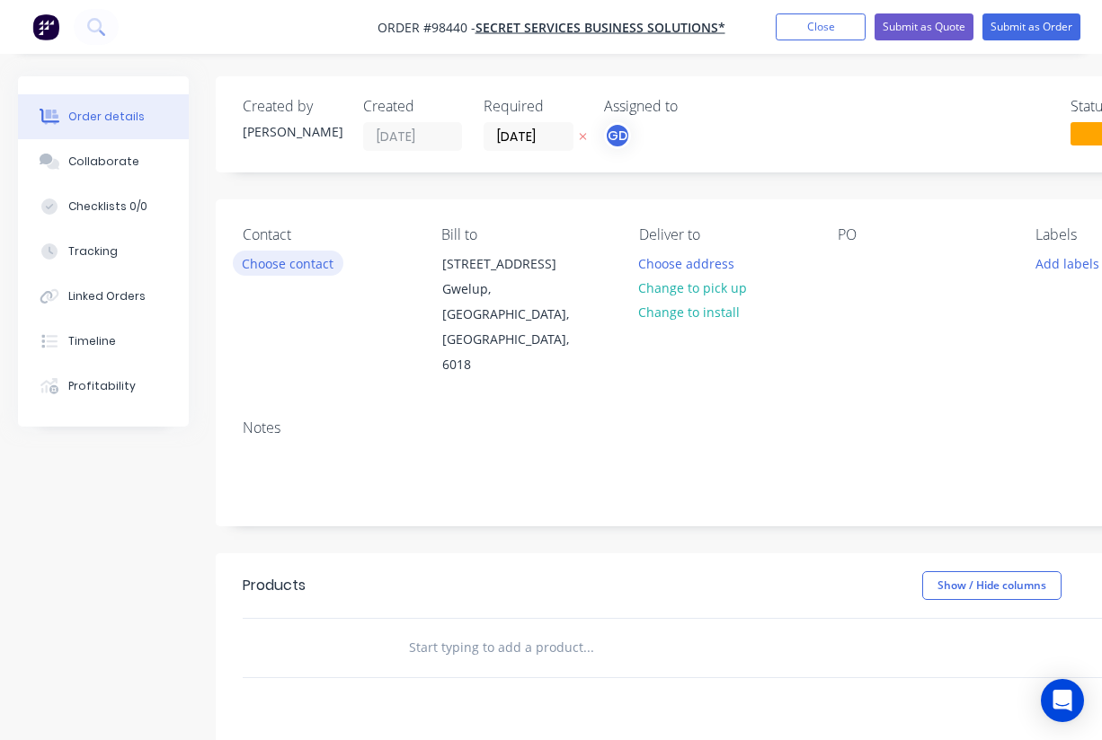
click at [279, 261] on button "Choose contact" at bounding box center [288, 263] width 111 height 24
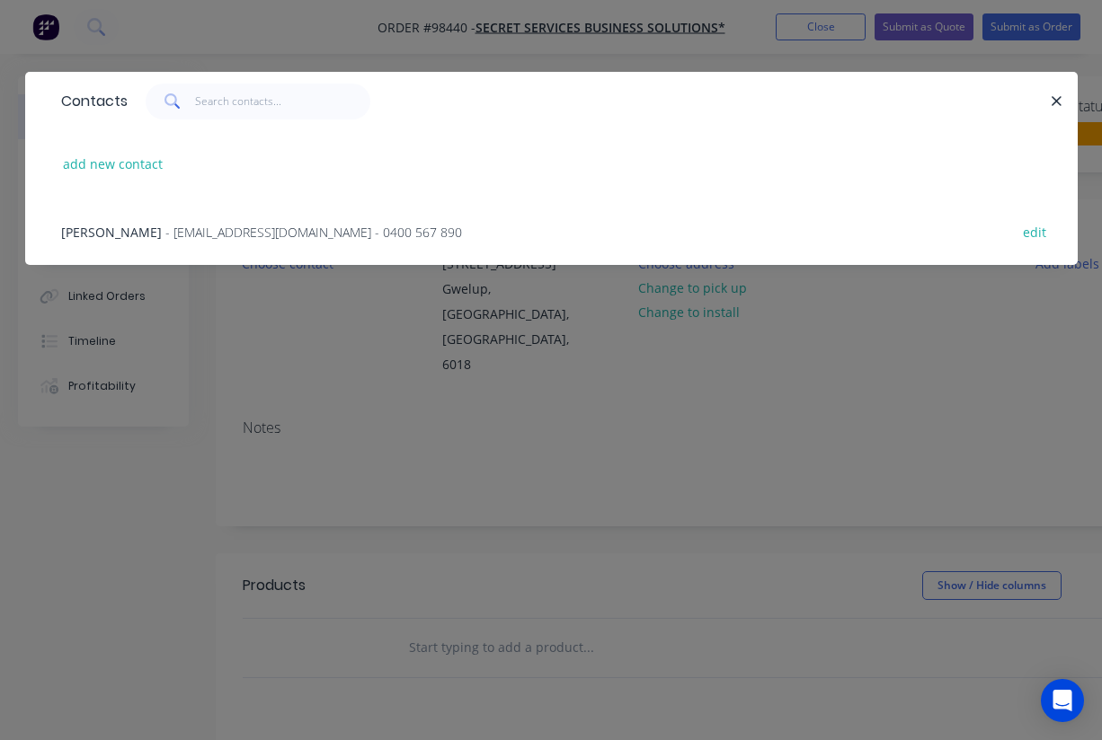
click at [107, 232] on span "Jeneen Melbin" at bounding box center [111, 232] width 101 height 17
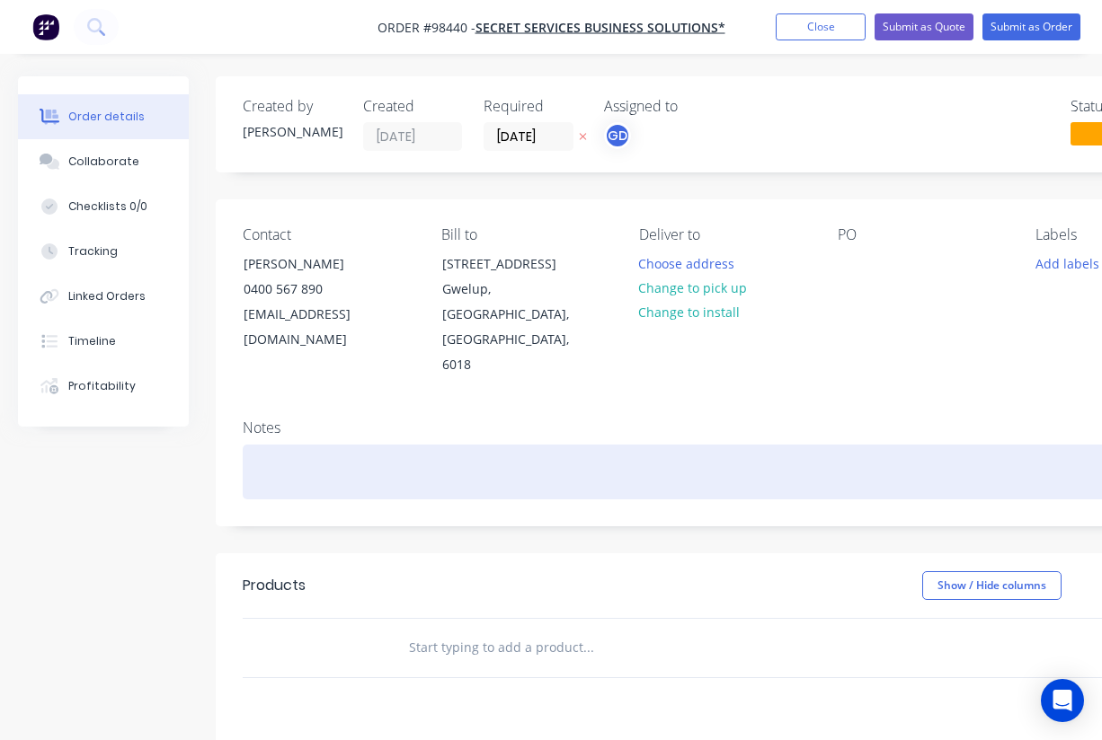
click at [332, 445] on div at bounding box center [724, 472] width 962 height 55
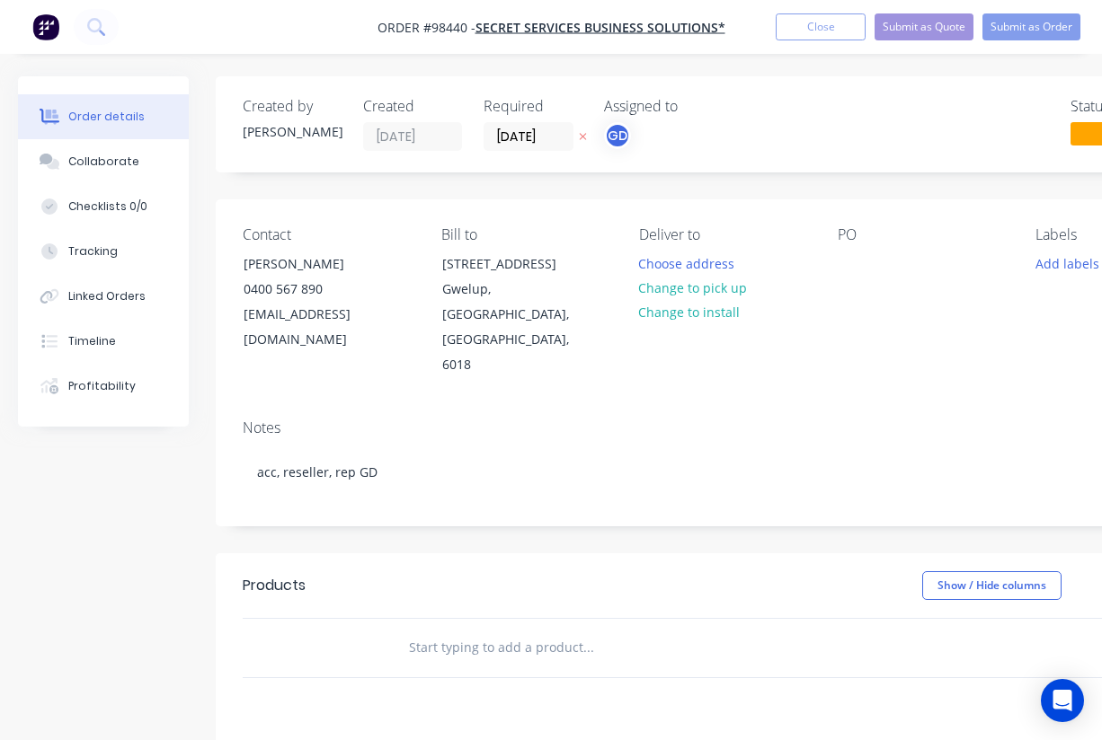
click at [729, 334] on div "Contact Jeneen Melbin 0400 567 890 hello@secretservicebs.com.au Bill to 6 Dunli…" at bounding box center [724, 302] width 1016 height 206
click at [693, 270] on button "Choose address" at bounding box center [686, 263] width 115 height 24
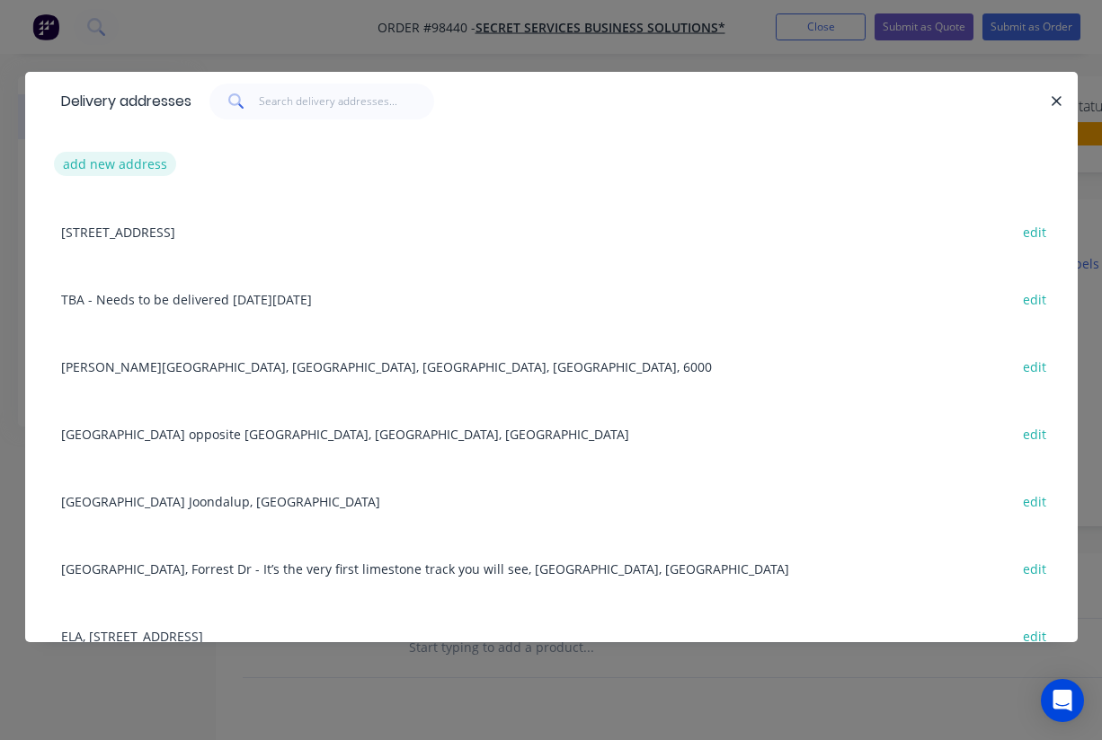
click at [106, 164] on button "add new address" at bounding box center [115, 164] width 123 height 24
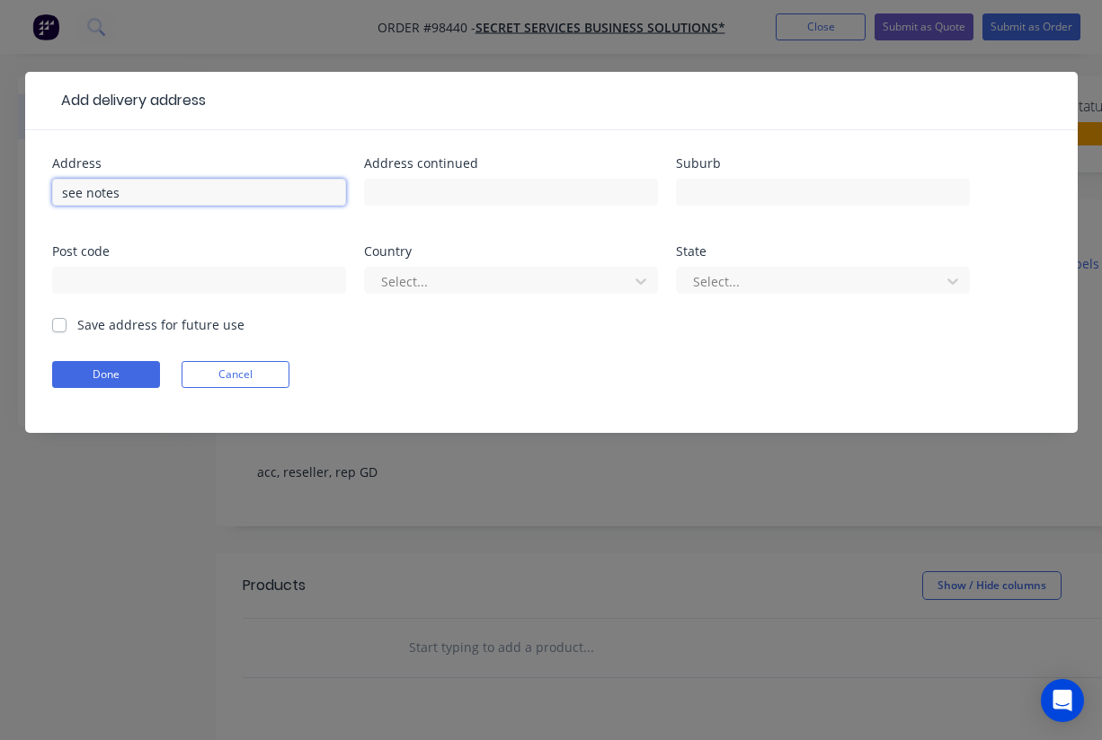
type input "see notes"
click at [77, 325] on label "Save address for future use" at bounding box center [160, 324] width 167 height 19
click at [59, 325] on input "Save address for future use" at bounding box center [59, 323] width 14 height 17
checkbox input "true"
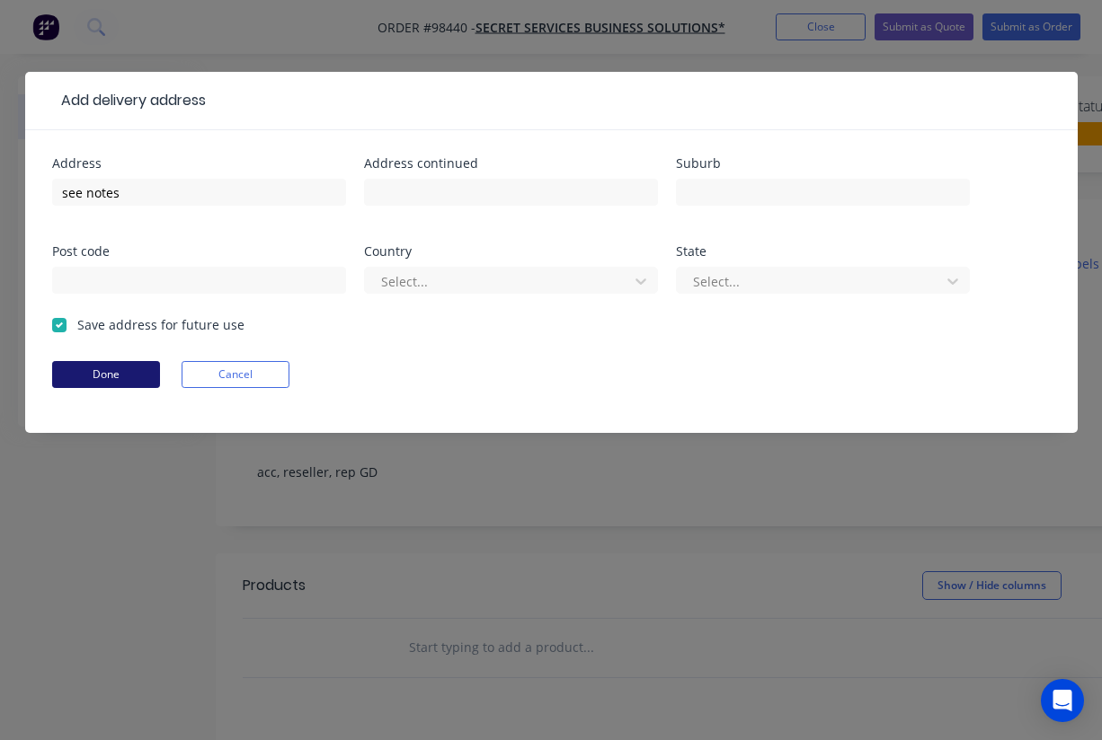
click at [102, 370] on button "Done" at bounding box center [106, 374] width 108 height 27
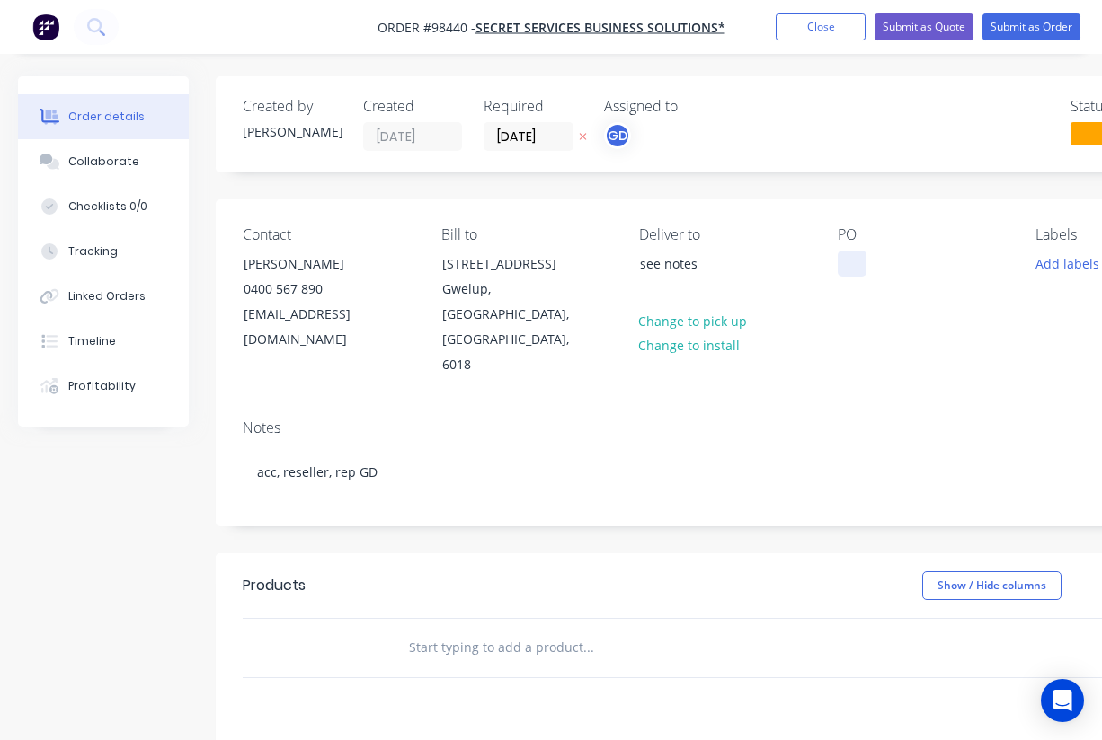
click at [855, 258] on div at bounding box center [851, 264] width 29 height 26
click at [919, 313] on div "PO SSBS RAS items" at bounding box center [922, 302] width 170 height 152
click at [1038, 259] on button "Add labels" at bounding box center [1066, 263] width 83 height 24
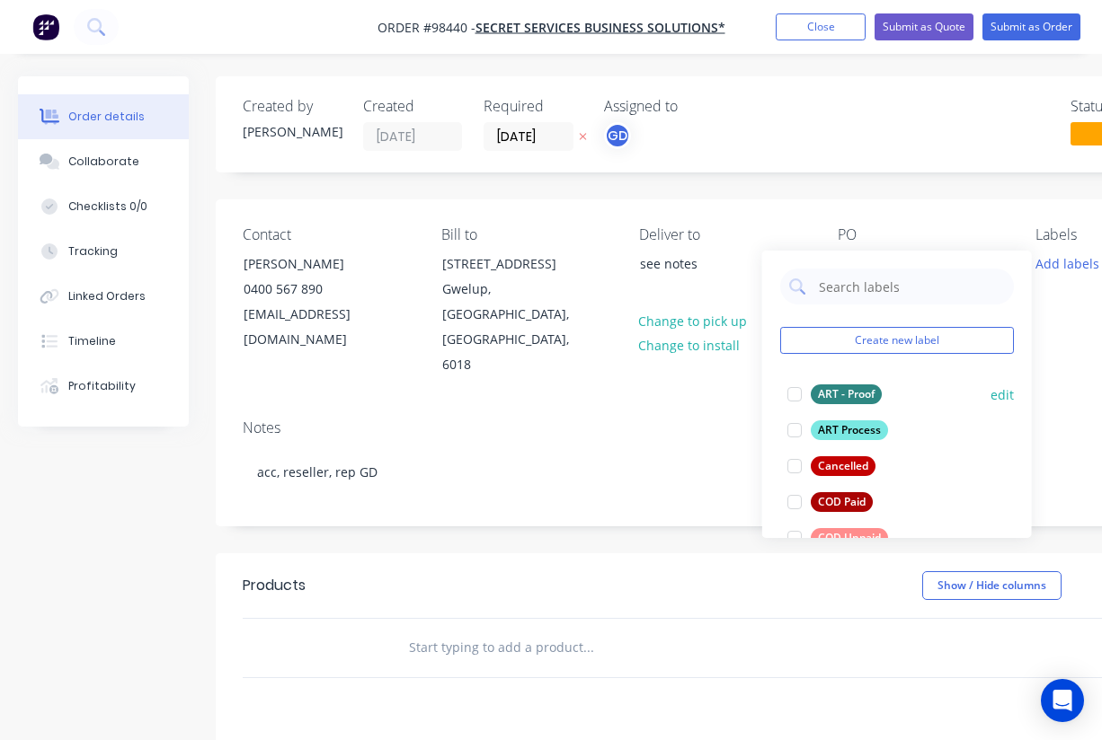
click at [849, 386] on div "ART - Proof" at bounding box center [845, 395] width 71 height 20
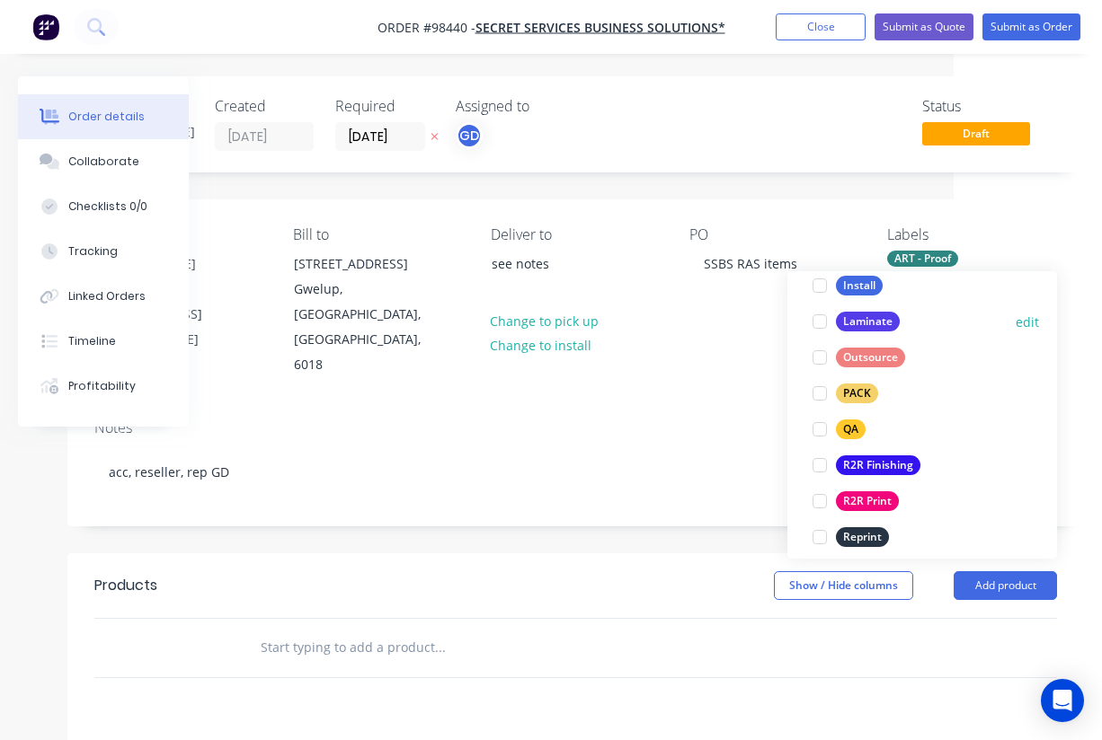
scroll to position [599, 0]
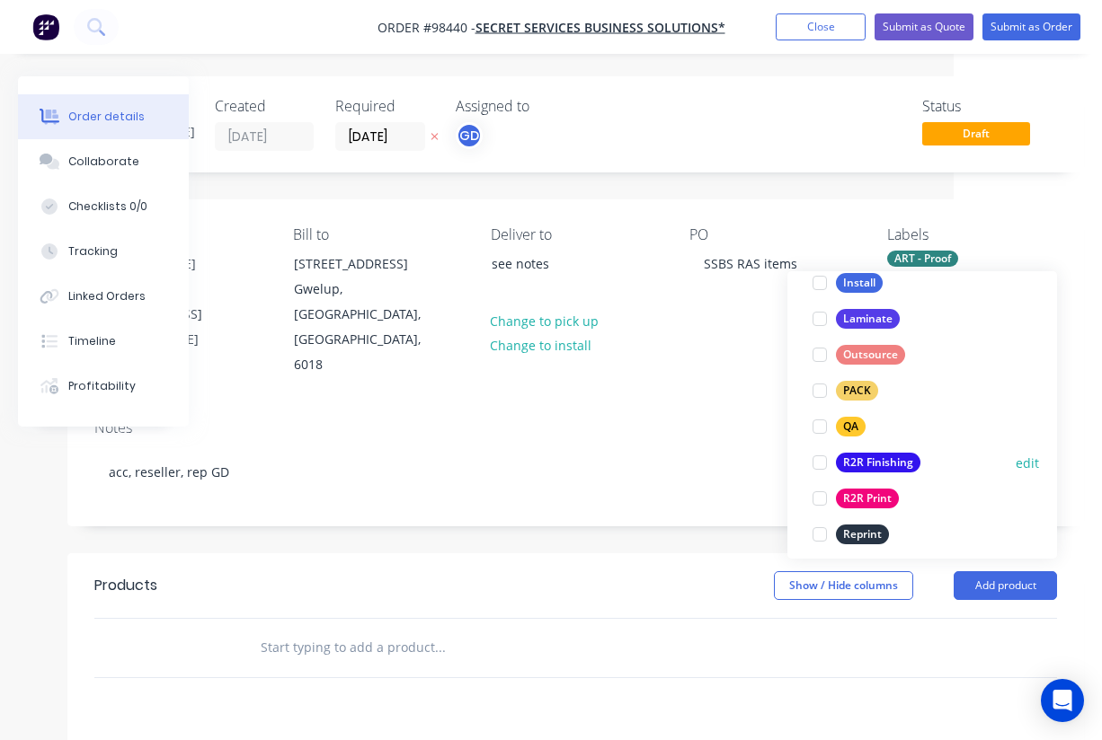
click at [870, 456] on div "R2R Finishing" at bounding box center [878, 463] width 84 height 20
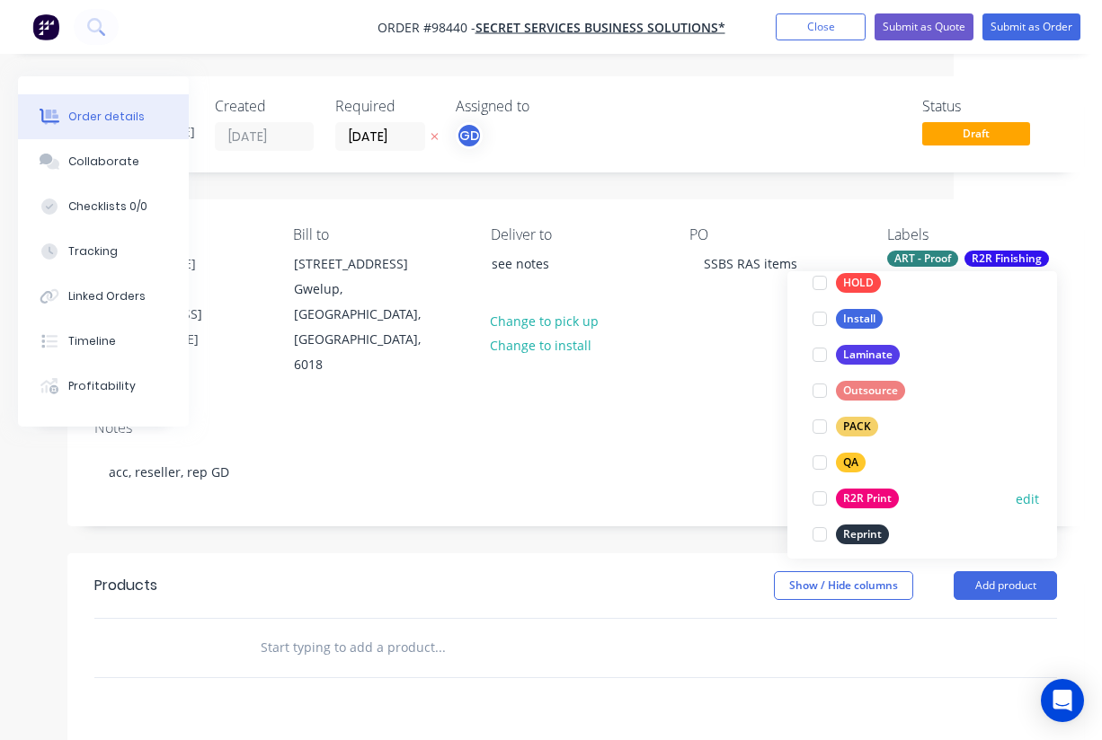
click at [872, 492] on div "R2R Print" at bounding box center [867, 499] width 63 height 20
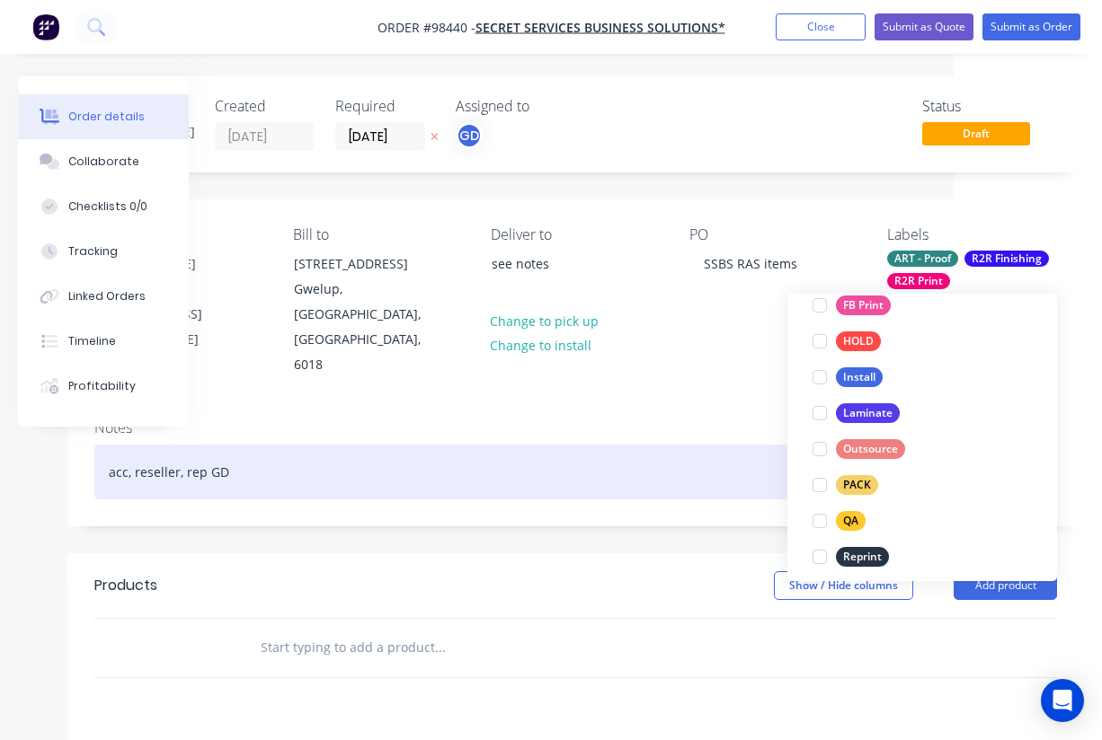
click at [696, 445] on div "acc, reseller, rep GD" at bounding box center [575, 472] width 962 height 55
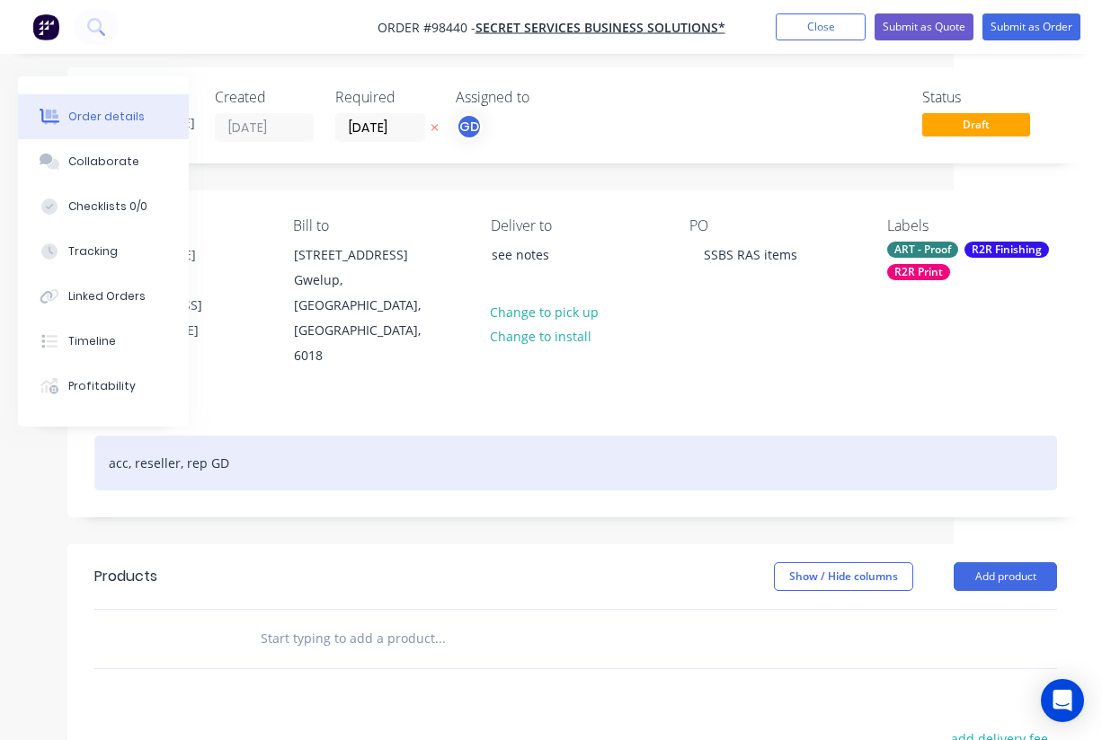
scroll to position [157, 148]
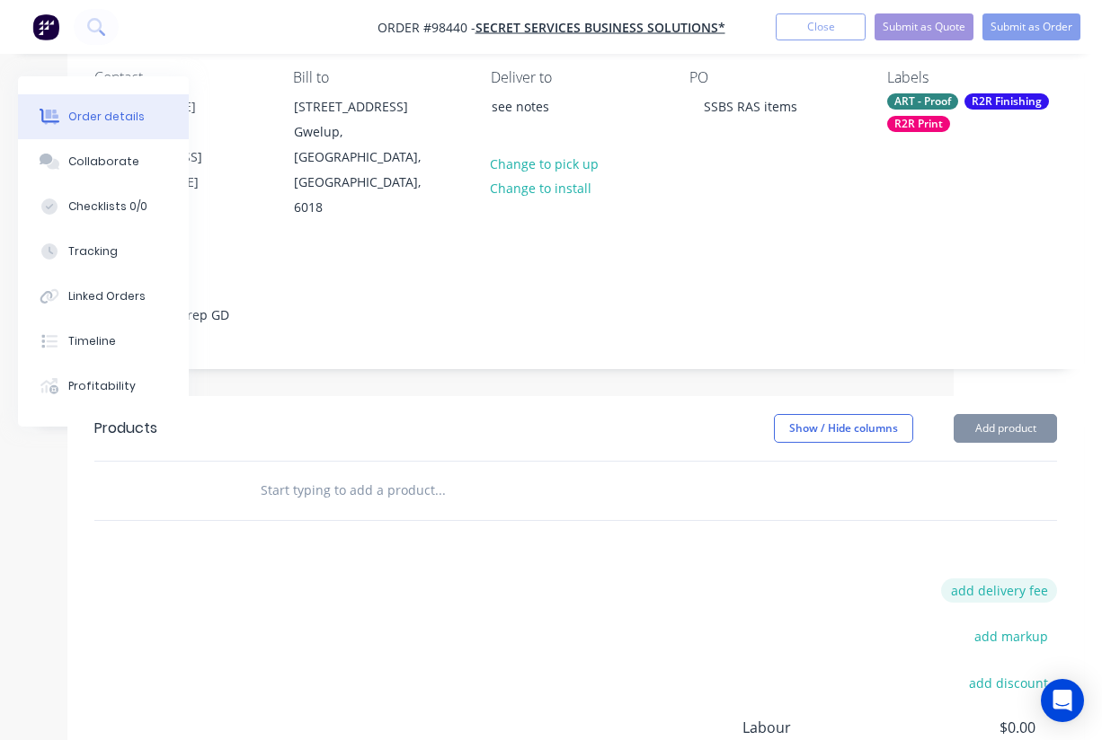
click at [999, 579] on button "add delivery fee" at bounding box center [999, 591] width 116 height 24
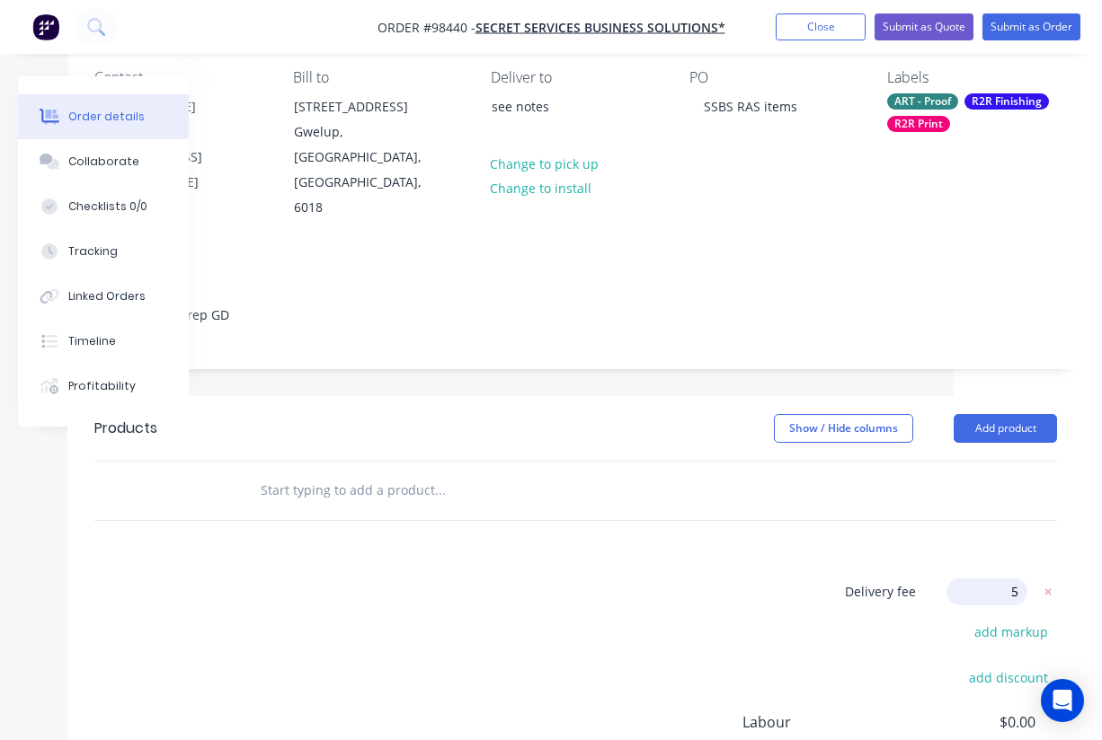
type input "55"
click at [772, 579] on div "Delivery fee Delivery fee Delivery fee name (Optional) 55 55 $0 add markup add …" at bounding box center [575, 750] width 962 height 342
click at [327, 473] on input "text" at bounding box center [439, 491] width 359 height 36
paste input "- 2 x 2m 610gsm banners with eyelets, double sided with face cut outs. – see at…"
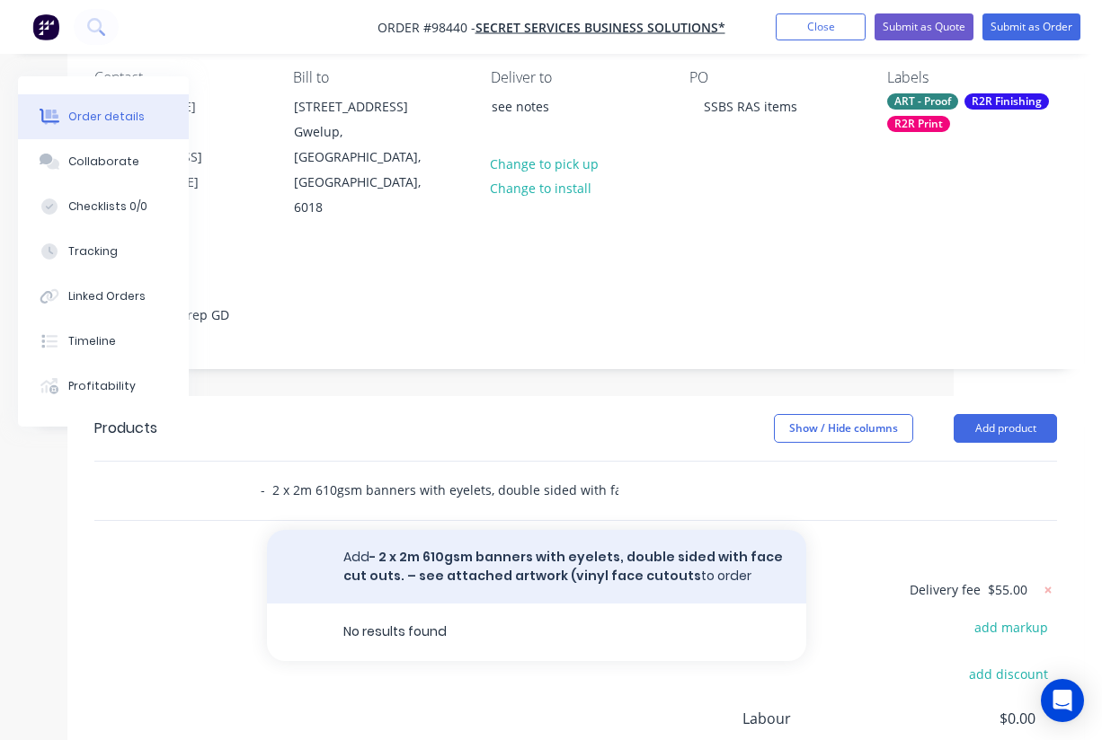
type input "- 2 x 2m 610gsm banners with eyelets, double sided with face cut outs. – see at…"
click at [413, 530] on button "Add - 2 x 2m 610gsm banners with eyelets, double sided with face cut outs. – se…" at bounding box center [536, 567] width 539 height 74
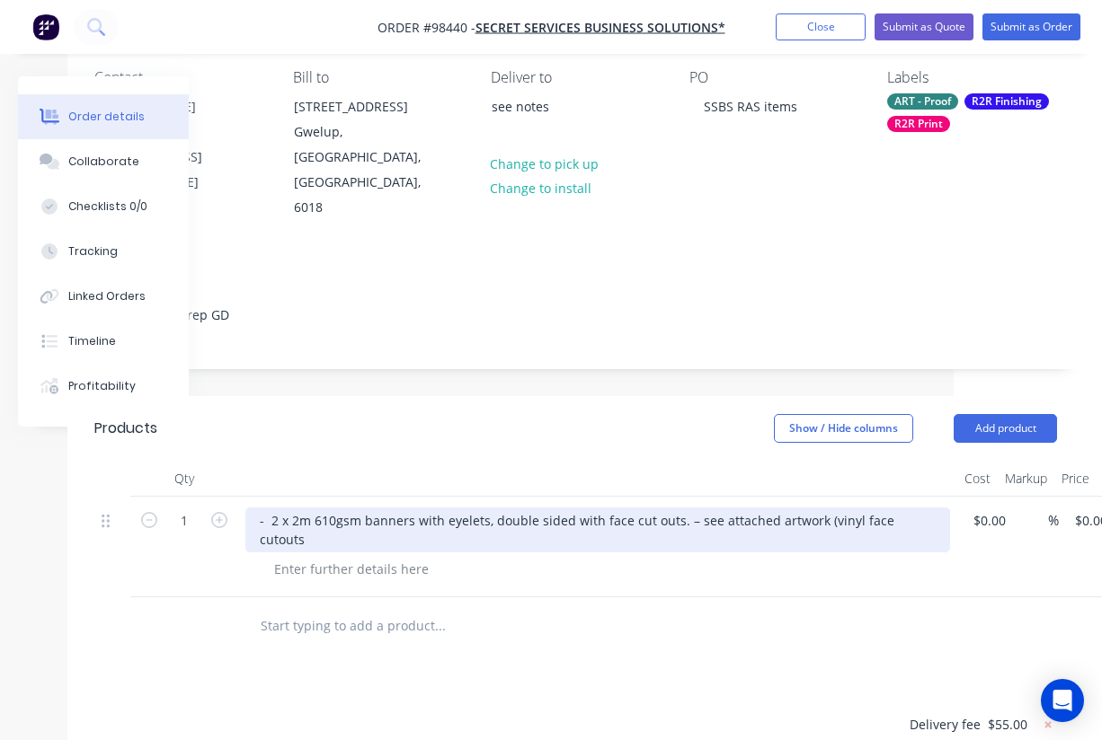
click at [277, 508] on div "- 2 x 2m 610gsm banners with eyelets, double sided with face cut outs. – see at…" at bounding box center [597, 530] width 704 height 45
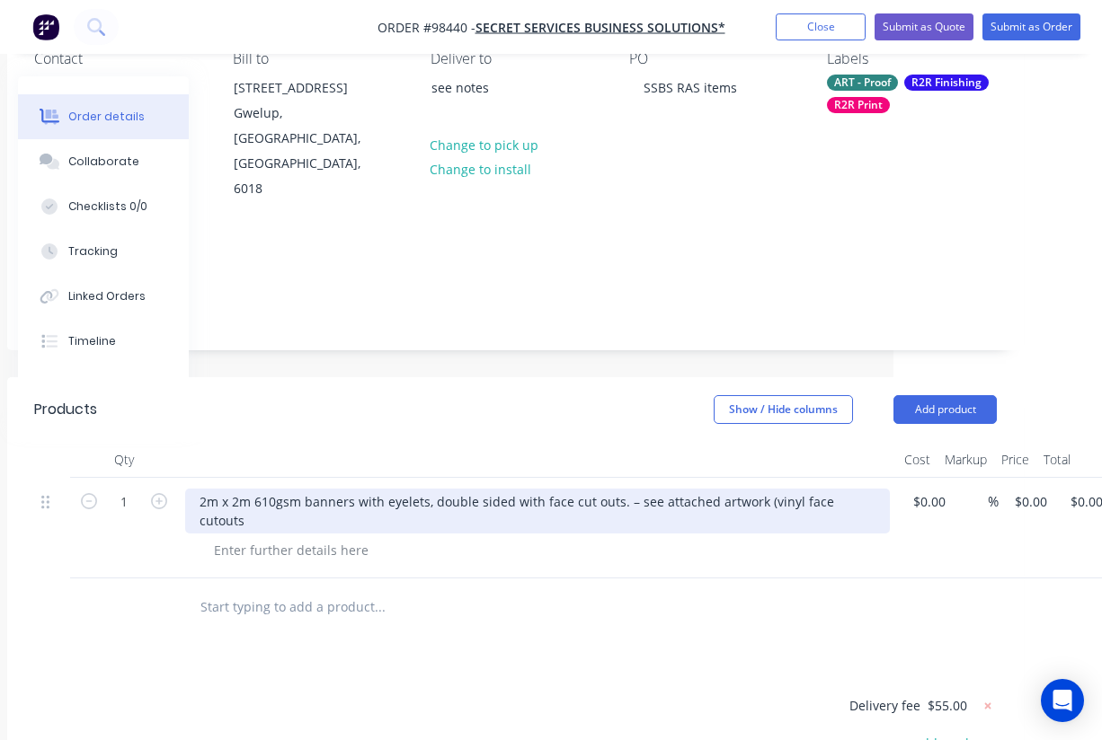
scroll to position [176, 209]
click at [348, 489] on div "2m x 2m 610gsm banners with eyelets, double sided with face cut outs. – see att…" at bounding box center [536, 511] width 704 height 45
click at [367, 489] on div "2m x 2m 610gsm banner with eyelets, double sided with face cut outs. – see atta…" at bounding box center [536, 511] width 704 height 45
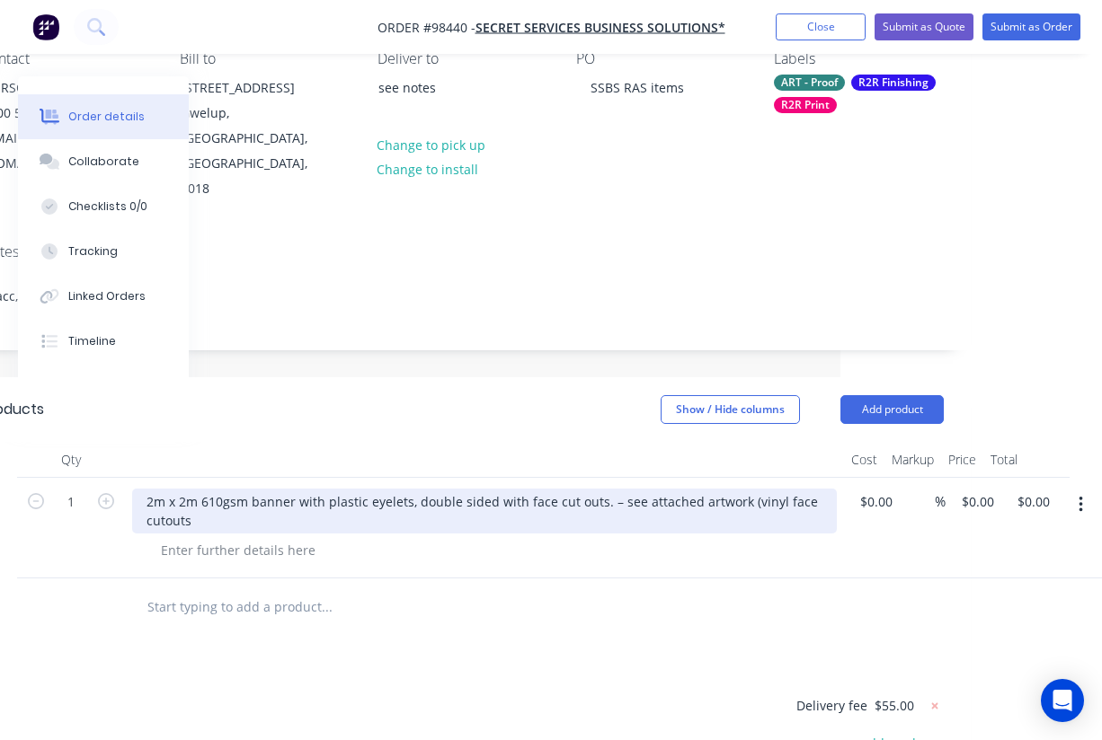
scroll to position [176, 261]
click at [735, 489] on div "2m x 2m 610gsm banner with plastic eyelets, double sided with face cut outs. – …" at bounding box center [484, 511] width 704 height 45
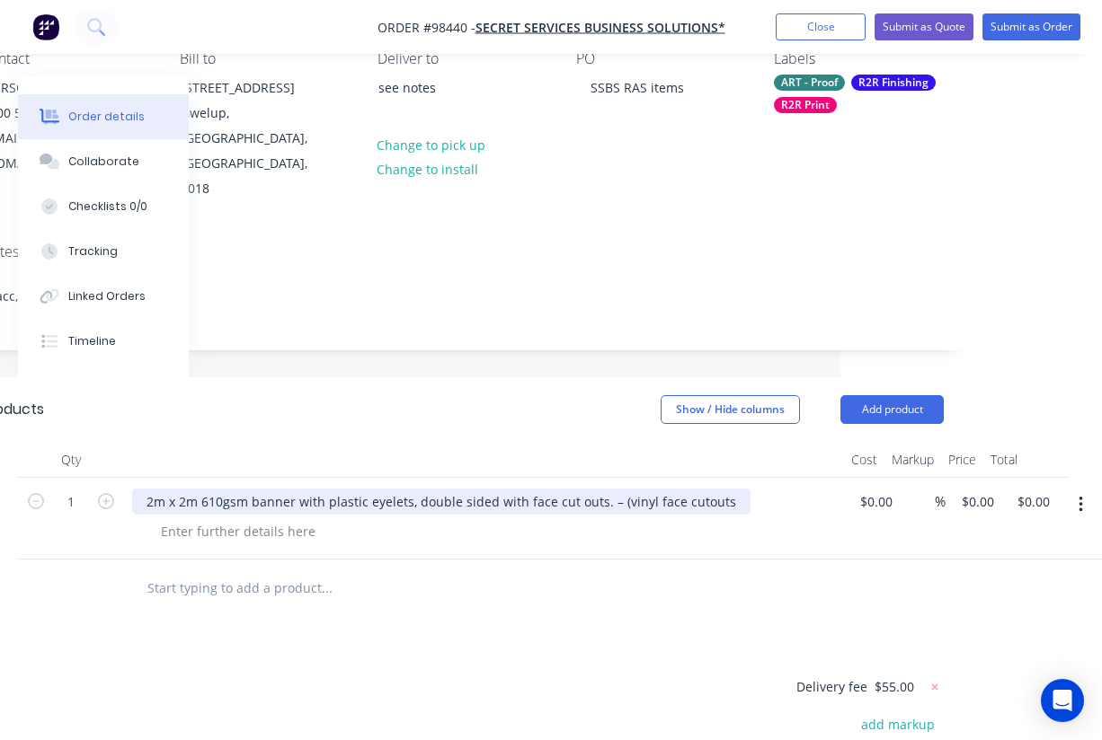
click at [716, 489] on div "2m x 2m 610gsm banner with plastic eyelets, double sided with face cut outs. – …" at bounding box center [441, 502] width 618 height 26
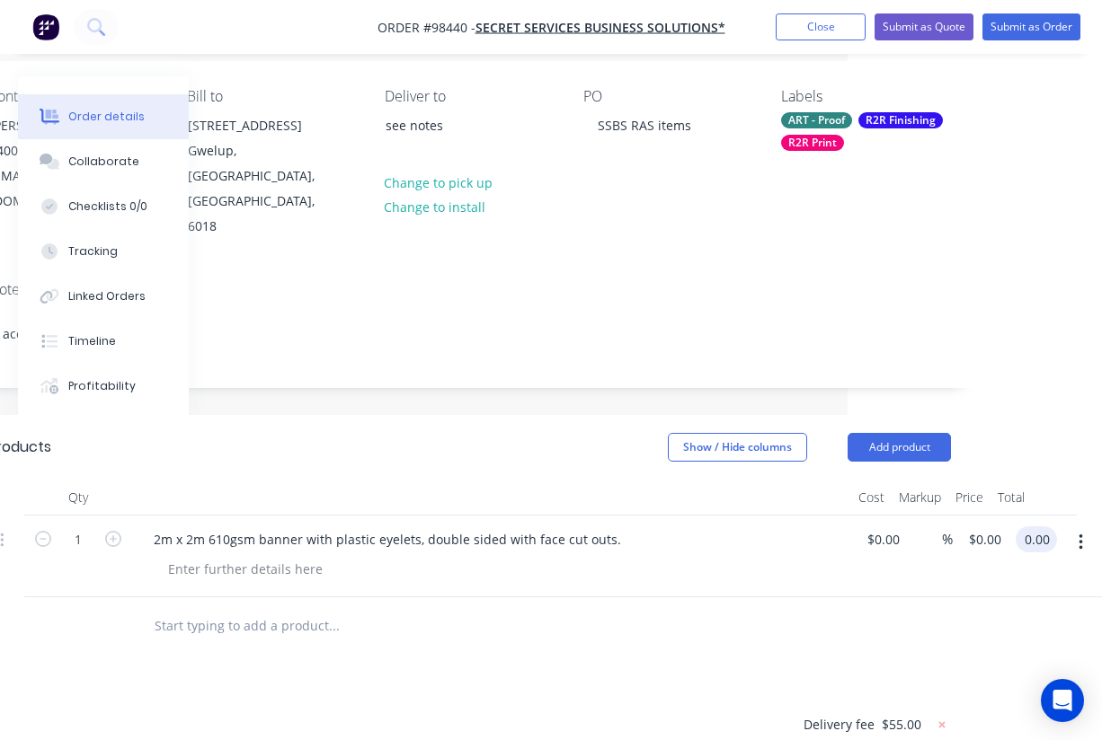
scroll to position [138, 254]
click at [1035, 526] on input "0.00" at bounding box center [1039, 539] width 34 height 26
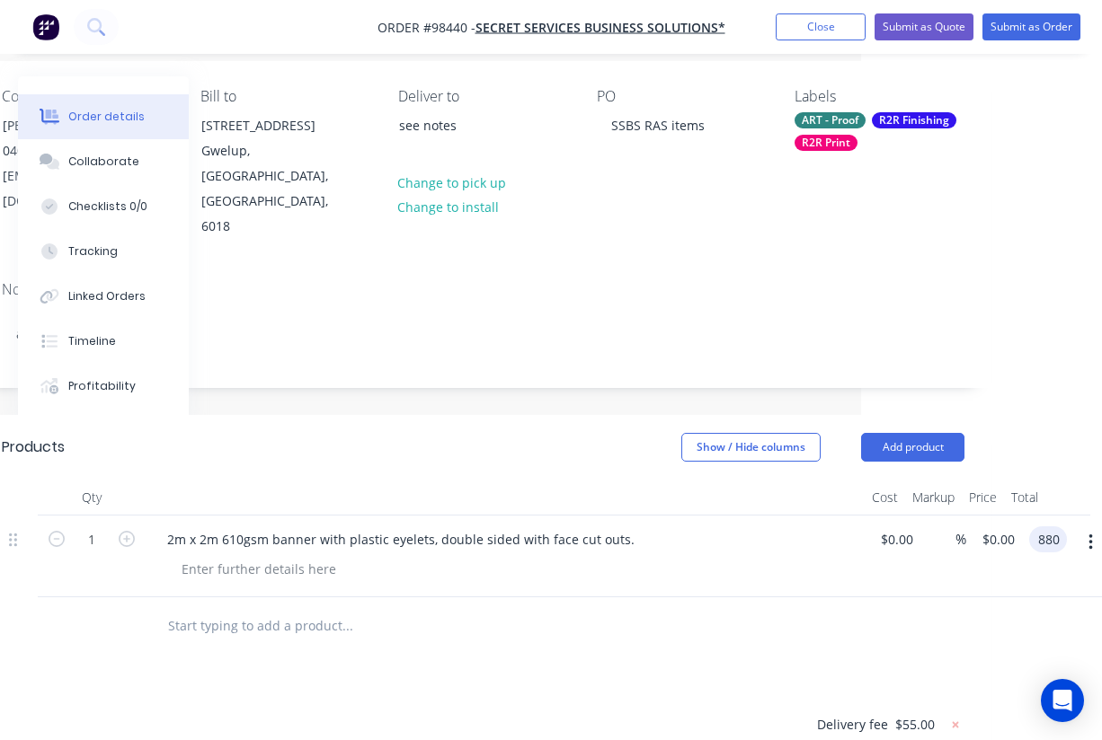
type input "880"
type input "$880.00"
click at [727, 637] on div "Products Show / Hide columns Add product Qty Cost Markup Price Total 1 2m x 2m …" at bounding box center [483, 746] width 1016 height 663
click at [342, 608] on input "text" at bounding box center [346, 626] width 359 height 36
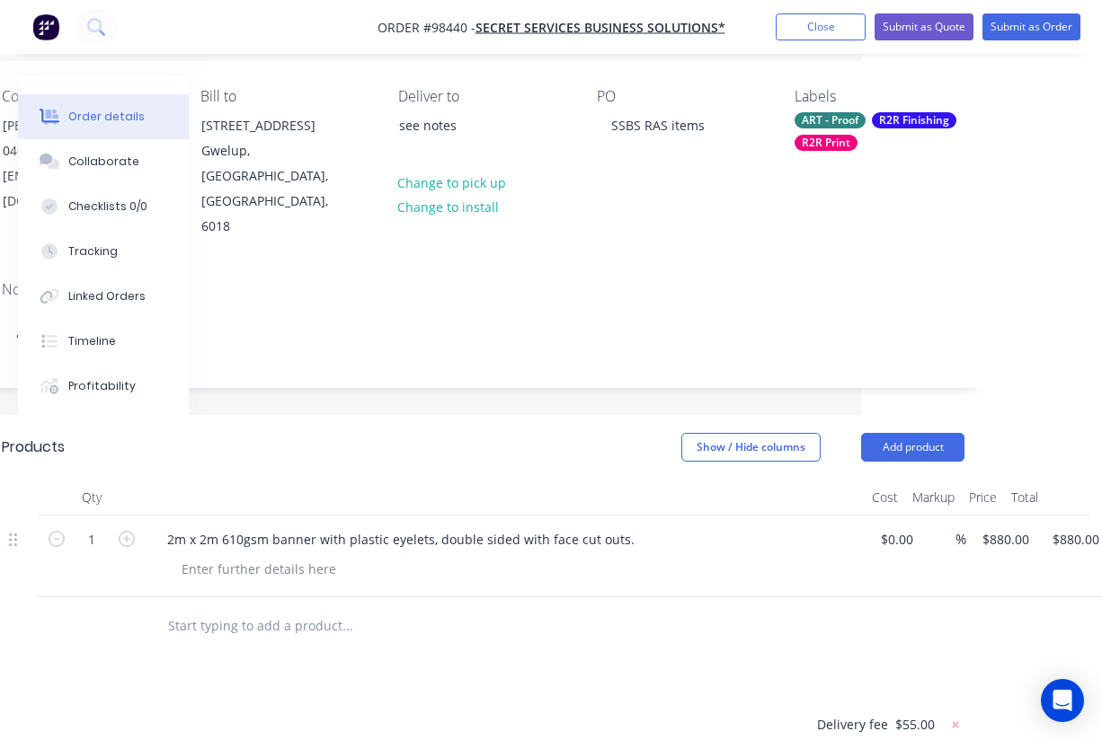
paste input "Mesh with loop Velcro sewn across the top and eyelets every 500mm and corners o…"
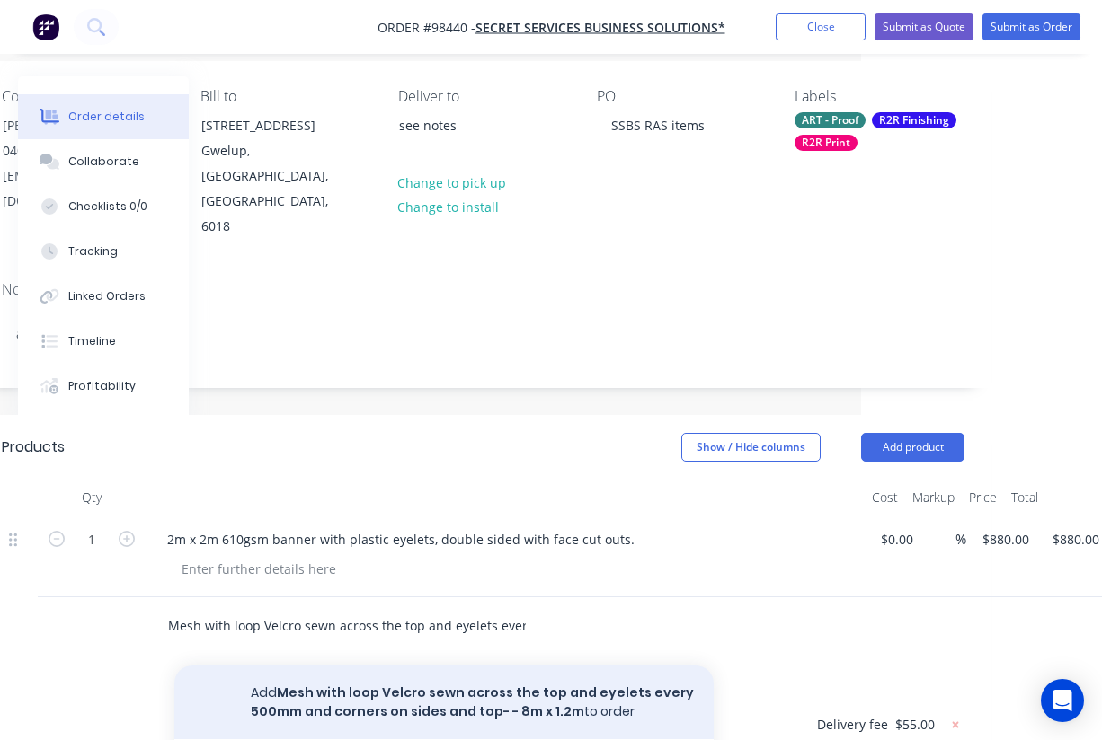
type input "Mesh with loop Velcro sewn across the top and eyelets every 500mm and corners o…"
click at [449, 666] on button "Add Mesh with loop Velcro sewn across the top and eyelets every 500mm and corne…" at bounding box center [443, 703] width 539 height 74
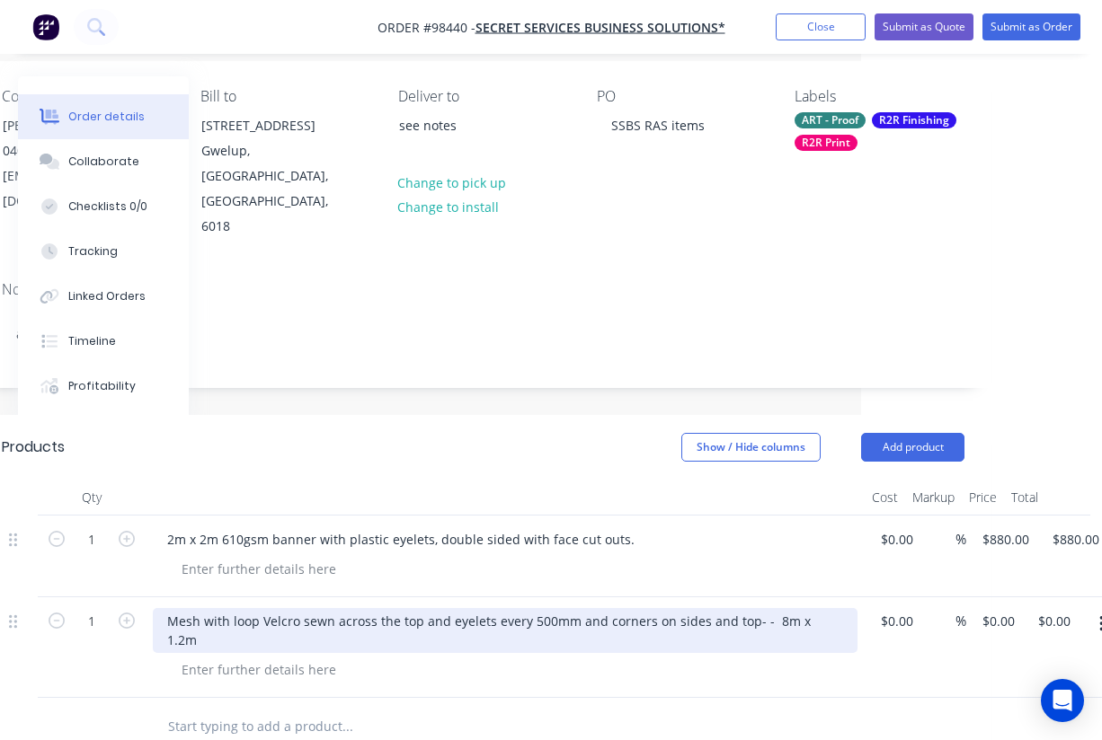
click at [418, 608] on div "Mesh with loop Velcro sewn across the top and eyelets every 500mm and corners o…" at bounding box center [505, 630] width 704 height 45
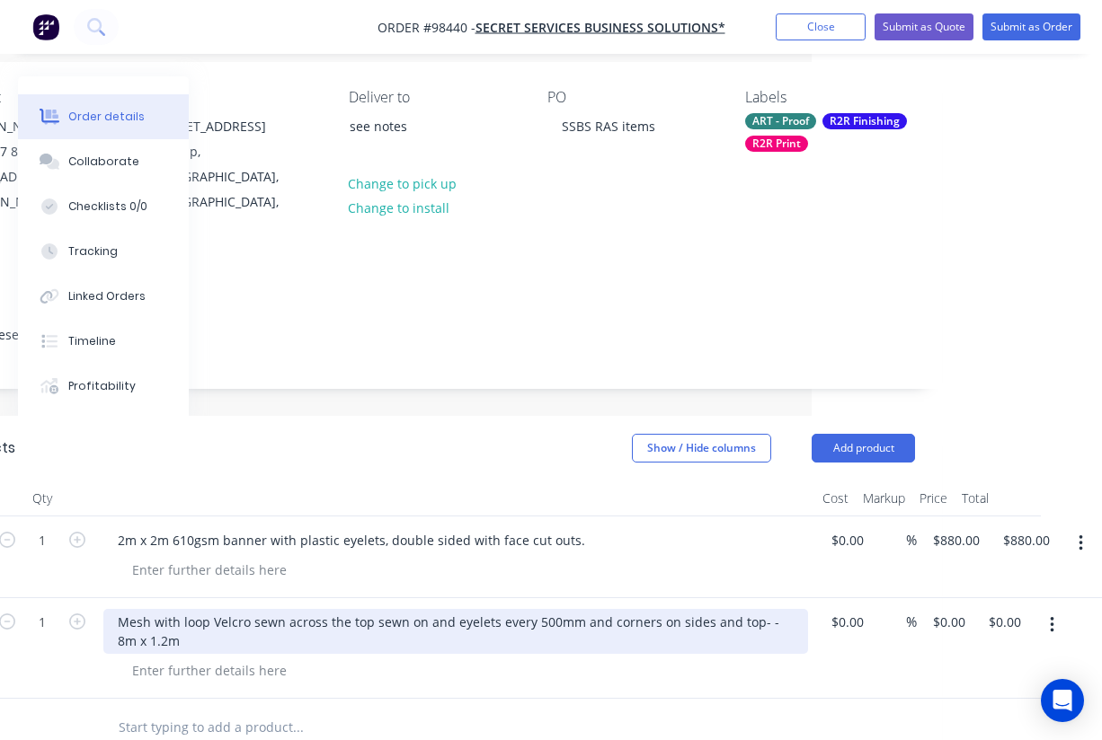
scroll to position [137, 290]
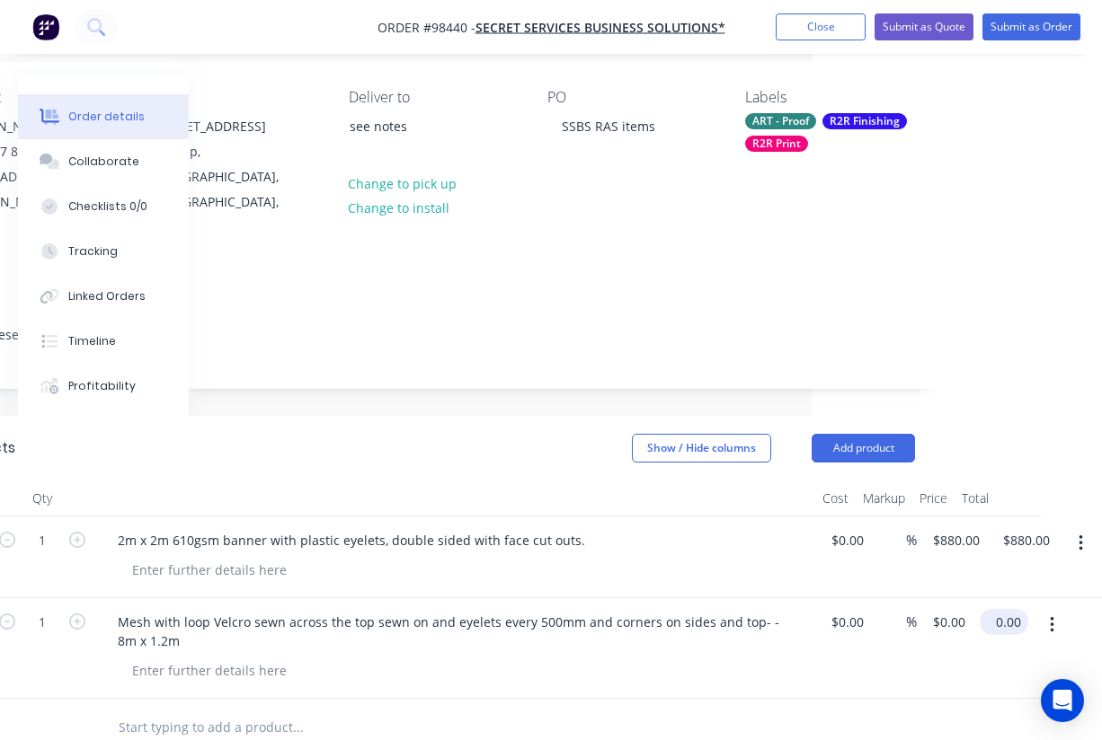
click at [1013, 609] on input "0.00" at bounding box center [1007, 622] width 41 height 26
type input "$300.00"
click at [582, 598] on div "Mesh with loop Velcro sewn across the top sewn on and eyelets every 500mm and c…" at bounding box center [455, 648] width 719 height 101
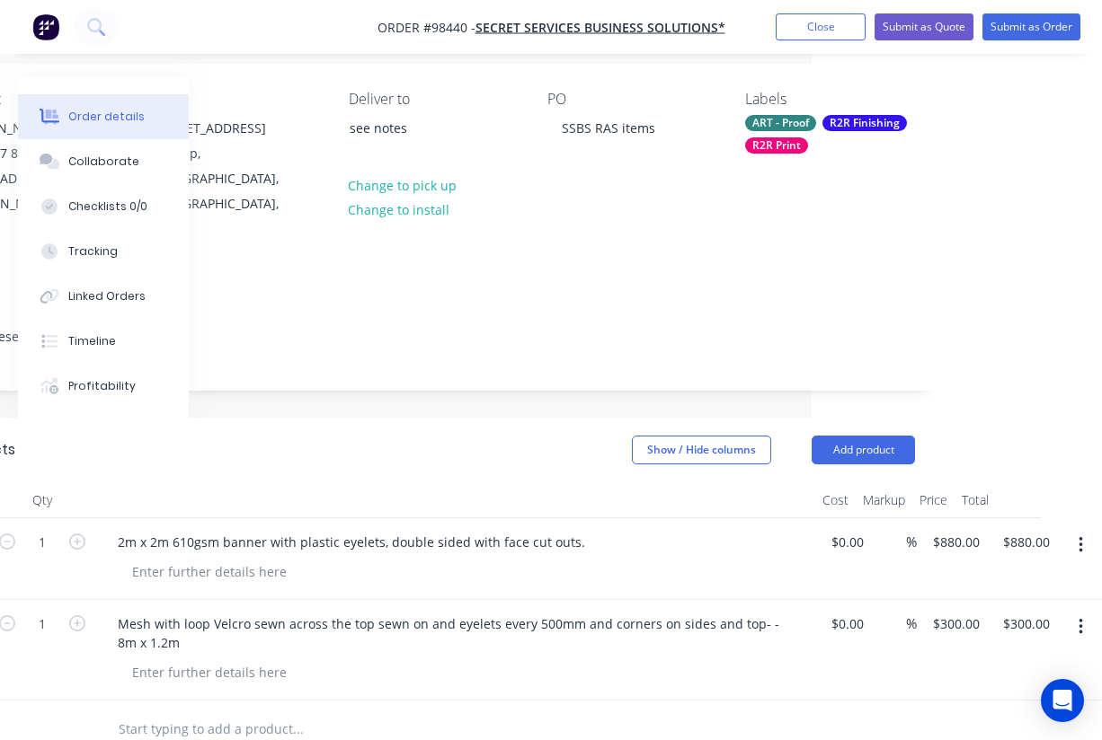
drag, startPoint x: 374, startPoint y: 3, endPoint x: 522, endPoint y: 0, distance: 148.3
click at [522, 0] on nav "Order #98440 - Secret Services Business Solutions* Add product Close Submit as …" at bounding box center [551, 27] width 1102 height 54
click at [366, 7] on nav "Order #98440 - Secret Services Business Solutions* Add product Close Submit as …" at bounding box center [551, 27] width 1102 height 54
drag, startPoint x: 318, startPoint y: 2, endPoint x: 545, endPoint y: -1, distance: 227.3
click at [545, 0] on html "Order #98440 - Secret Services Business Solutions* Add product Close Submit as …" at bounding box center [261, 536] width 1102 height 1344
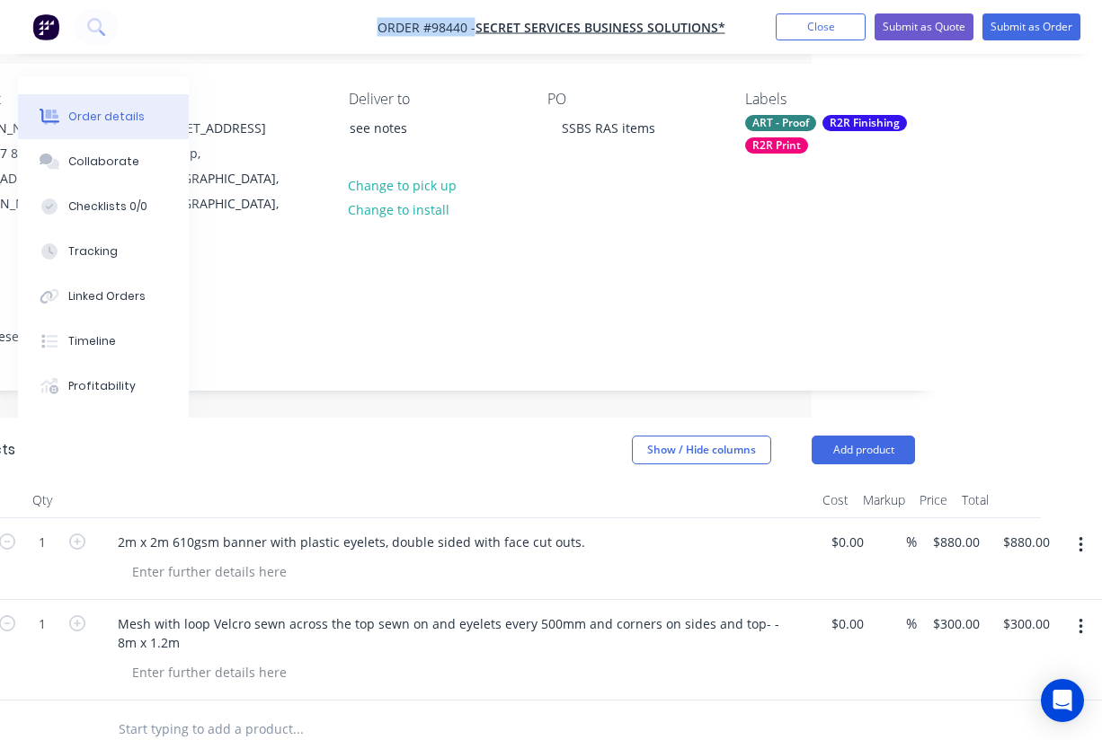
scroll to position [134, 290]
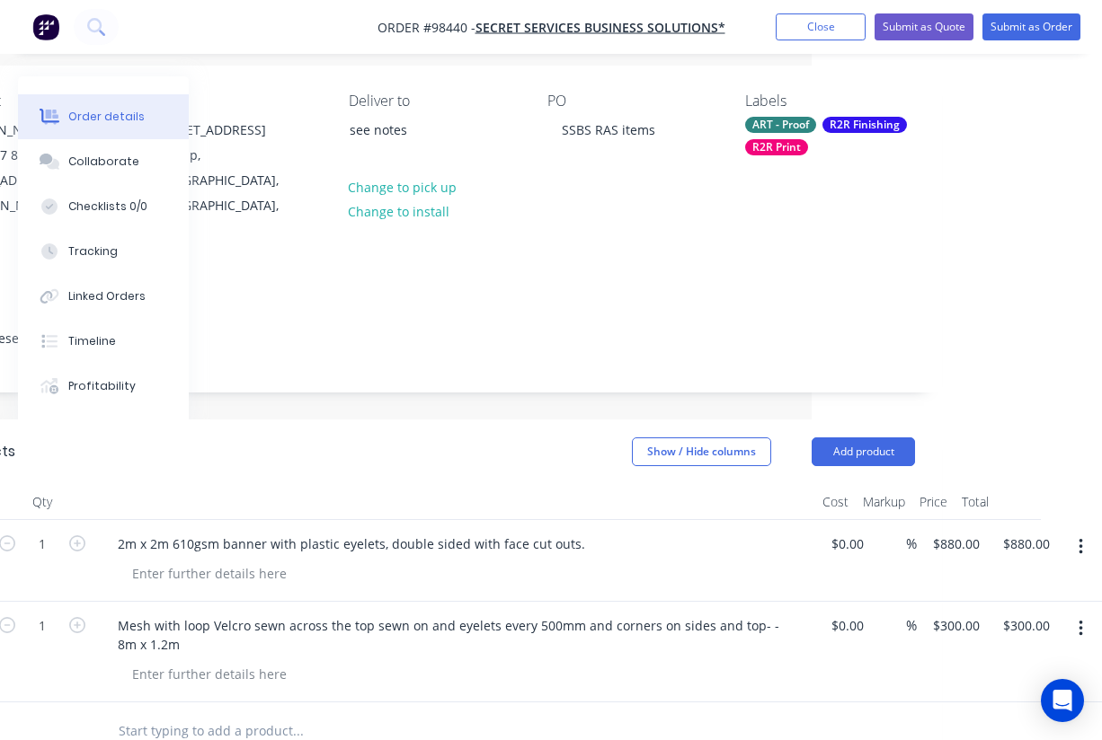
click at [205, 713] on input "text" at bounding box center [297, 731] width 359 height 36
paste input "mesh - PA WINGS 1.5m Wide x 6m High. Artwork link below(Global stage PA Wing)– …"
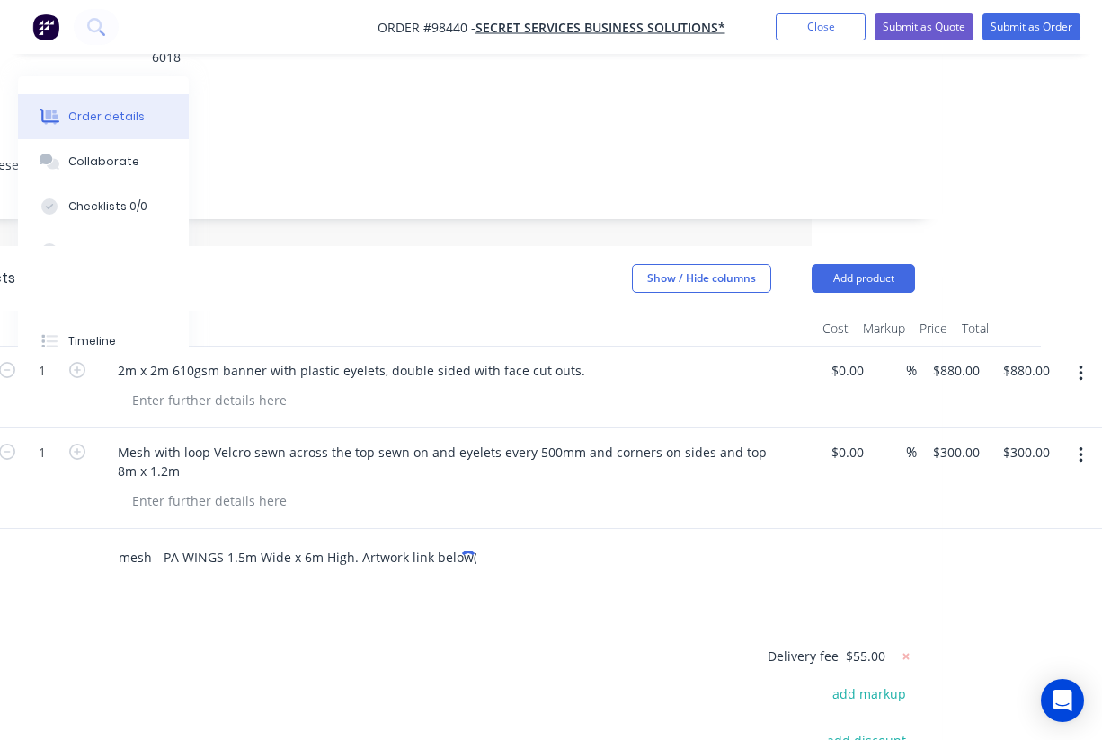
scroll to position [312, 290]
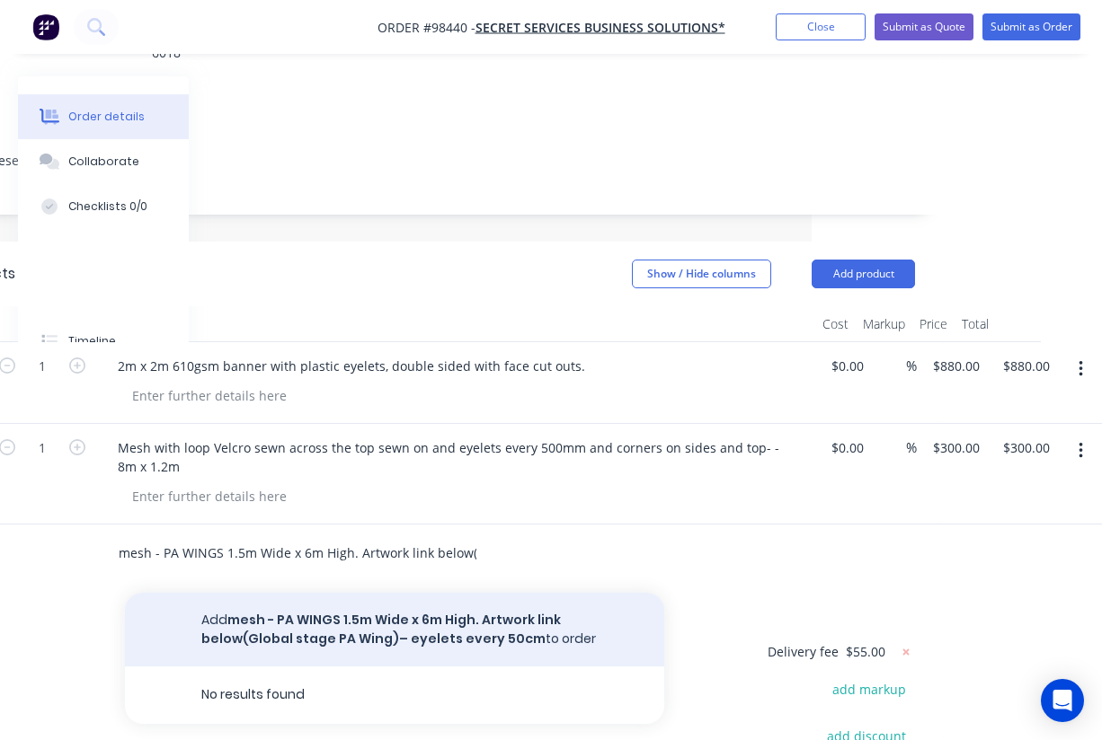
type input "mesh - PA WINGS 1.5m Wide x 6m High. Artwork link below(Global stage PA Wing)– …"
click at [357, 593] on button "Add mesh - PA WINGS 1.5m Wide x 6m High. Artwork link below(Global stage PA Win…" at bounding box center [394, 630] width 539 height 74
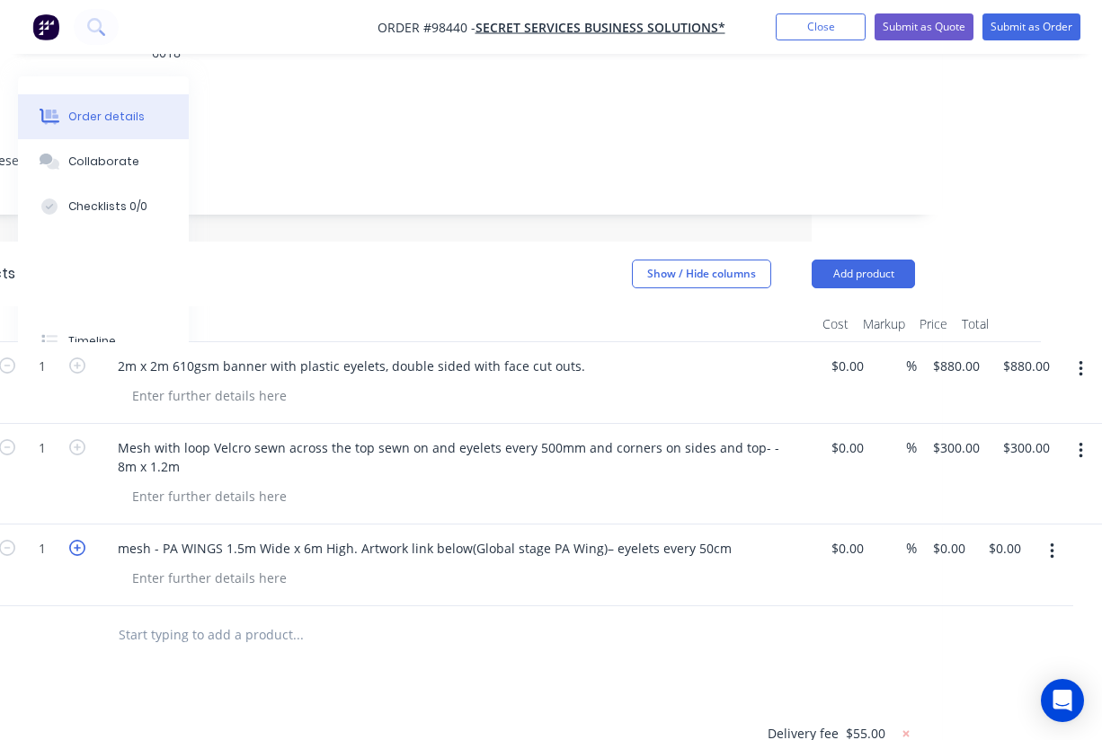
click at [79, 540] on icon "button" at bounding box center [77, 548] width 16 height 16
type input "2"
click at [1007, 535] on input "0.00" at bounding box center [1007, 548] width 41 height 26
type input "$360.00"
type input "$180.00"
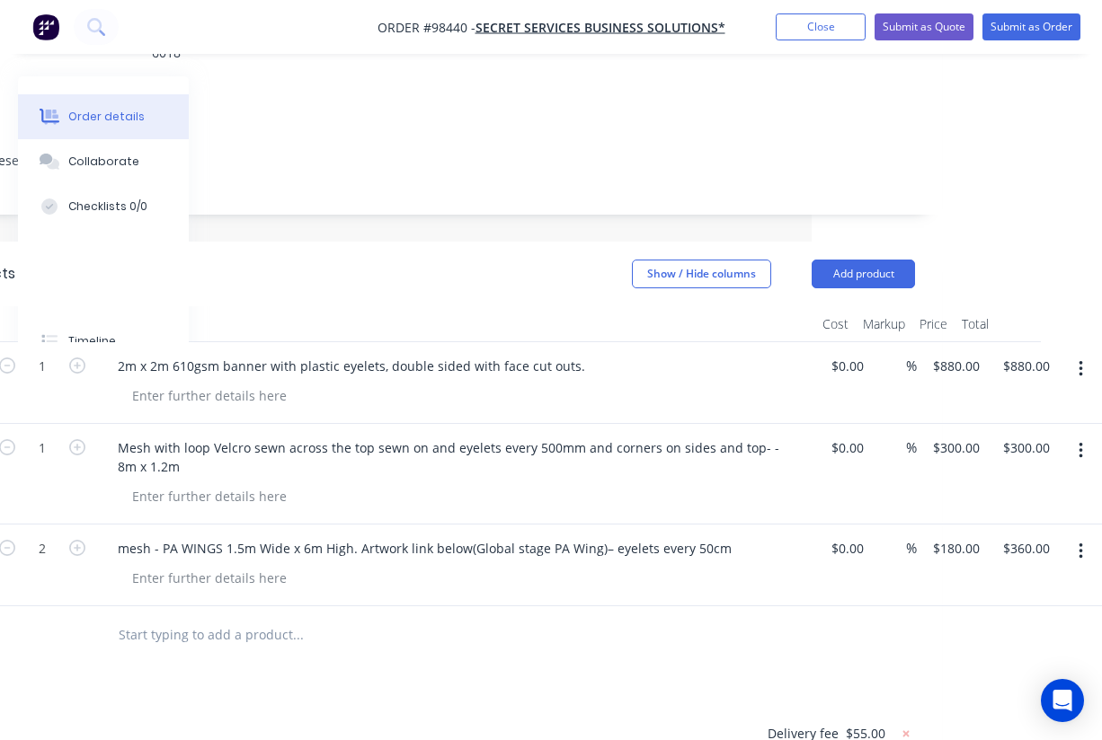
click at [632, 617] on div at bounding box center [372, 635] width 539 height 36
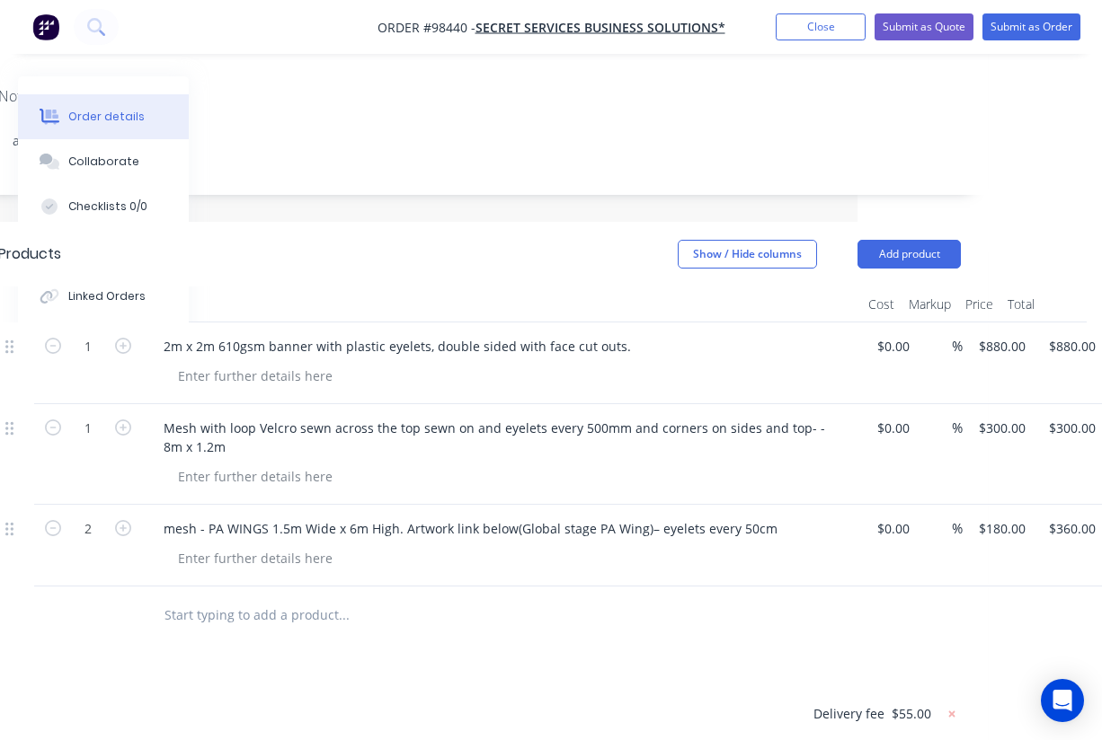
scroll to position [333, 243]
click at [275, 596] on input "text" at bounding box center [344, 614] width 359 height 36
paste input "mesh - Roof stage. 8 x 1m with eyelets every 50cm top and bottom. Artwork below…"
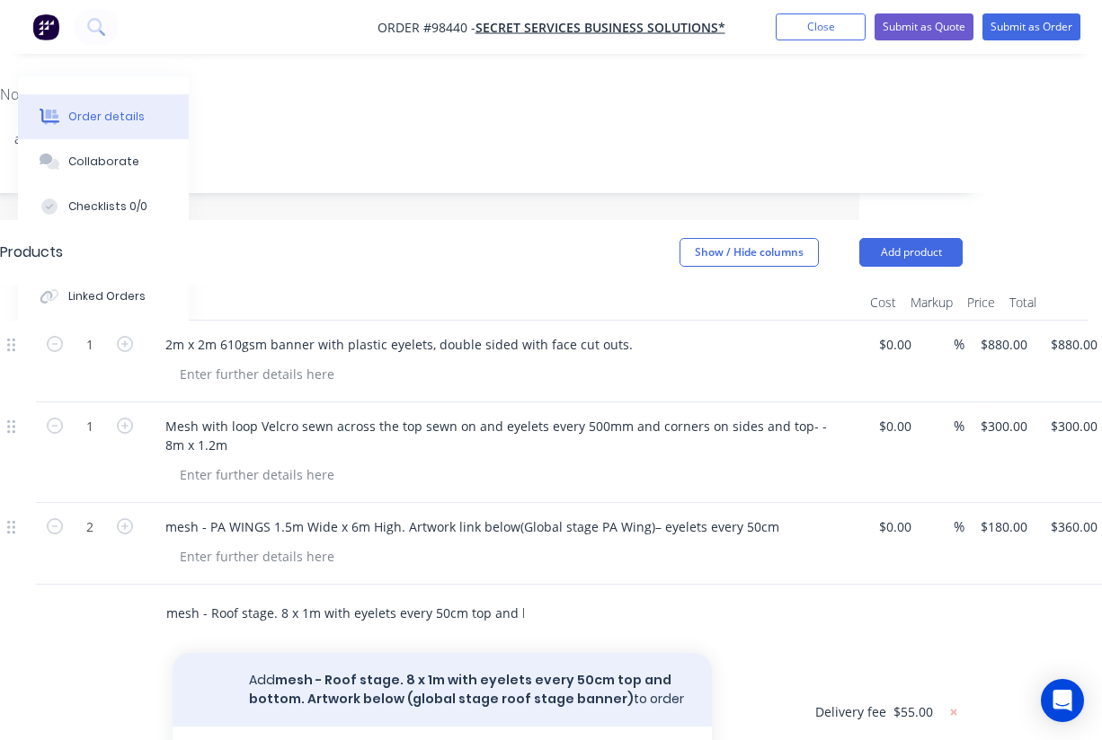
type input "mesh - Roof stage. 8 x 1m with eyelets every 50cm top and bottom. Artwork below…"
click at [408, 653] on button "Add mesh - Roof stage. 8 x 1m with eyelets every 50cm top and bottom. Artwork b…" at bounding box center [442, 690] width 539 height 74
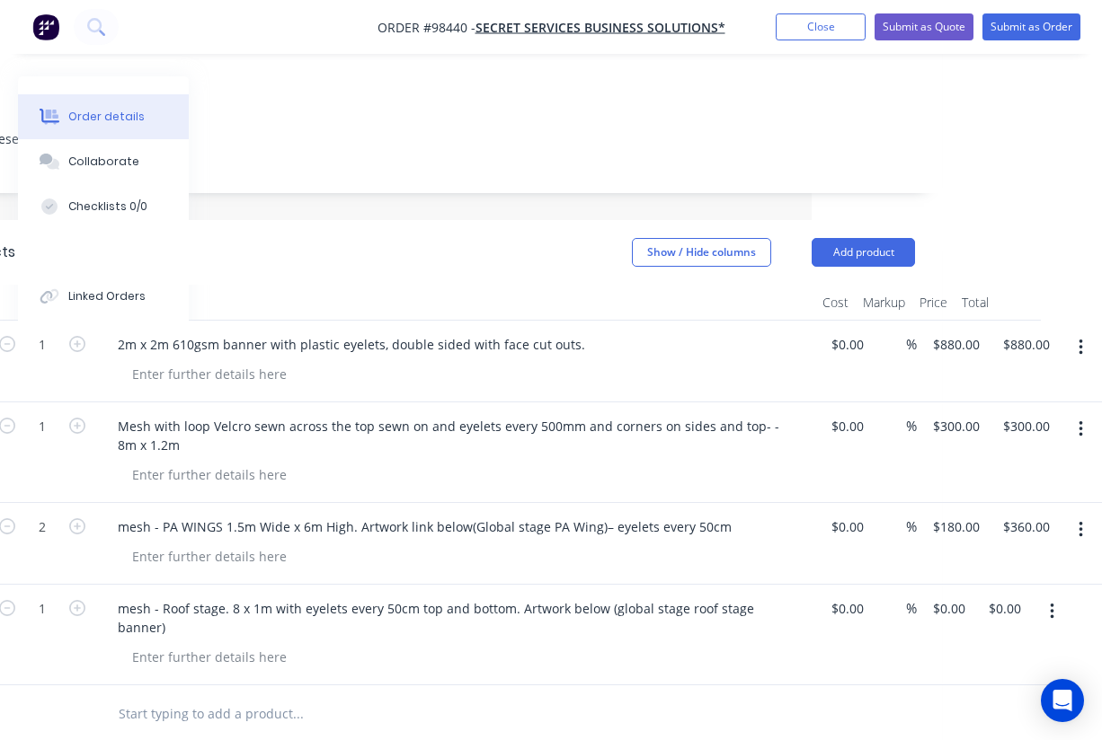
scroll to position [333, 290]
click at [1008, 596] on input "0.00" at bounding box center [1007, 609] width 41 height 26
type input "$160.00"
click at [712, 696] on div at bounding box center [419, 714] width 633 height 36
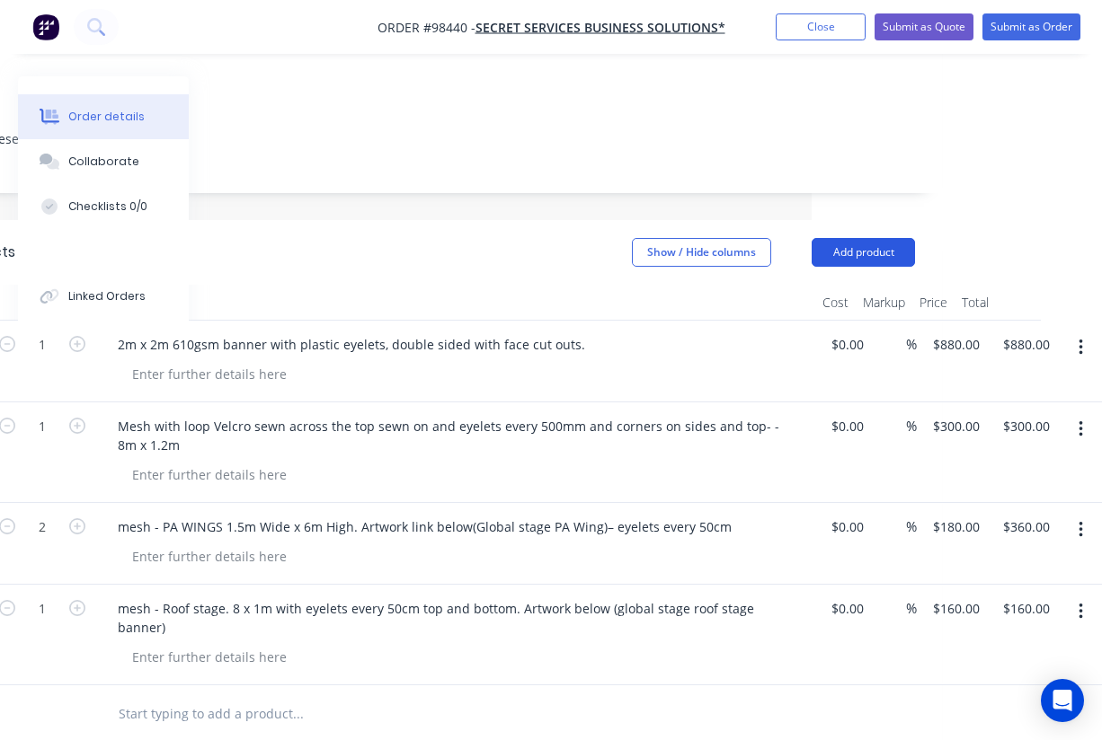
click at [859, 238] on button "Add product" at bounding box center [862, 252] width 103 height 29
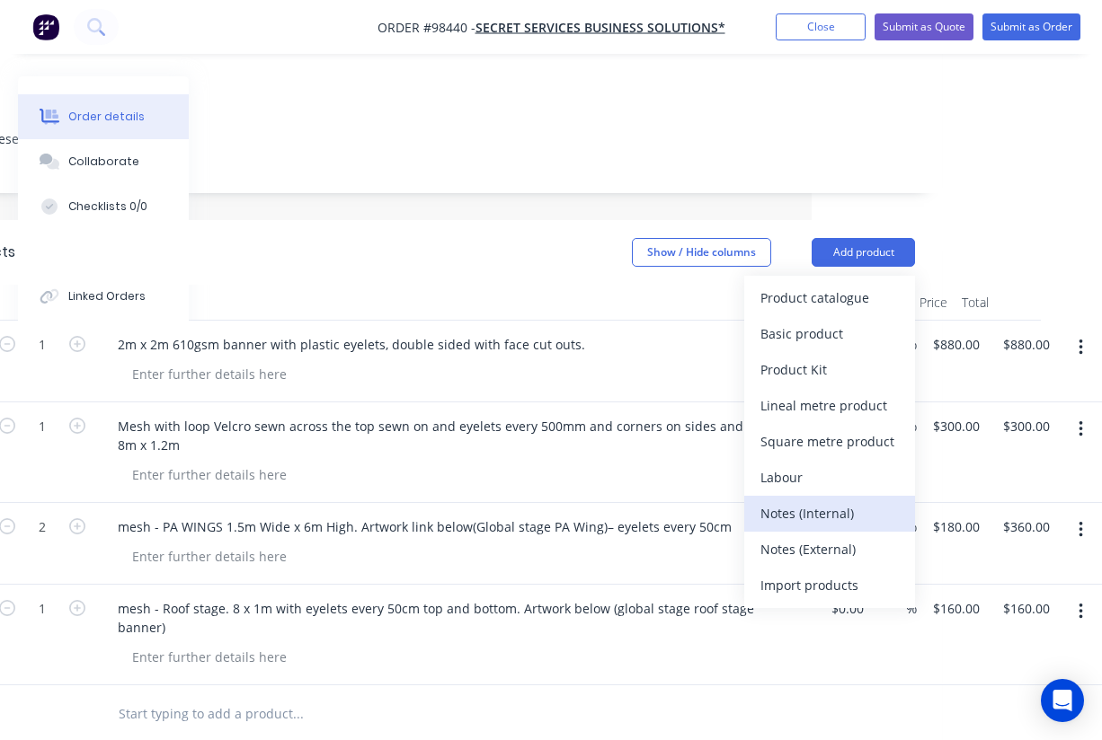
click at [827, 500] on div "Notes (Internal)" at bounding box center [829, 513] width 138 height 26
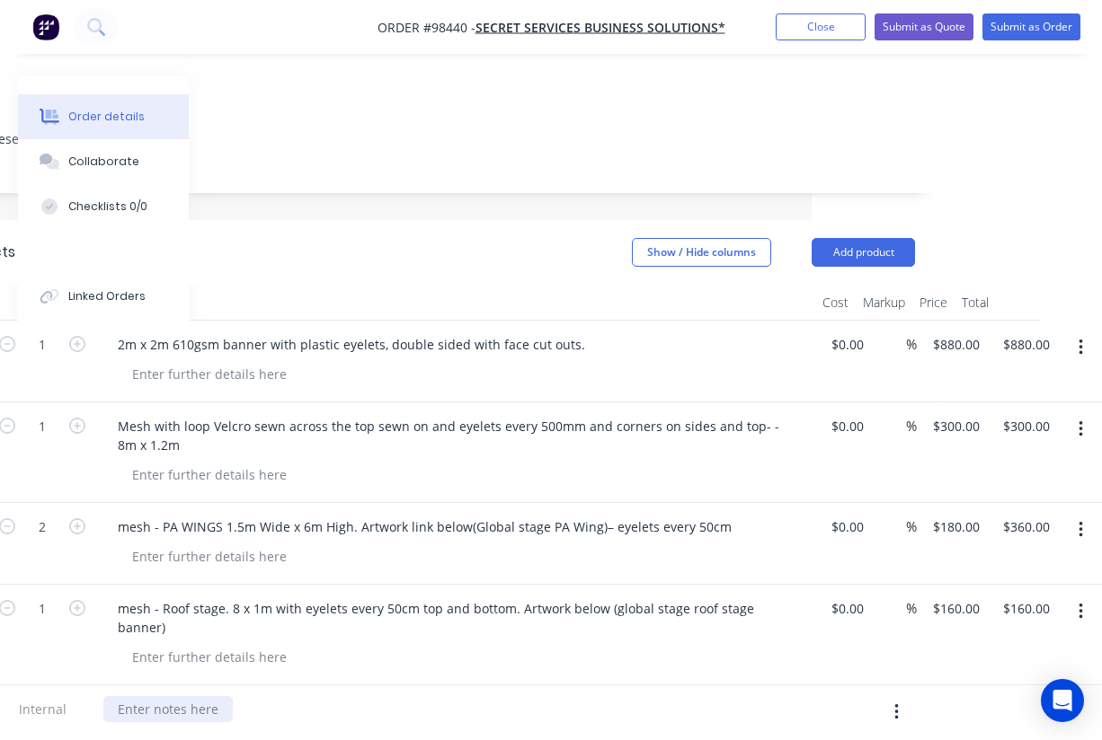
click at [162, 696] on div at bounding box center [167, 709] width 129 height 26
paste div
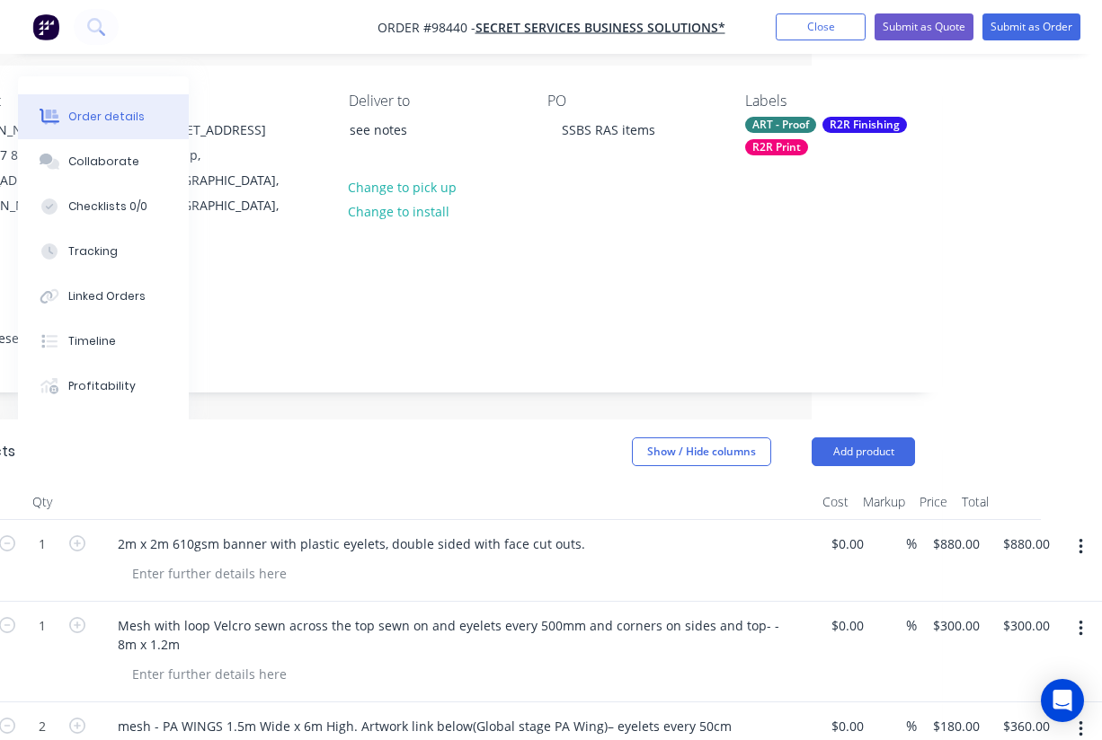
scroll to position [0, 290]
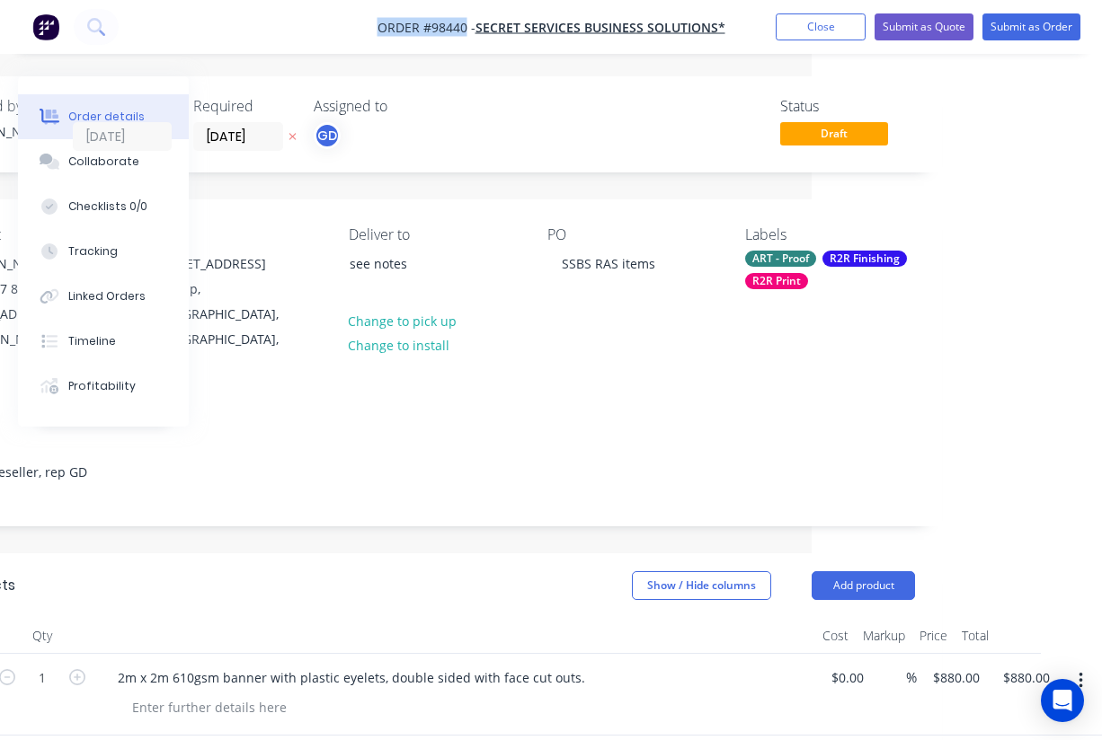
drag, startPoint x: 363, startPoint y: 22, endPoint x: 468, endPoint y: 25, distance: 105.2
click at [468, 25] on nav "Order #98440 - Secret Services Business Solutions* Add product Close Submit as …" at bounding box center [551, 27] width 1102 height 54
copy span "Order #98440"
click at [822, 31] on button "Close" at bounding box center [820, 26] width 90 height 27
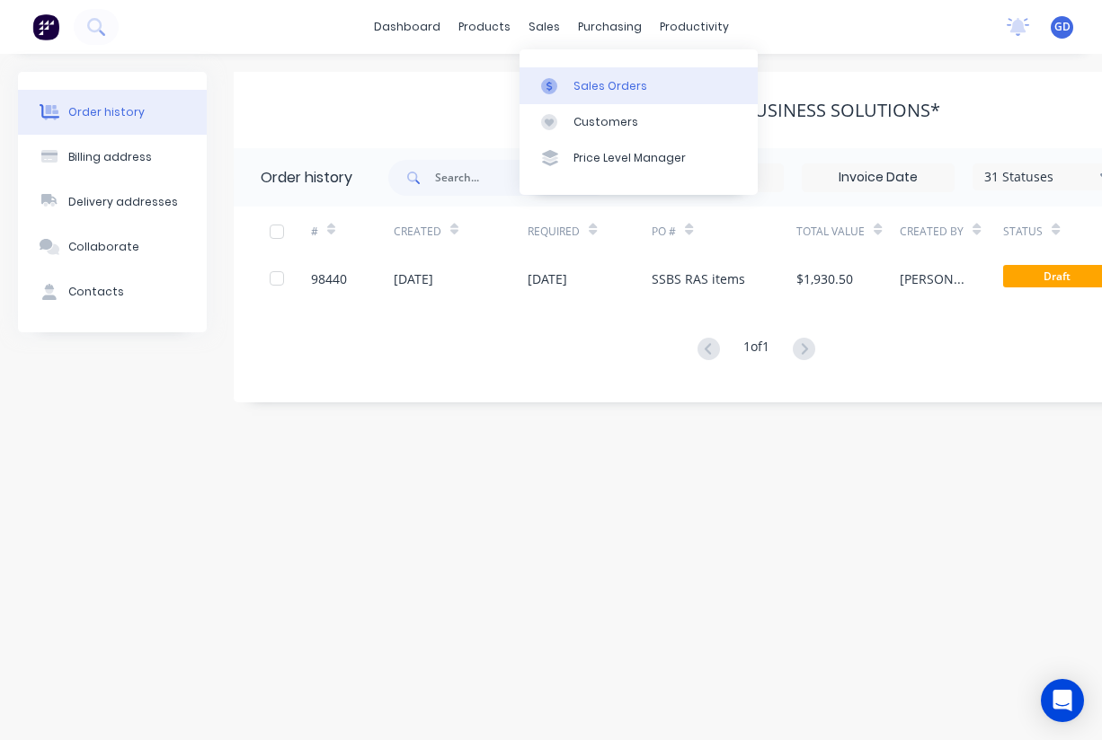
click at [591, 78] on div "Sales Orders" at bounding box center [610, 86] width 74 height 16
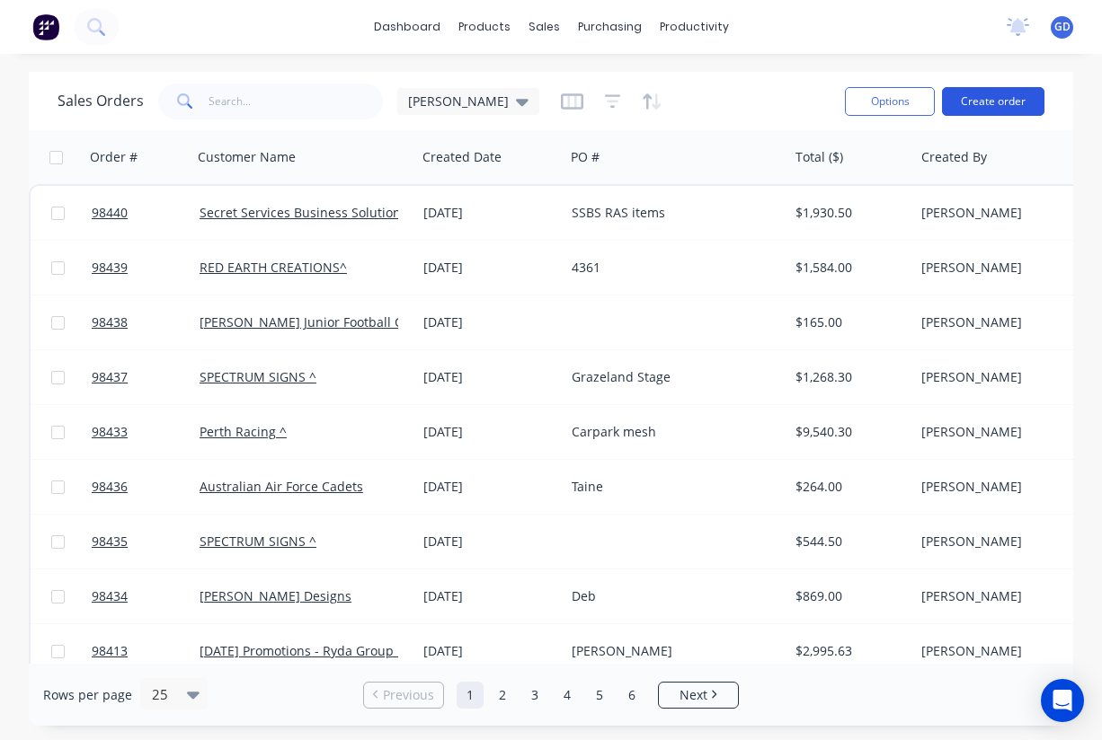
click at [979, 102] on button "Create order" at bounding box center [993, 101] width 102 height 29
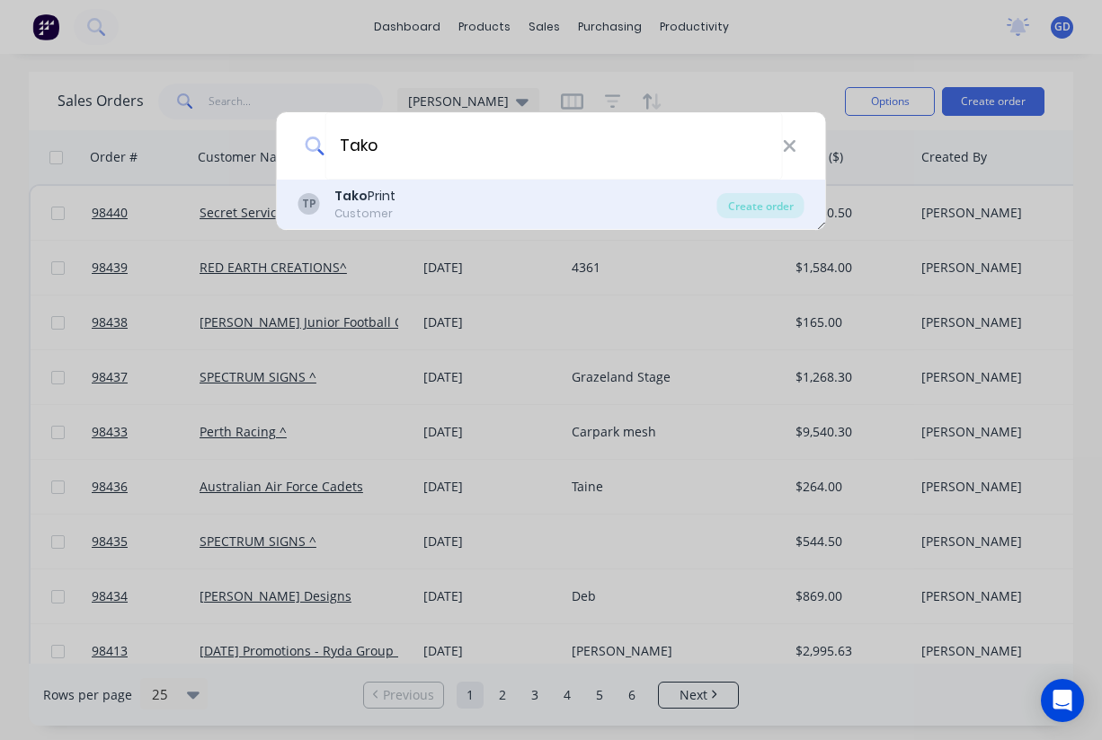
type input "Tako"
click at [384, 197] on div "Tako Print" at bounding box center [364, 196] width 61 height 19
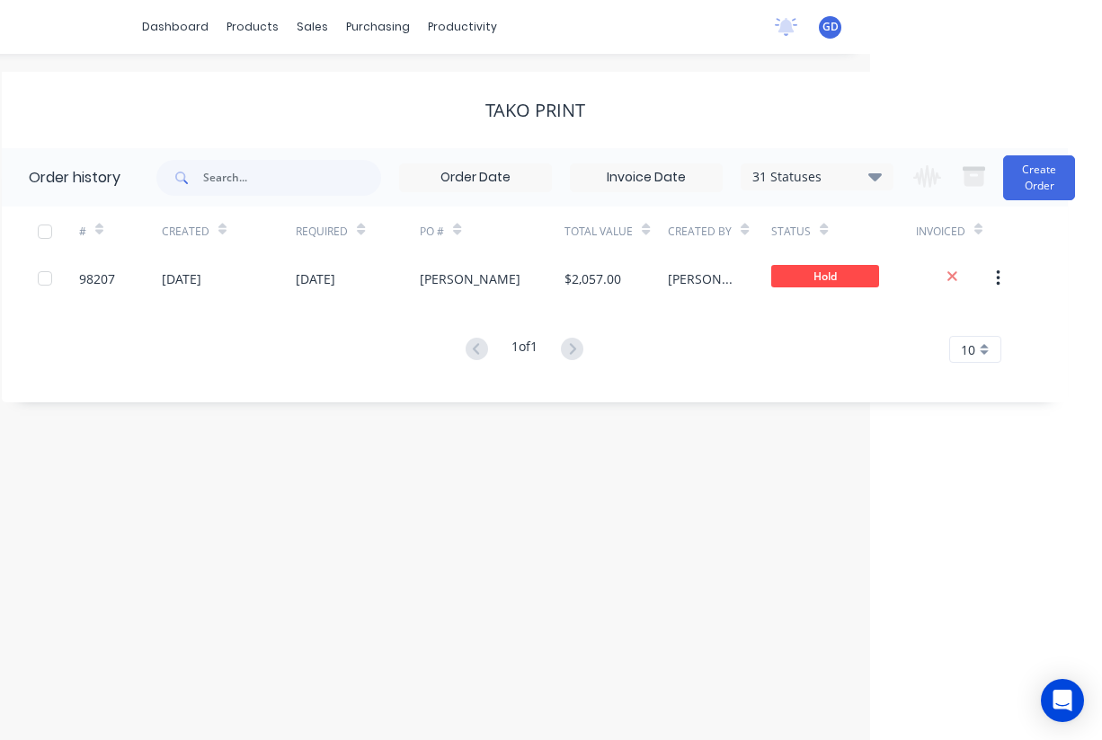
scroll to position [0, 232]
click at [1031, 180] on button "Create Order" at bounding box center [1039, 177] width 72 height 45
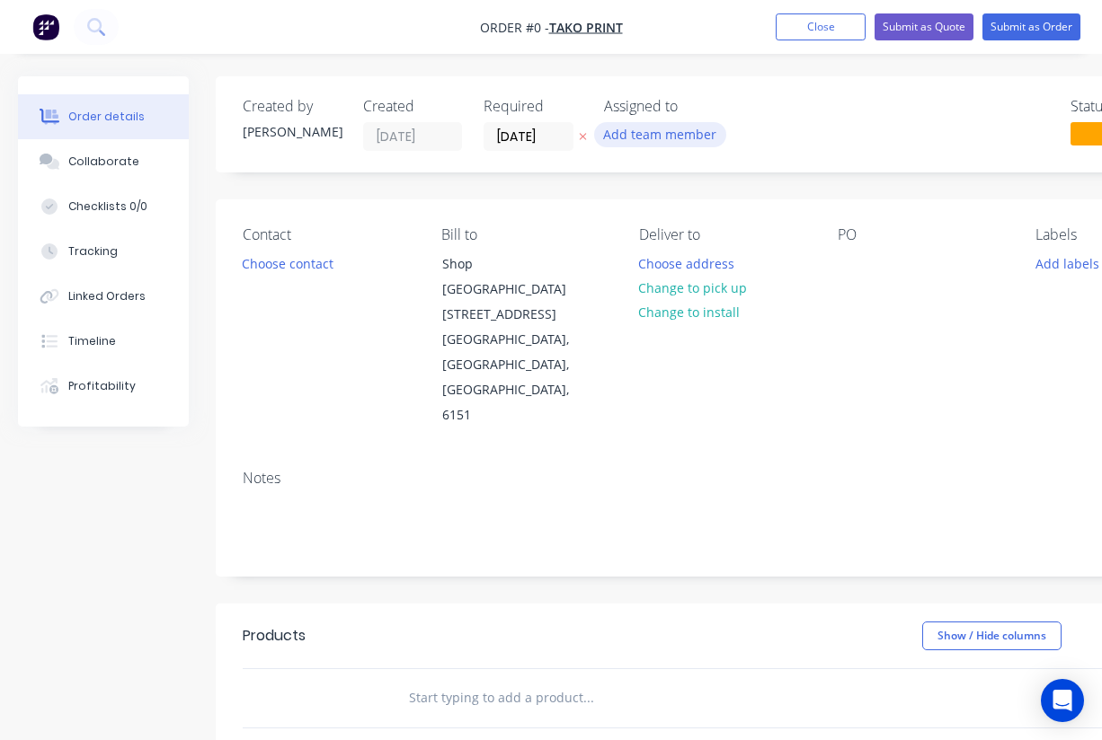
click at [630, 142] on button "Add team member" at bounding box center [660, 134] width 132 height 24
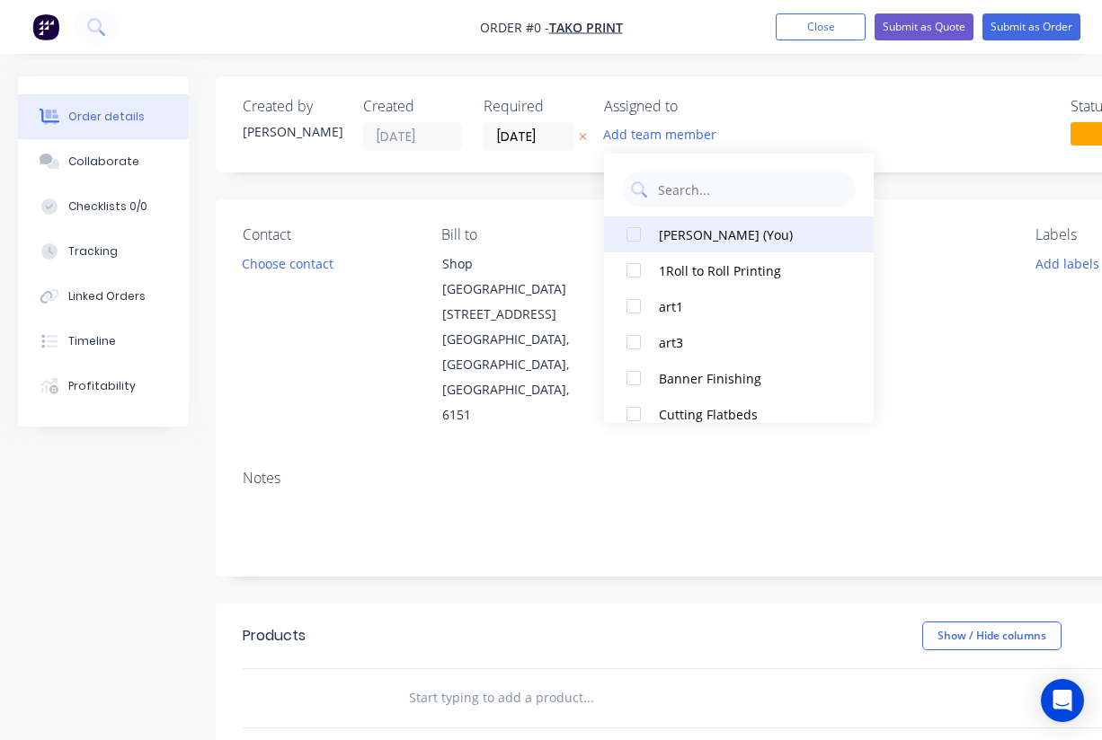
click at [636, 233] on div at bounding box center [633, 235] width 36 height 36
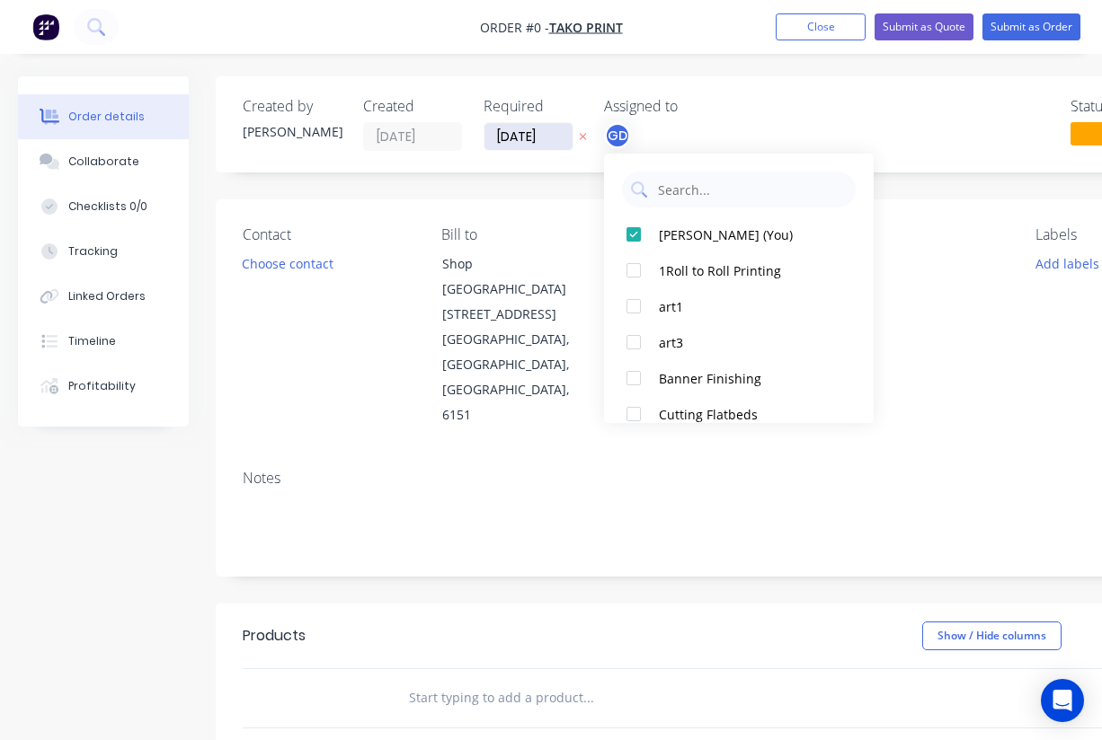
click at [530, 132] on div "Order details Collaborate Checklists 0/0 Tracking Linked Orders Timeline Profit…" at bounding box center [625, 631] width 1250 height 1110
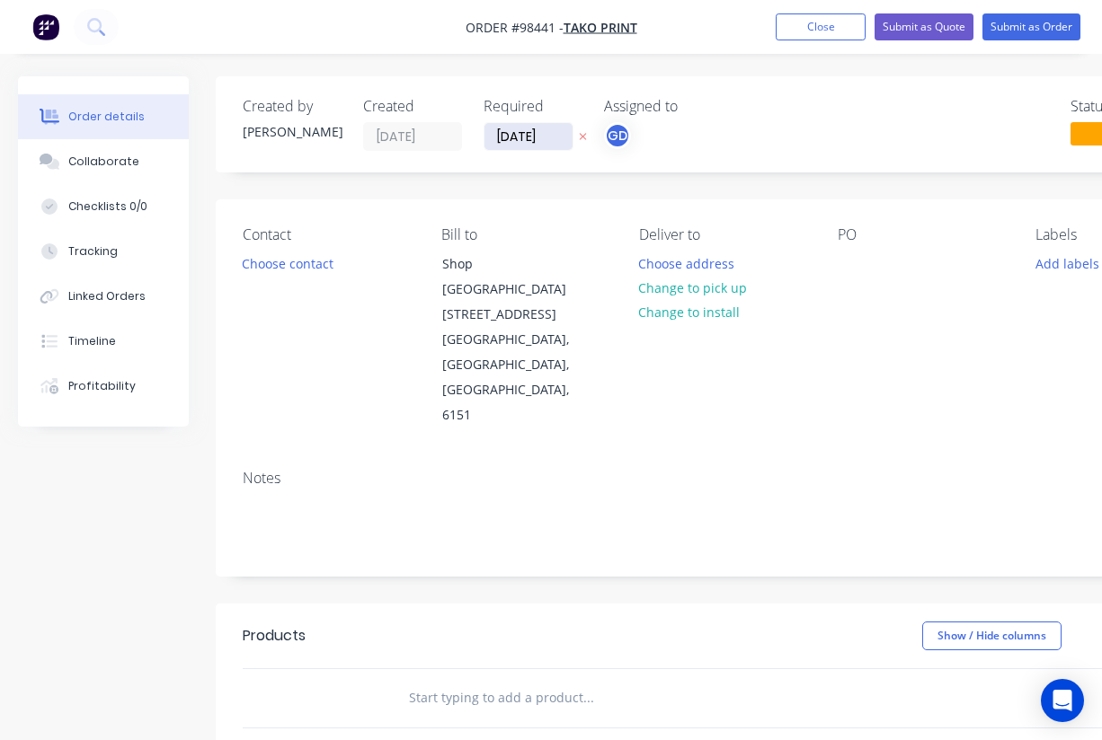
click at [526, 132] on input "[DATE]" at bounding box center [528, 136] width 88 height 27
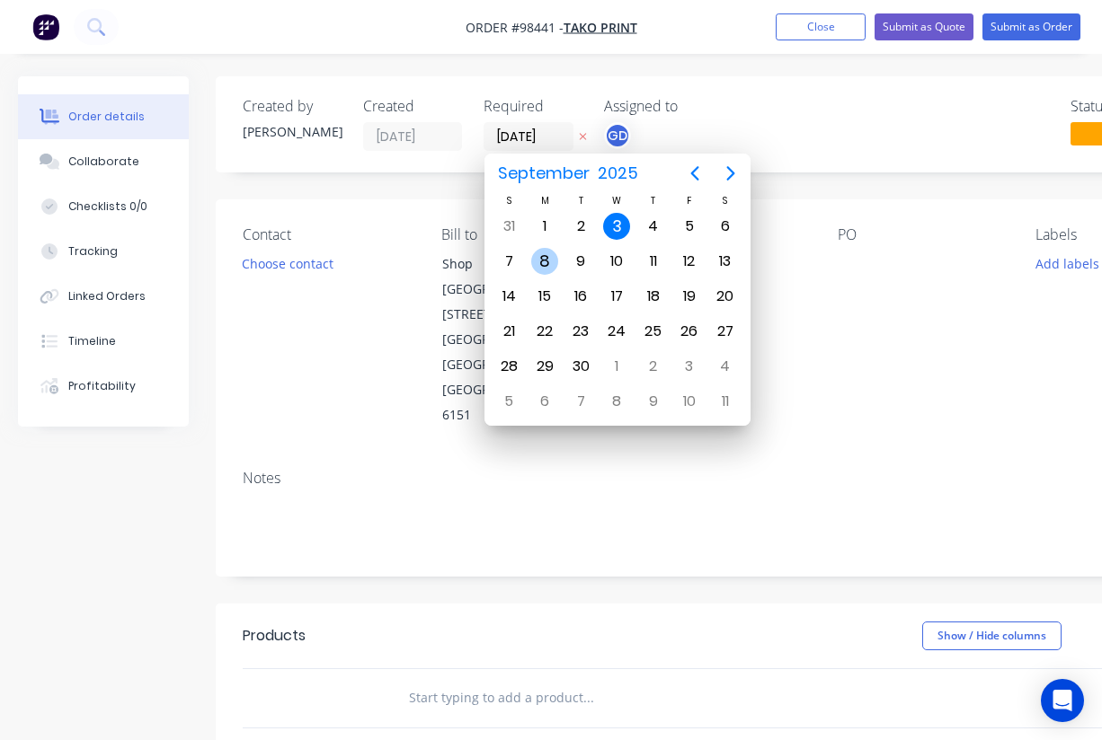
click at [547, 257] on div "8" at bounding box center [544, 261] width 27 height 27
type input "[DATE]"
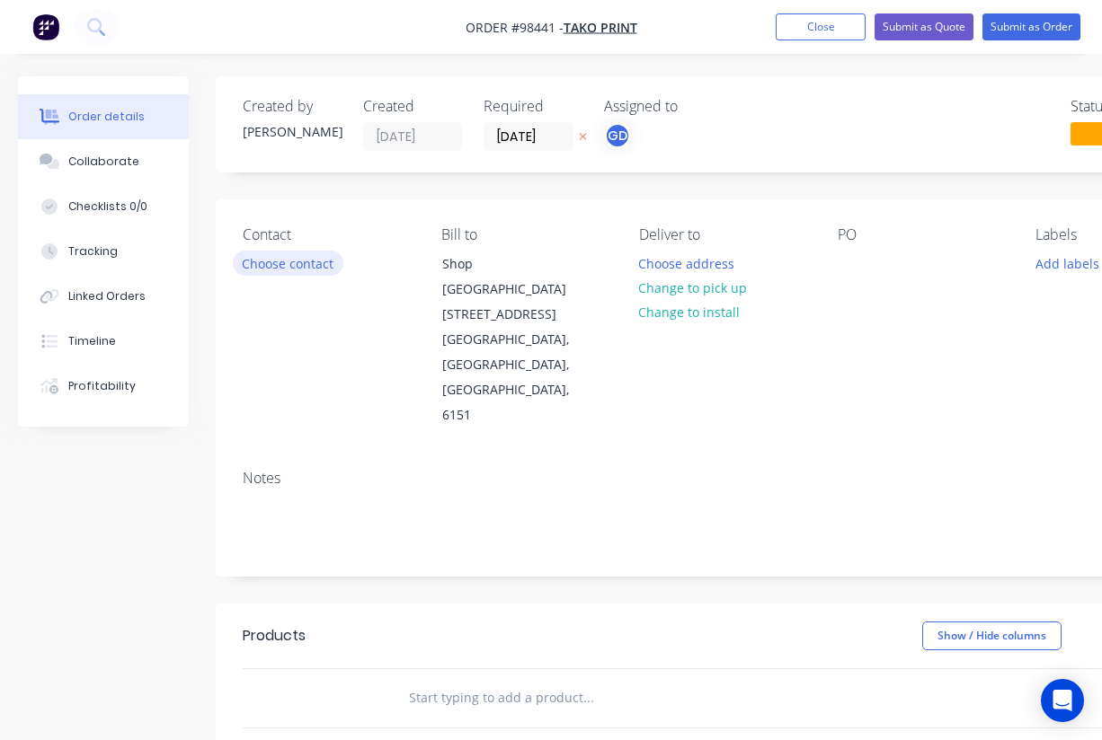
click at [305, 261] on button "Choose contact" at bounding box center [288, 263] width 111 height 24
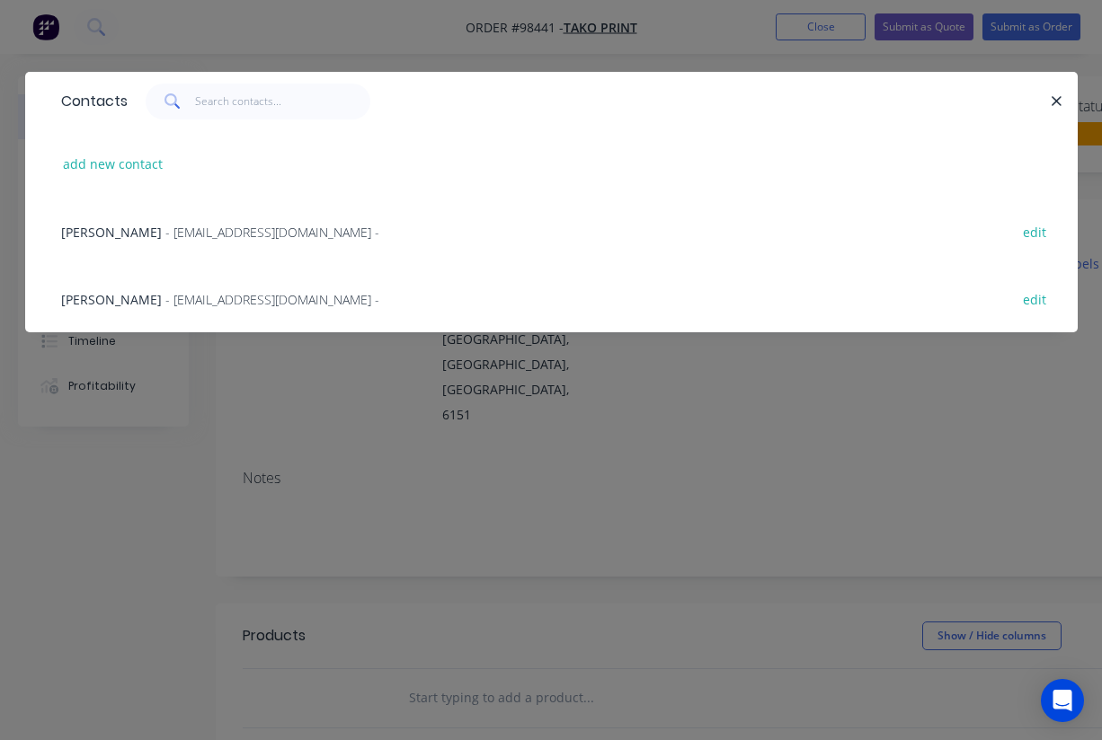
click at [104, 234] on span "[PERSON_NAME]" at bounding box center [111, 232] width 101 height 17
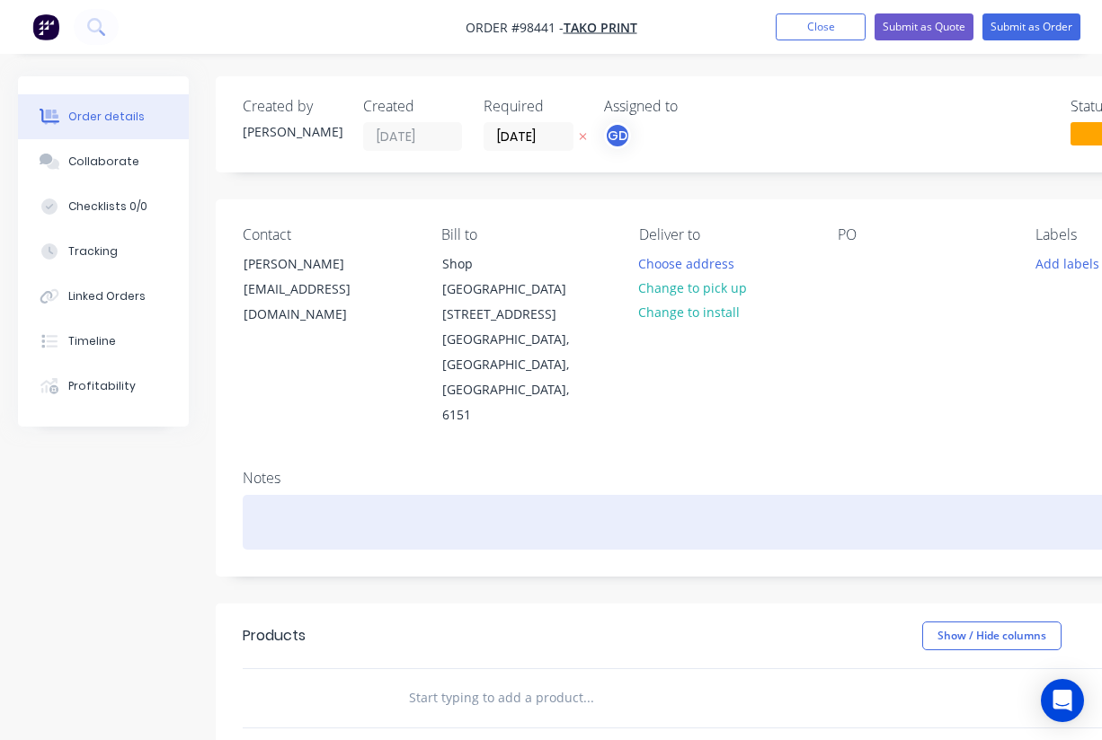
click at [260, 495] on div at bounding box center [724, 522] width 962 height 55
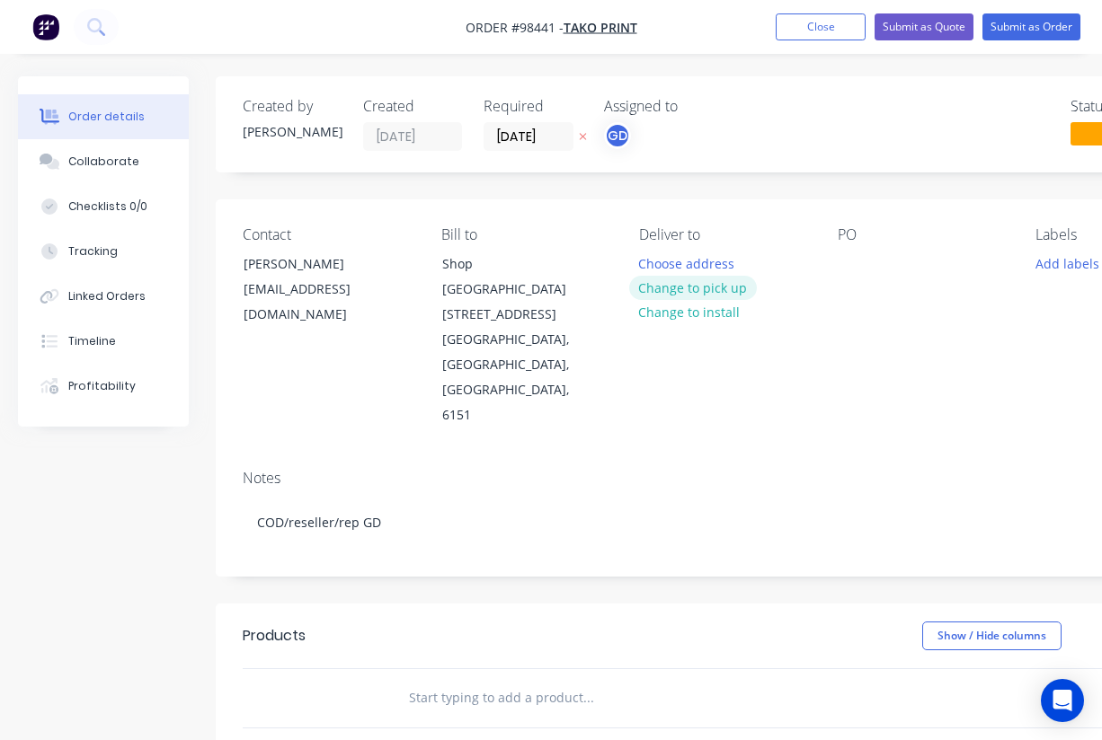
click at [700, 294] on button "Change to pick up" at bounding box center [693, 288] width 128 height 24
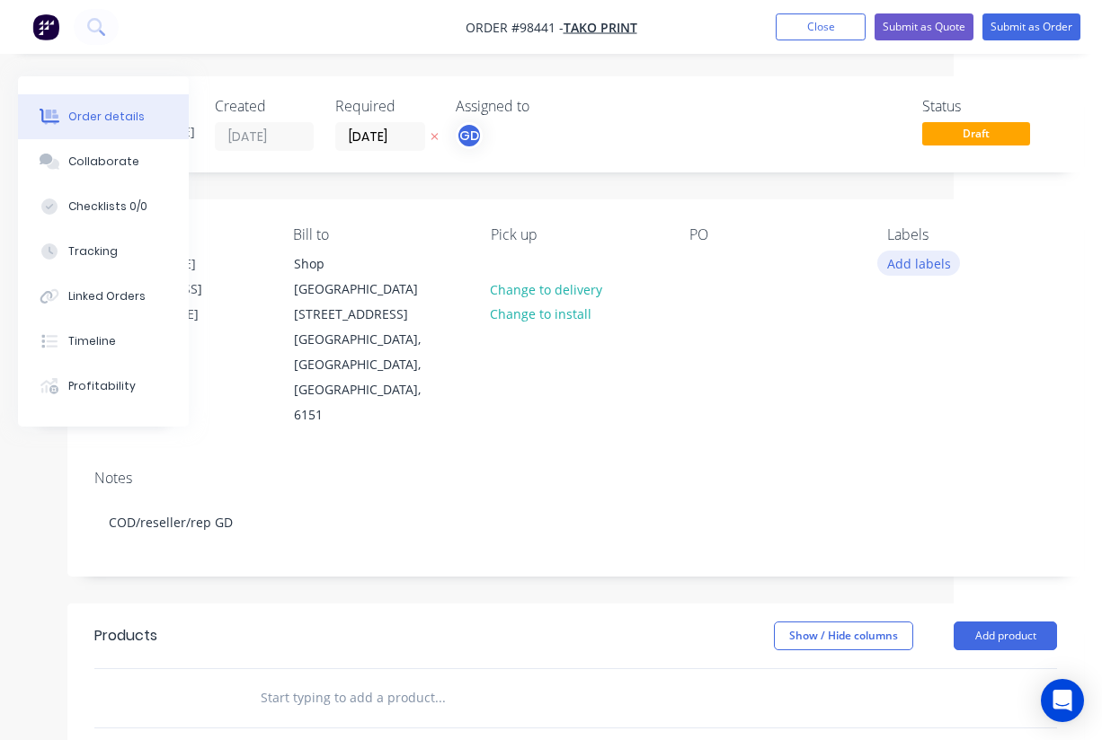
scroll to position [0, 148]
click at [904, 267] on button "Add labels" at bounding box center [918, 263] width 83 height 24
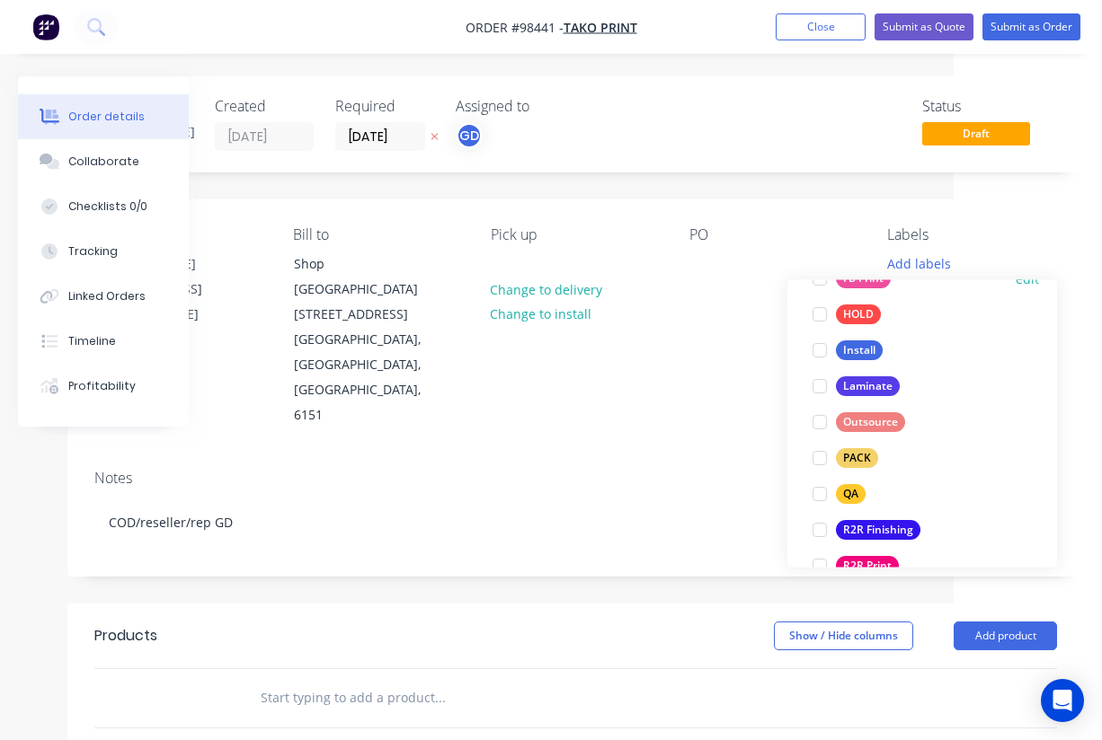
scroll to position [543, 0]
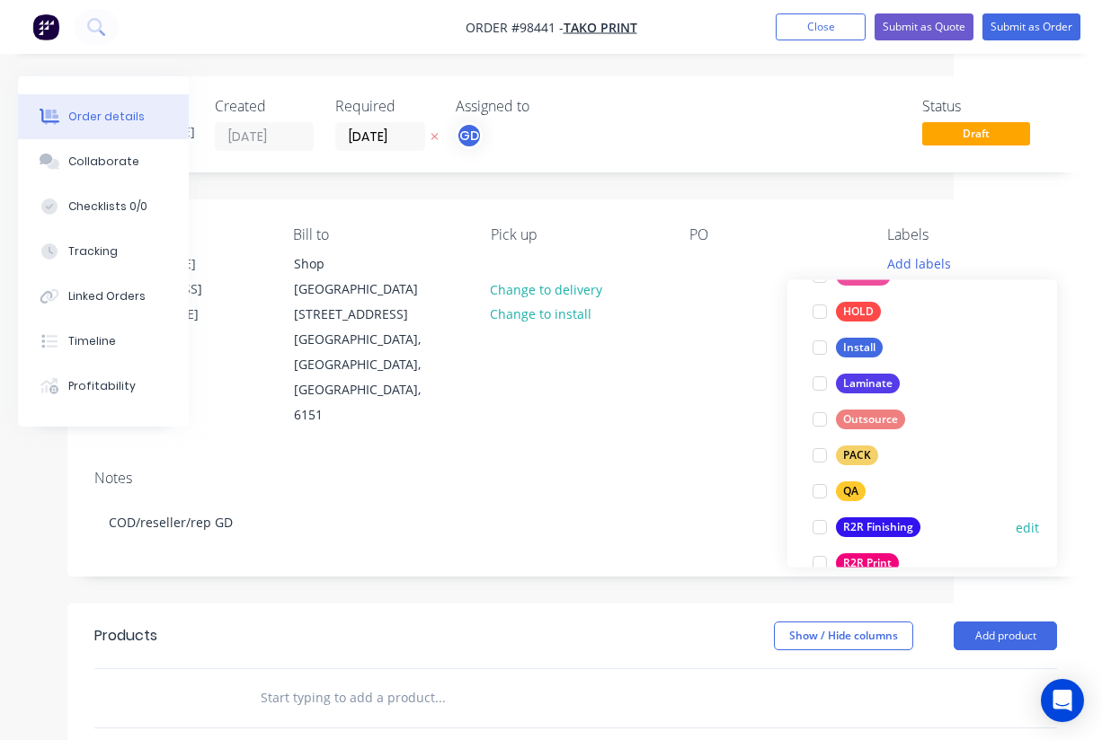
click at [886, 522] on div "R2R Finishing" at bounding box center [878, 528] width 84 height 20
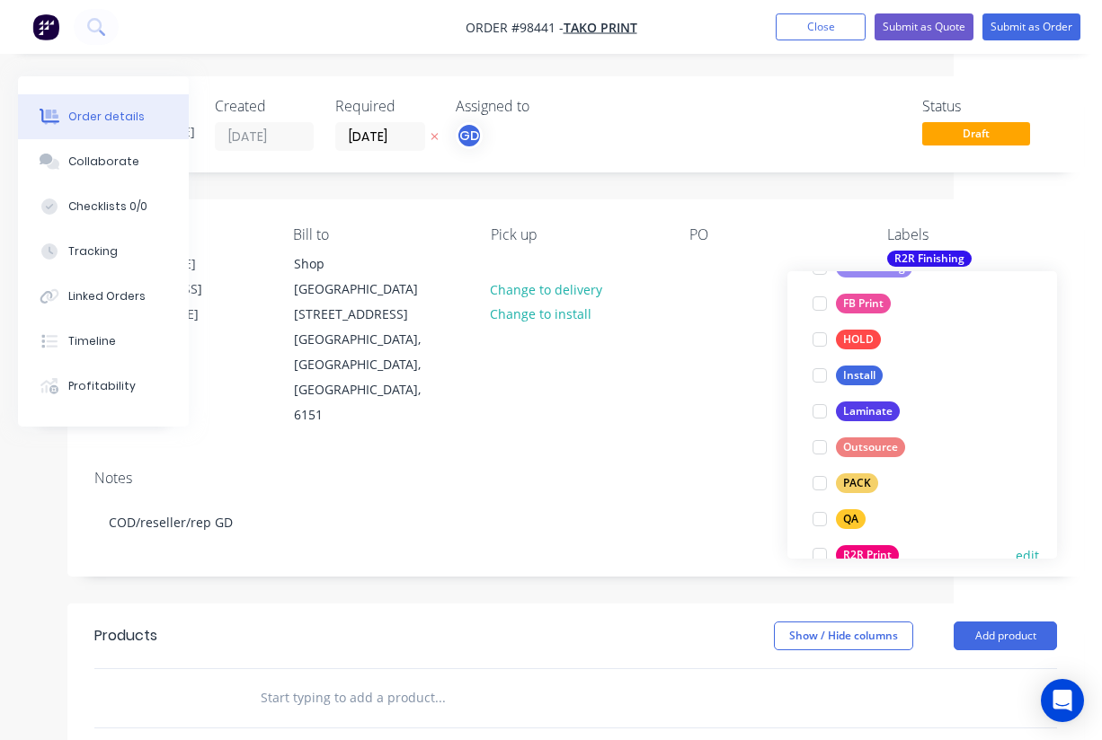
click at [875, 548] on div "R2R Print" at bounding box center [867, 555] width 63 height 20
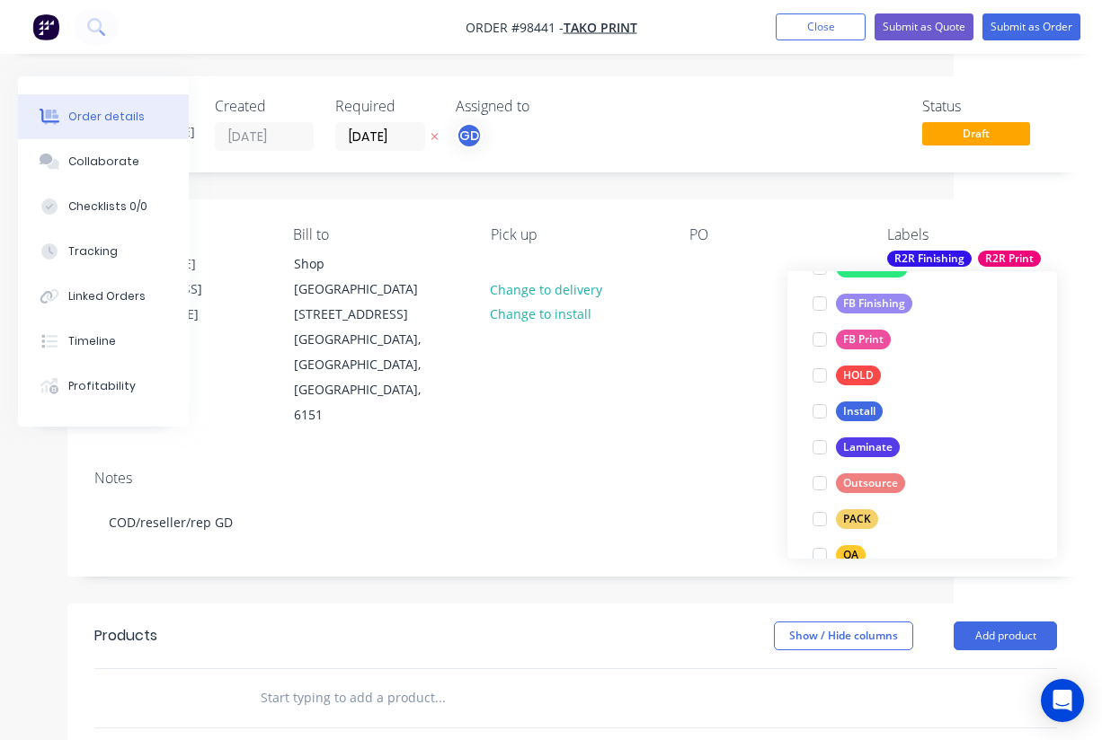
click at [703, 456] on div "Notes COD/reseller/rep GD" at bounding box center [575, 516] width 1016 height 120
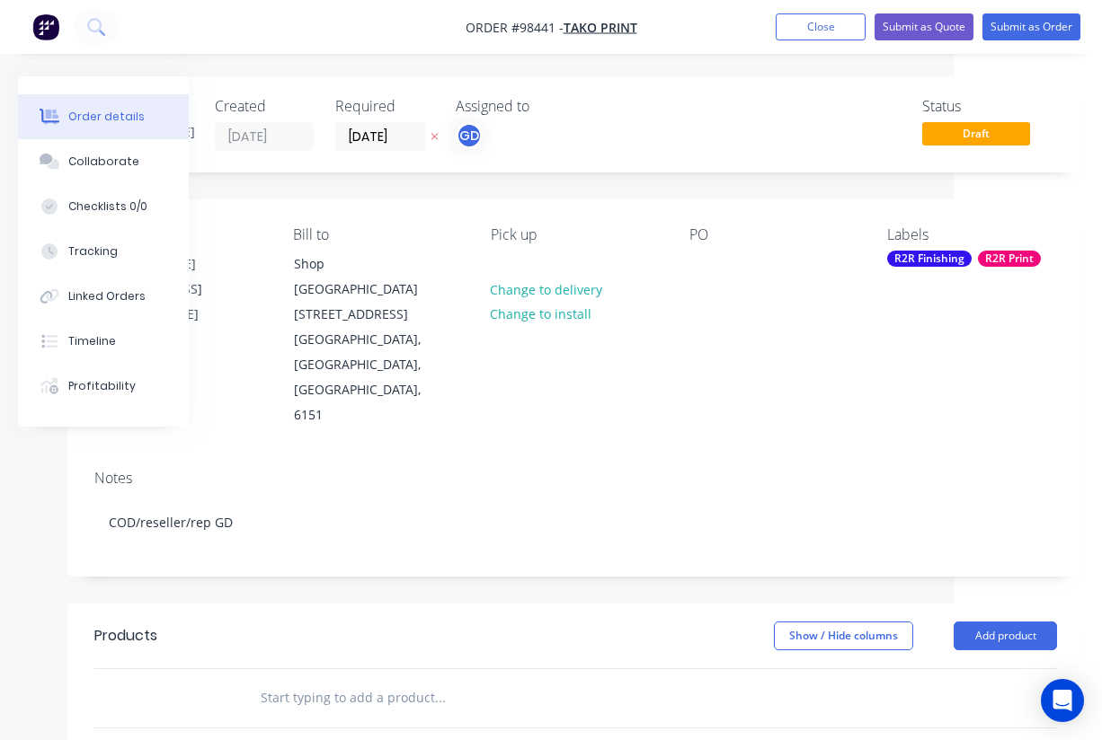
click at [348, 680] on input "text" at bounding box center [439, 698] width 359 height 36
paste input "Banner Mesh 5000mm x 3000mm with plastic eyelets -"
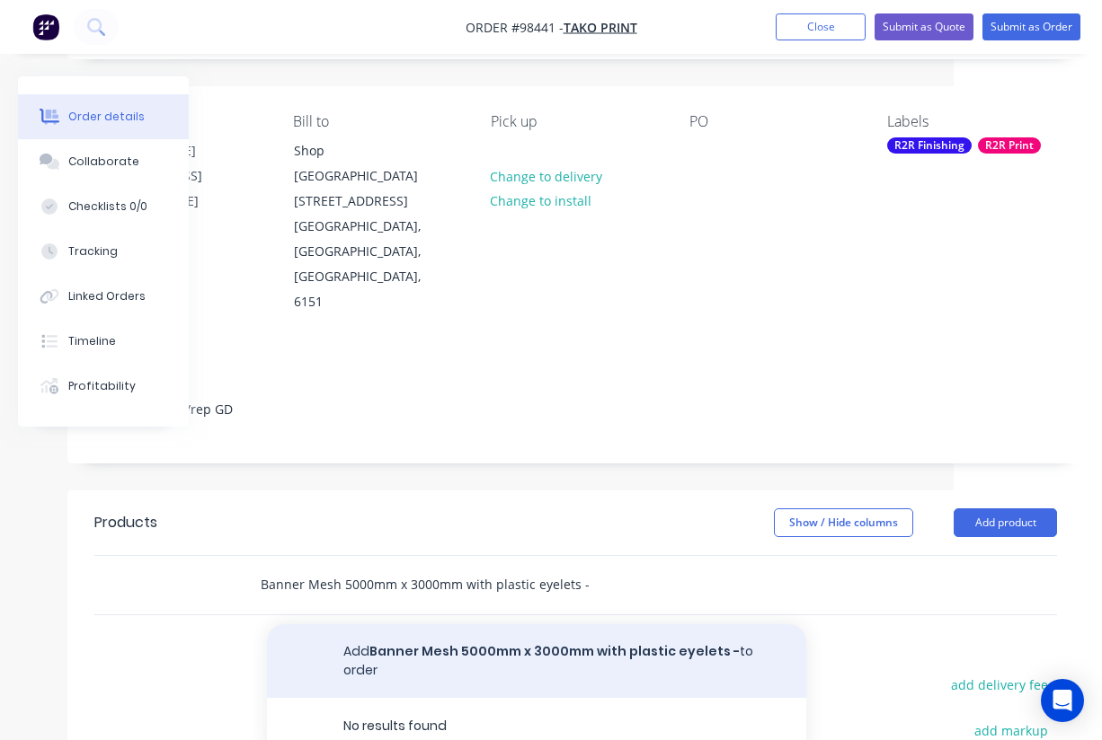
type input "Banner Mesh 5000mm x 3000mm with plastic eyelets -"
click at [449, 624] on button "Add Banner Mesh 5000mm x 3000mm with plastic eyelets - to order" at bounding box center [536, 661] width 539 height 74
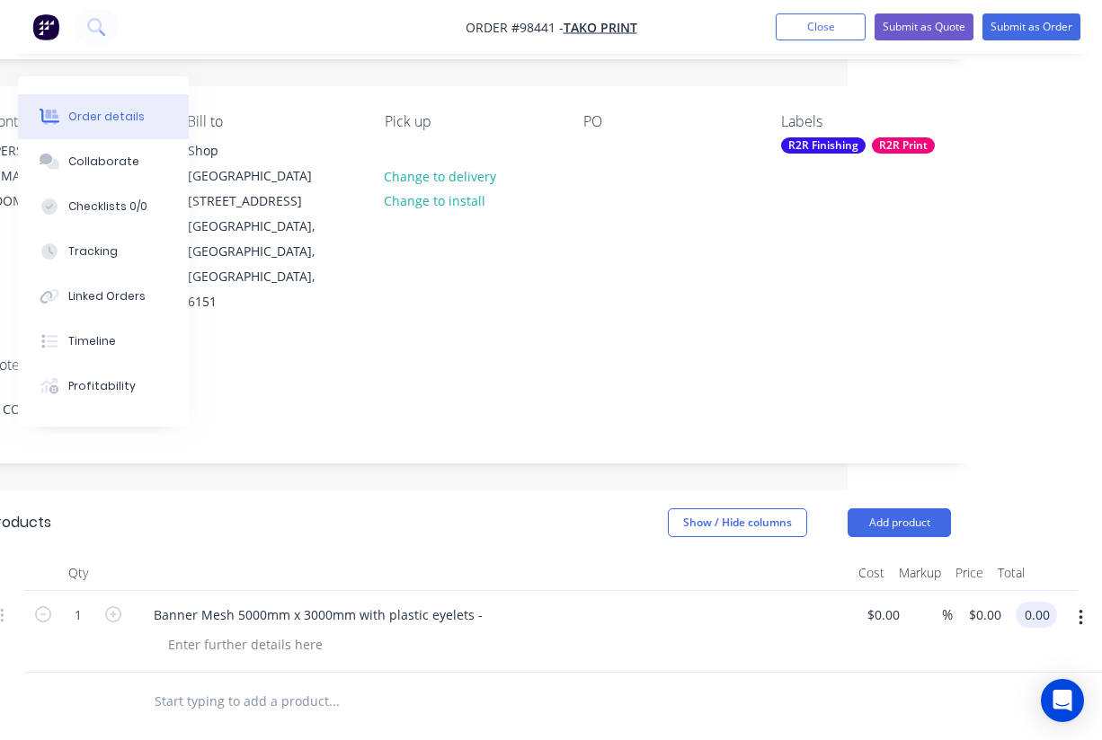
click at [1033, 602] on input "0.00" at bounding box center [1039, 615] width 34 height 26
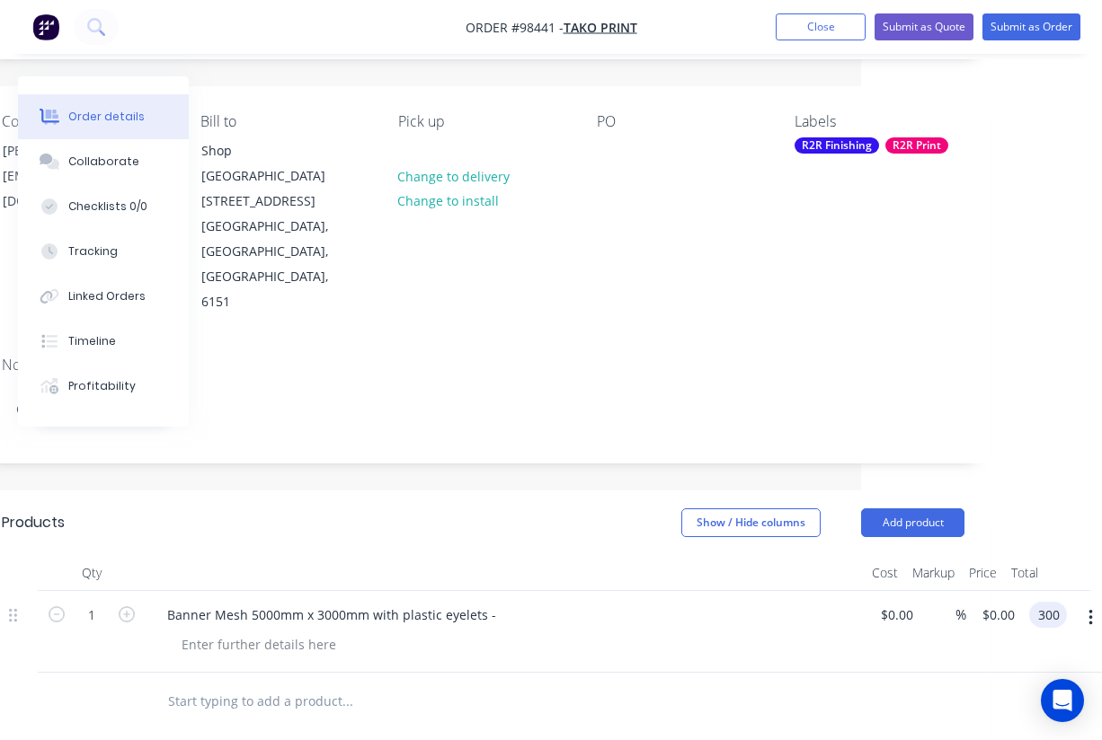
type input "300"
type input "$300.00"
click at [659, 684] on div at bounding box center [422, 702] width 539 height 36
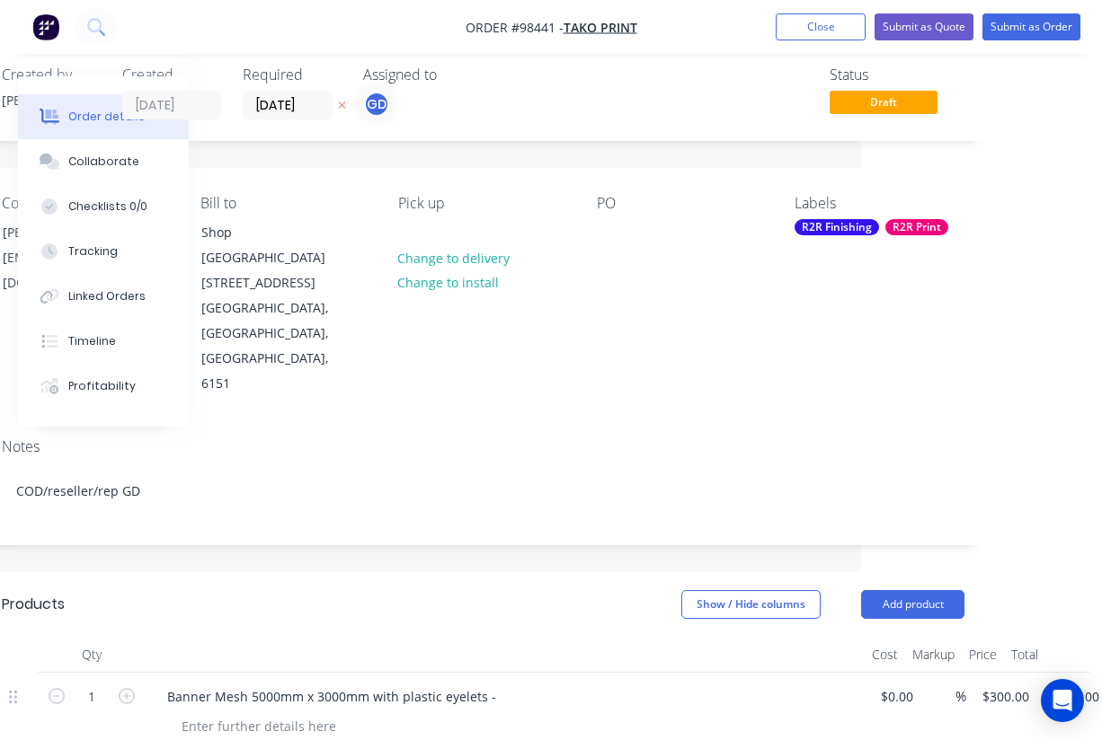
scroll to position [0, 241]
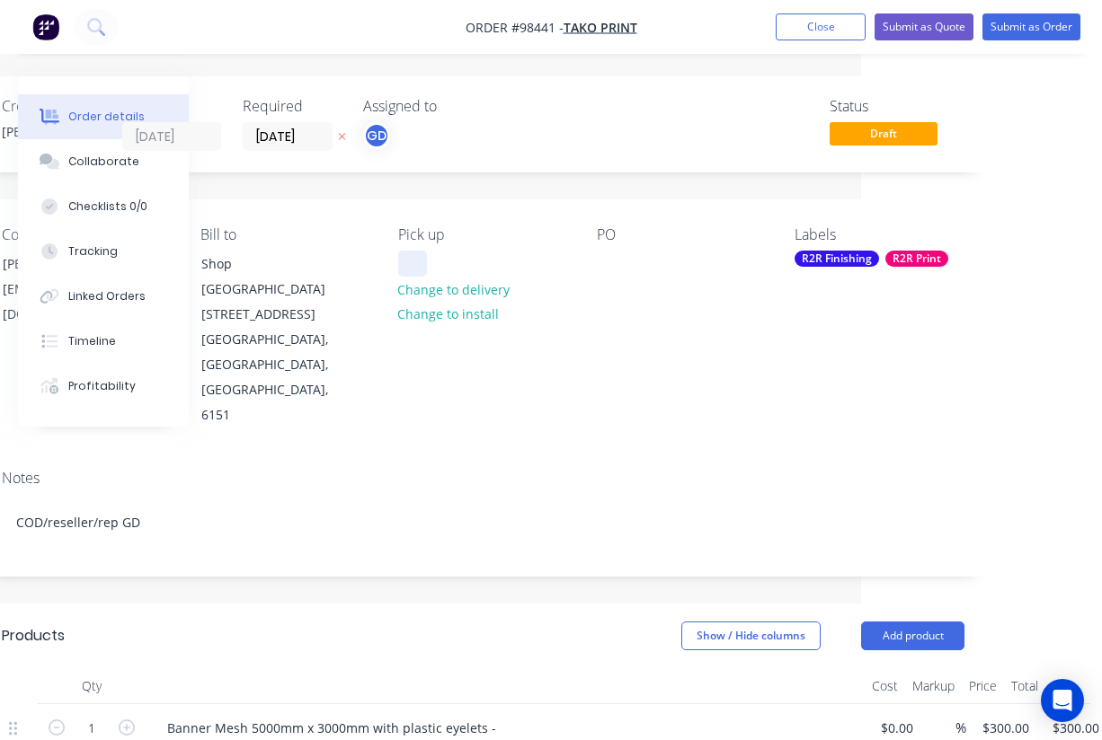
click at [420, 254] on div at bounding box center [412, 264] width 29 height 26
click at [524, 319] on div "Pick up CWR Change to delivery Change to install" at bounding box center [483, 327] width 170 height 202
click at [624, 261] on div at bounding box center [611, 264] width 29 height 26
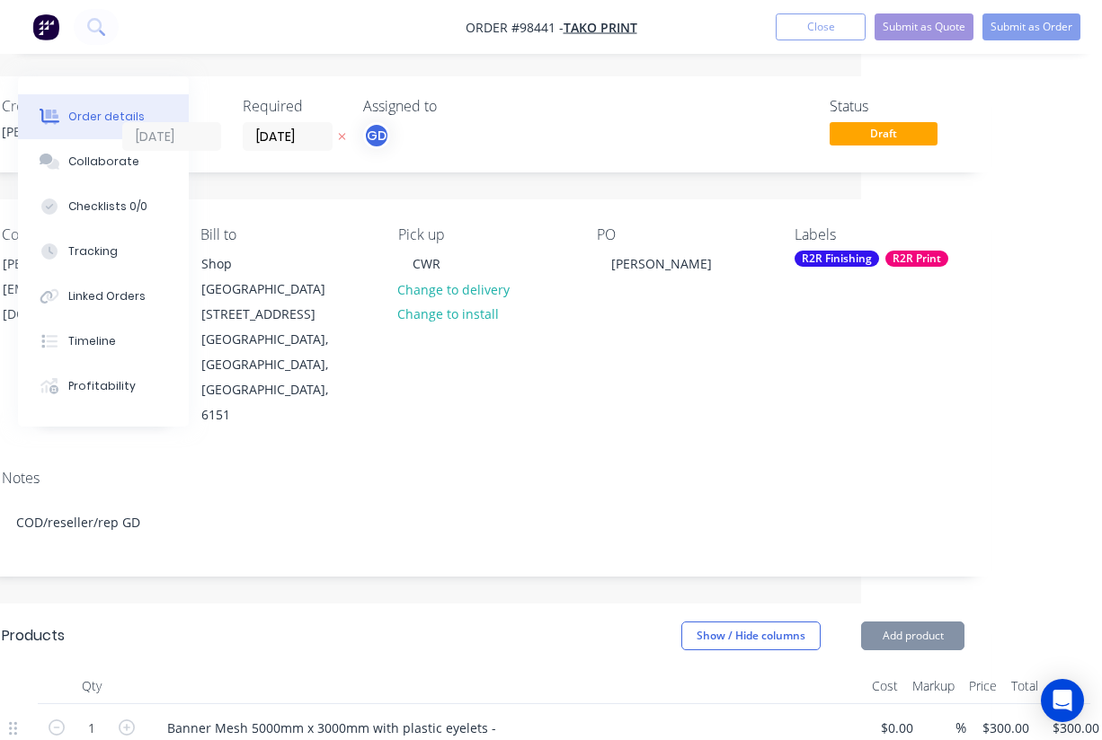
click at [615, 370] on div "Contact [PERSON_NAME] [EMAIL_ADDRESS][DOMAIN_NAME] Bill to Shop [GEOGRAPHIC_DAT…" at bounding box center [483, 327] width 1016 height 256
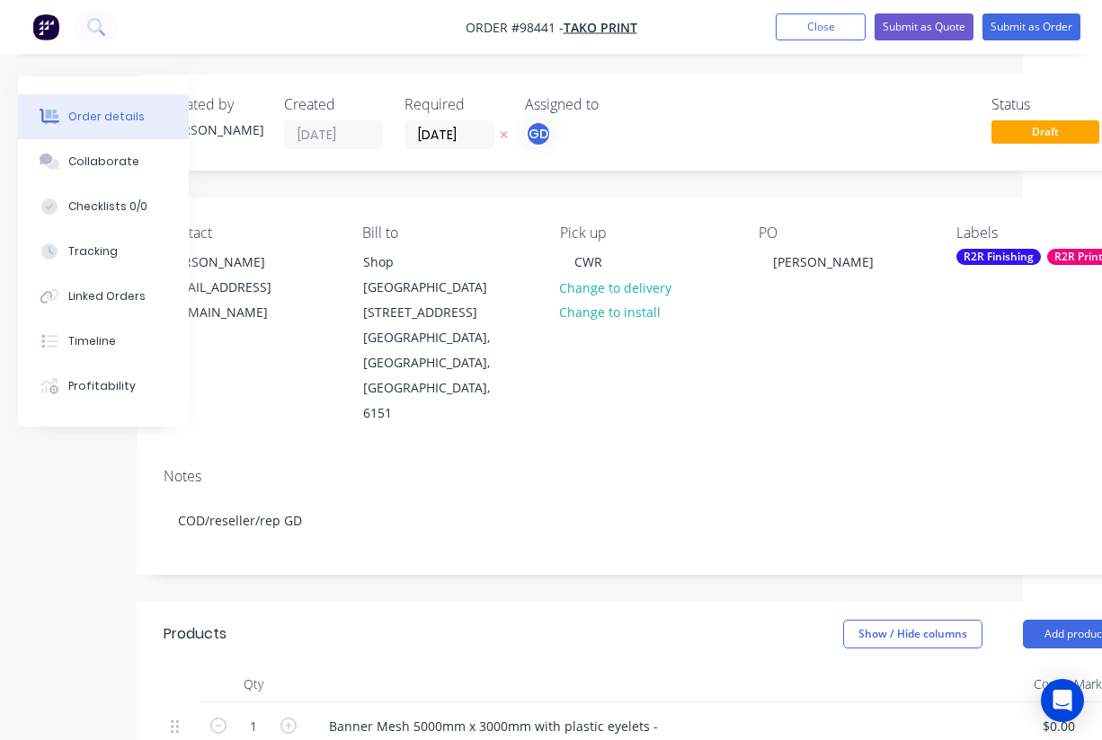
scroll to position [2, 0]
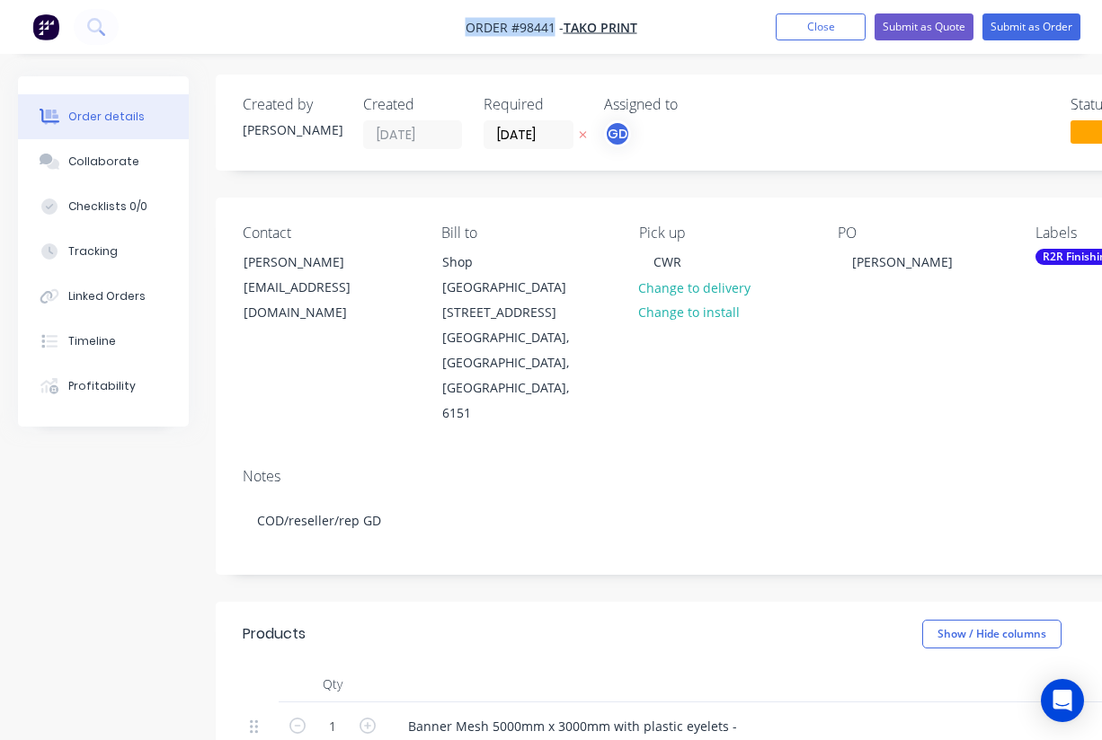
drag, startPoint x: 464, startPoint y: 23, endPoint x: 555, endPoint y: 32, distance: 92.1
click at [555, 32] on nav "Order #98441 - Tako Print Add product Close Submit as Quote Submit as Order" at bounding box center [551, 27] width 1102 height 54
copy span "Order #98441"
click at [810, 43] on nav "Order #98441 - Tako Print Add product Close Submit as Quote Submit as Order" at bounding box center [551, 27] width 1102 height 54
click at [810, 29] on button "Close" at bounding box center [820, 26] width 90 height 27
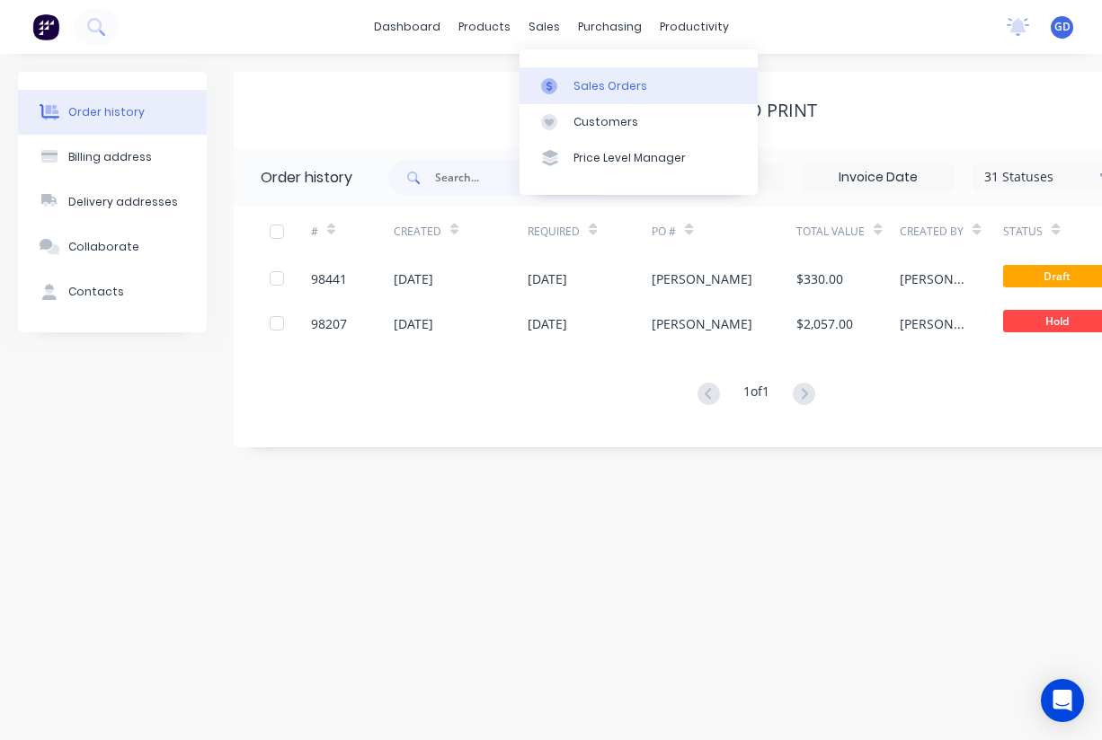
click at [595, 79] on div "Sales Orders" at bounding box center [610, 86] width 74 height 16
